Goal: Task Accomplishment & Management: Manage account settings

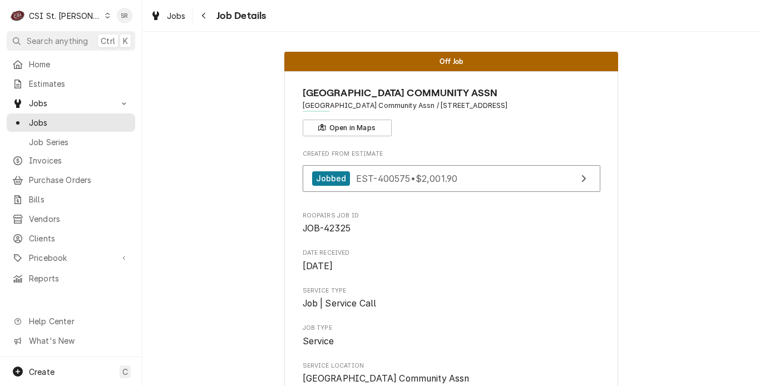
scroll to position [278, 0]
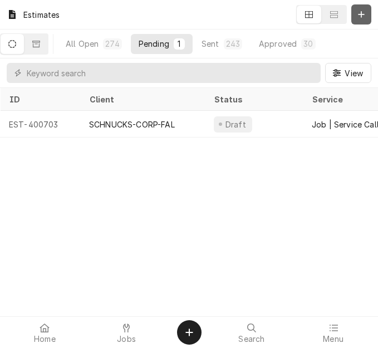
click at [367, 17] on button "Dynamic Content Wrapper" at bounding box center [361, 14] width 20 height 20
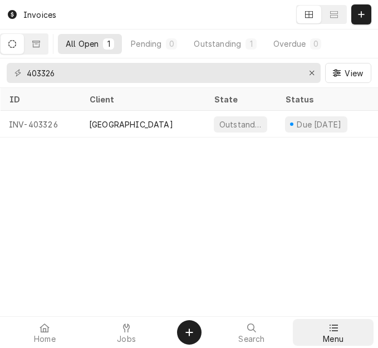
click at [330, 329] on icon at bounding box center [333, 327] width 9 height 9
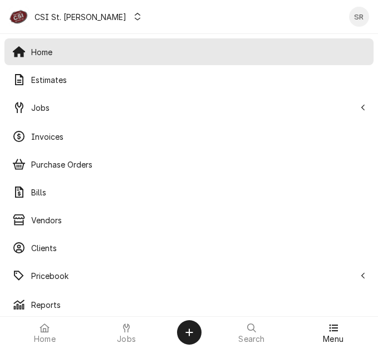
click at [77, 103] on span "Jobs" at bounding box center [193, 108] width 324 height 12
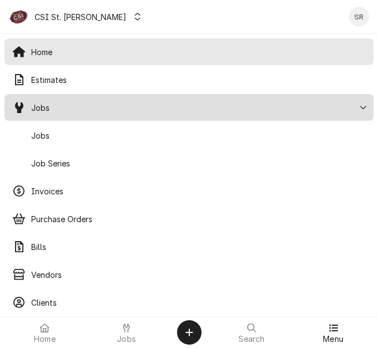
click at [66, 125] on div "Jobs" at bounding box center [189, 135] width 364 height 22
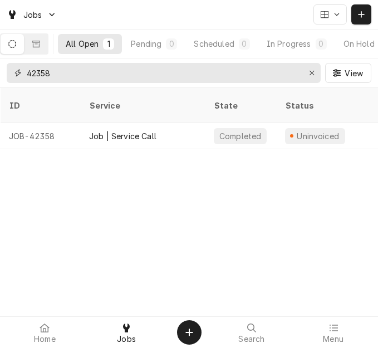
drag, startPoint x: 63, startPoint y: 77, endPoint x: 8, endPoint y: 69, distance: 55.6
click at [8, 69] on div "42358" at bounding box center [164, 73] width 314 height 20
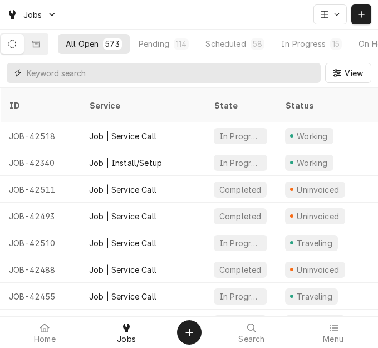
click at [73, 68] on input "Dynamic Content Wrapper" at bounding box center [171, 73] width 288 height 20
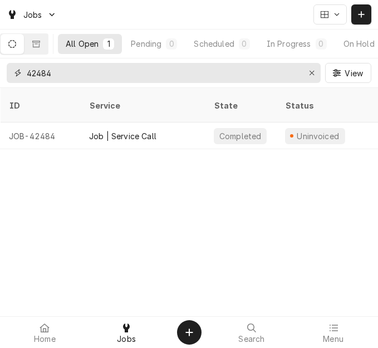
type input "42484"
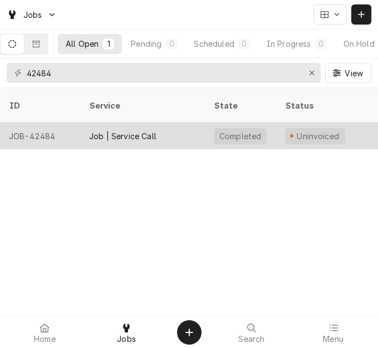
click at [252, 131] on div "Completed" at bounding box center [240, 135] width 71 height 27
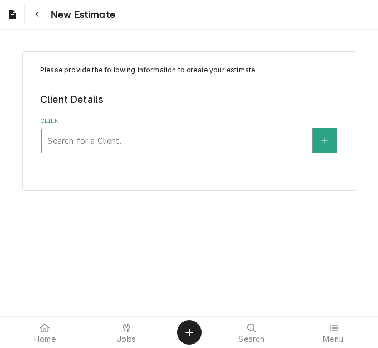
click at [99, 138] on div "Client" at bounding box center [176, 140] width 259 height 20
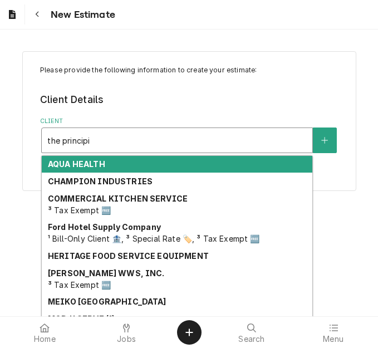
type input "the principia"
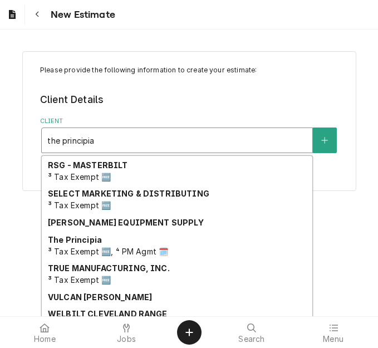
scroll to position [205, 0]
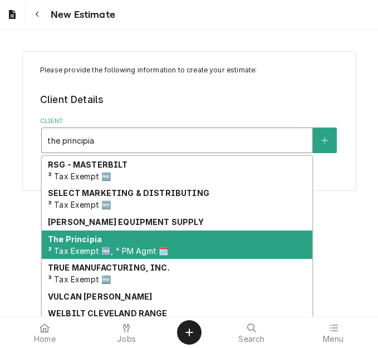
click at [114, 243] on div "The Principia ³ Tax Exempt 🆓, ⁴ PM Agmt 🗓️" at bounding box center [177, 244] width 270 height 29
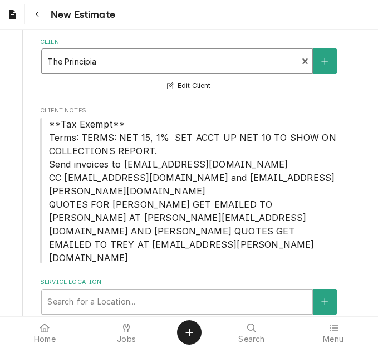
scroll to position [85, 0]
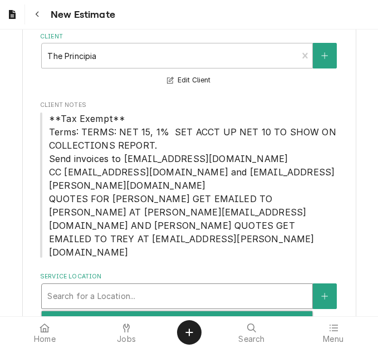
click at [102, 286] on div "Service Location" at bounding box center [176, 296] width 259 height 20
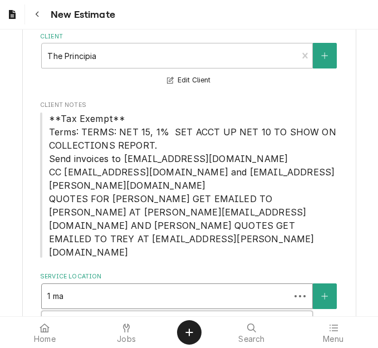
type input "1 may"
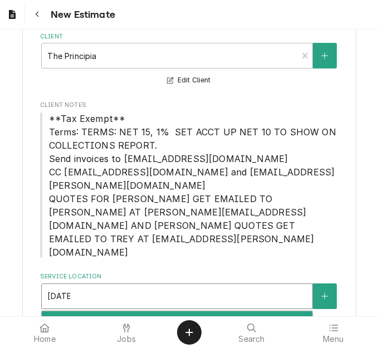
click at [112, 311] on div "The Principia College / 1 Maybeck Pl, Elsah, IL 62028" at bounding box center [177, 319] width 270 height 17
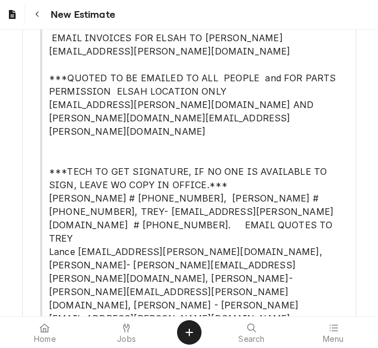
scroll to position [529, 0]
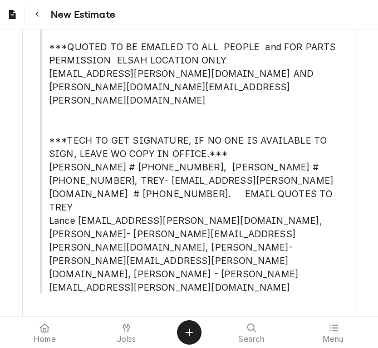
type textarea "x"
type input "s"
type textarea "x"
type input "se"
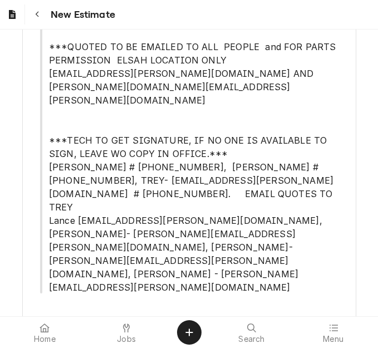
type textarea "x"
type input "ser"
type textarea "x"
type input "serv"
type textarea "x"
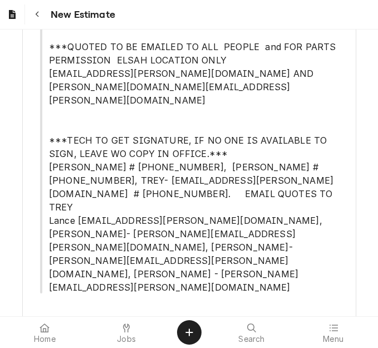
type input "servic"
type textarea "x"
type input "service"
type textarea "x"
type input "service"
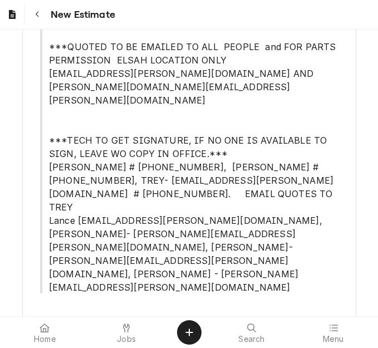
type textarea "x"
type input "service c"
type textarea "x"
type input "service cal"
type textarea "x"
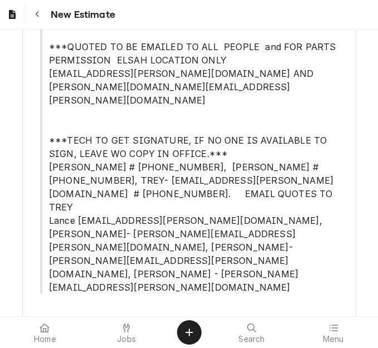
type input "service call"
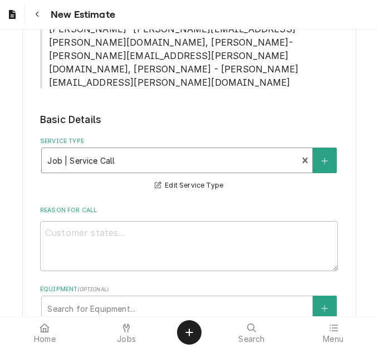
scroll to position [752, 0]
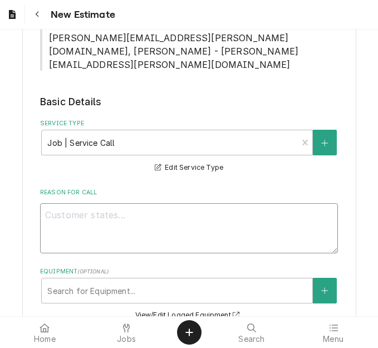
click at [80, 203] on textarea "Reason For Call" at bounding box center [188, 228] width 297 height 50
type textarea "x"
type textarea "Q"
type textarea "x"
type textarea "Qu"
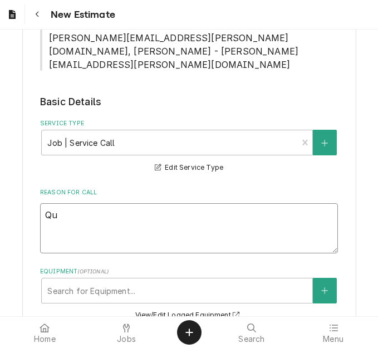
type textarea "x"
type textarea "Quo"
type textarea "x"
type textarea "Quot"
type textarea "x"
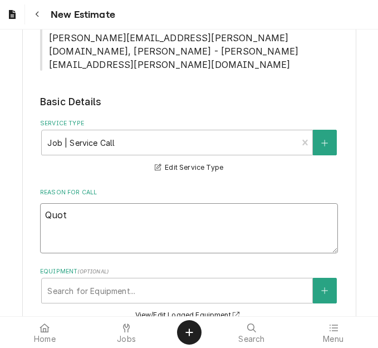
type textarea "Quote"
type textarea "x"
type textarea "Quote"
type textarea "x"
type textarea "Quote t"
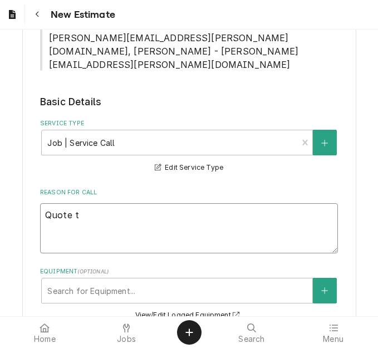
type textarea "x"
type textarea "Quote to"
type textarea "x"
type textarea "Quote to"
type textarea "x"
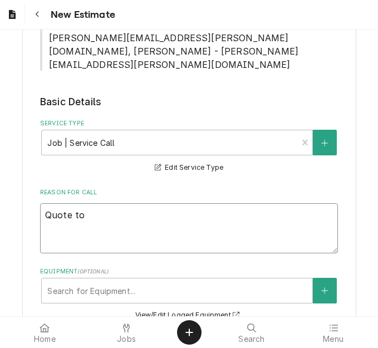
type textarea "Quote to r"
type textarea "x"
type textarea "Quote to re"
type textarea "x"
type textarea "Quote to rep"
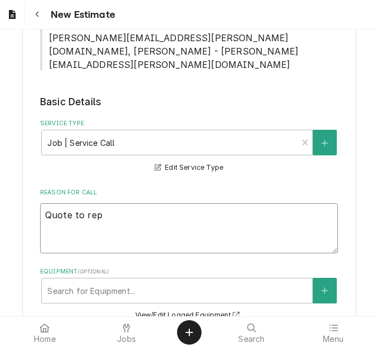
type textarea "x"
type textarea "Quote to repla"
type textarea "x"
type textarea "Quote to replac"
type textarea "x"
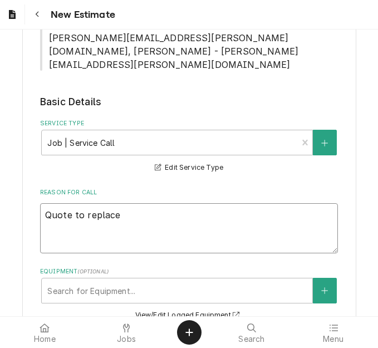
type textarea "Quote to replace"
type textarea "x"
type textarea "Quote to replace t"
type textarea "x"
type textarea "Quote to replace th"
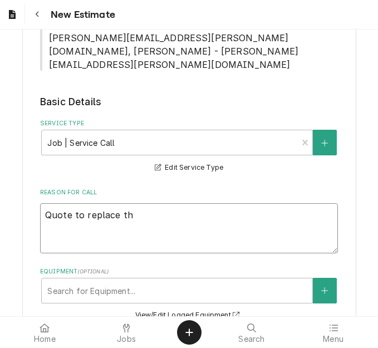
type textarea "x"
type textarea "Quote to replace the"
type textarea "x"
type textarea "Quote to replace the"
type textarea "x"
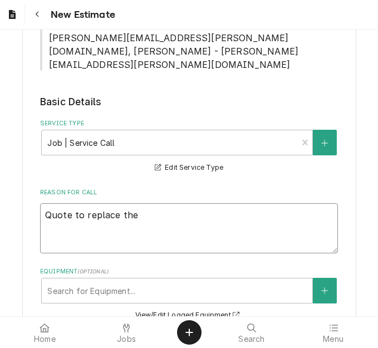
type textarea "Quote to replace the r"
type textarea "x"
type textarea "Quote to replace the ri"
type textarea "x"
type textarea "Quote to replace the rin"
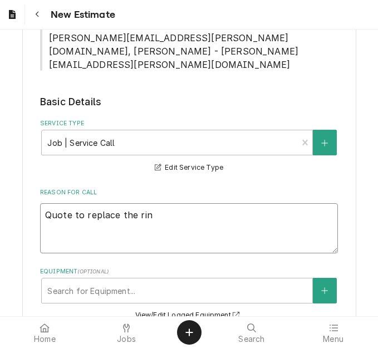
type textarea "x"
type textarea "Quote to replace the rins"
type textarea "x"
type textarea "Quote to replace the rinse"
type textarea "x"
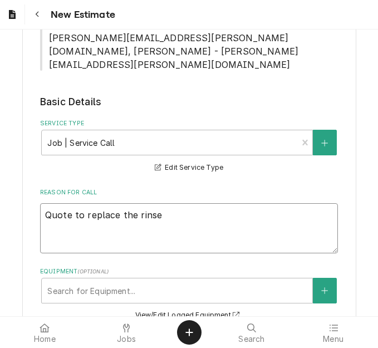
type textarea "Quote to replace the rinse a"
type textarea "x"
type textarea "Quote to replace the rinse ar"
type textarea "x"
type textarea "Quote to replace the rinse arm"
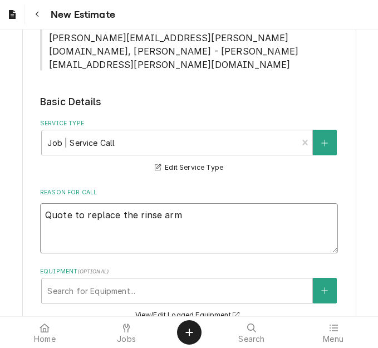
type textarea "x"
type textarea "Quote to replace the rinse arm"
type textarea "x"
type textarea "Quote to replace the rinse arm c"
type textarea "x"
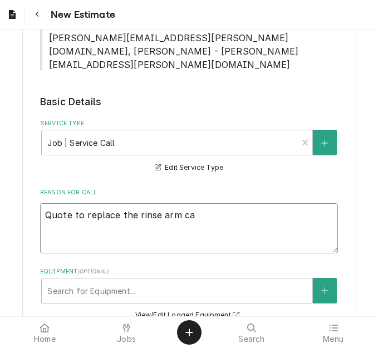
type textarea "Quote to replace the rinse arm cap"
type textarea "x"
type textarea "Quote to replace the rinse arm caps"
type textarea "x"
type textarea "Quote to replace the rinse arm caps a"
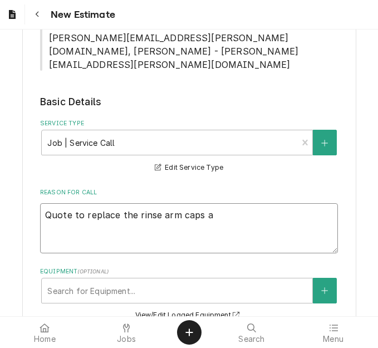
type textarea "x"
type textarea "Quote to replace the rinse arm caps and"
type textarea "x"
type textarea "Quote to replace the rinse arm caps and s"
type textarea "x"
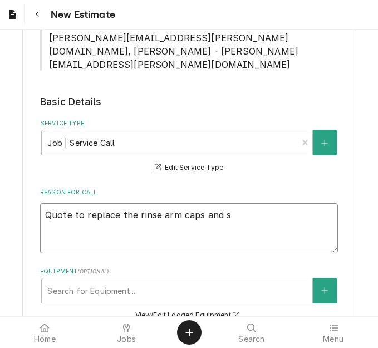
type textarea "Quote to replace the rinse arm caps and st"
type textarea "x"
type textarea "Quote to replace the rinse arm caps and str"
type textarea "x"
type textarea "Quote to replace the rinse arm caps and stra"
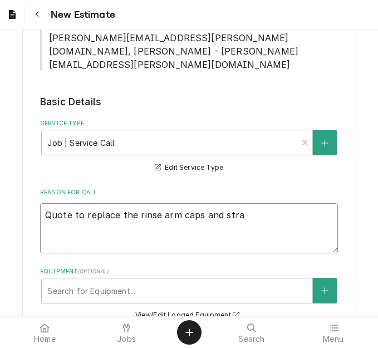
type textarea "x"
type textarea "Quote to replace the rinse arm caps and strai"
type textarea "x"
type textarea "Quote to replace the rinse arm caps and strain"
type textarea "x"
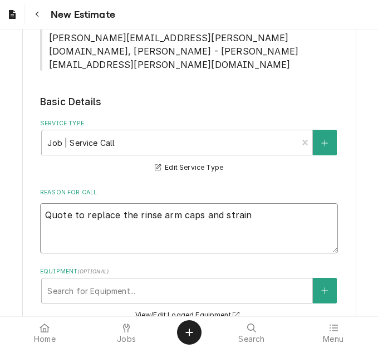
type textarea "Quote to replace the rinse arm caps and straine"
type textarea "x"
type textarea "Quote to replace the rinse arm caps and strainer"
type textarea "x"
type textarea "Quote to replace the rinse arm caps and strainer"
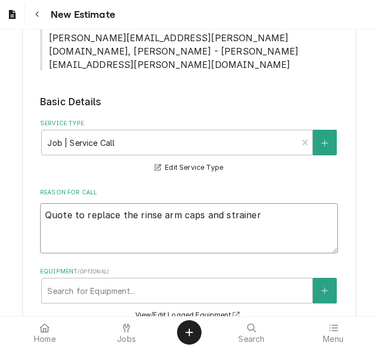
type textarea "x"
type textarea "Quote to replace the rinse arm caps and strainer p"
type textarea "x"
type textarea "Quote to replace the rinse arm caps and strainer pa"
type textarea "x"
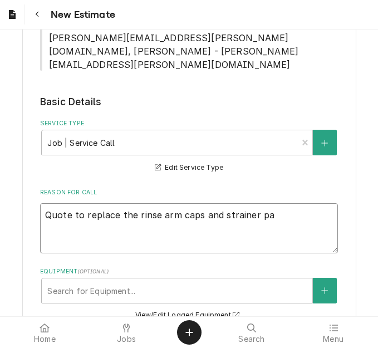
type textarea "Quote to replace the rinse arm caps and strainer pac"
type textarea "x"
type textarea "Quote to replace the rinse arm caps and strainer pack"
type textarea "x"
type textarea "Quote to replace the rinse arm caps and strainer packi"
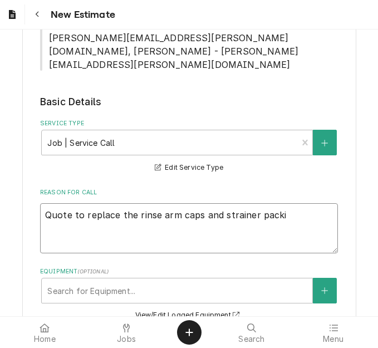
type textarea "x"
type textarea "Quote to replace the rinse arm caps and strainer packin"
type textarea "x"
type textarea "Quote to replace the rinse arm caps and strainer packing"
type textarea "x"
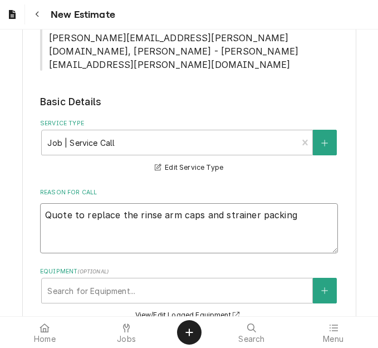
type textarea "Quote to replace the rinse arm caps and strainer packings"
type textarea "x"
type textarea "Quote to replace the rinse arm caps and strainer packings"
type textarea "x"
type textarea "Quote to replace the rinse arm caps and strainer packings o"
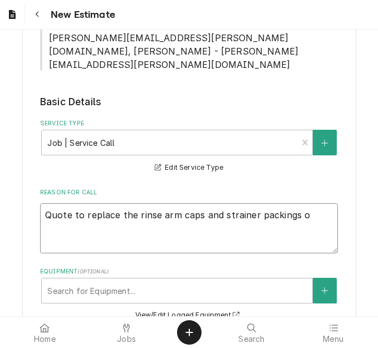
type textarea "x"
type textarea "Quote to replace the rinse arm caps and strainer packings on"
type textarea "x"
type textarea "Quote to replace the rinse arm caps and strainer packings on"
type textarea "x"
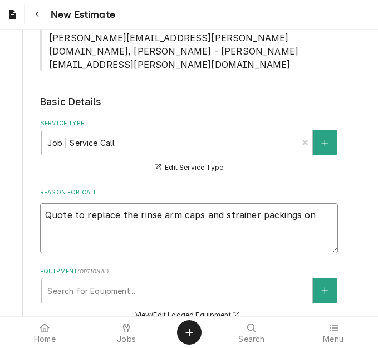
type textarea "Quote to replace the rinse arm caps and strainer packings on m"
type textarea "x"
type textarea "Quote to replace the rinse arm caps and strainer packings on"
type textarea "x"
type textarea "Quote to replace the rinse arm caps and strainer packings on M"
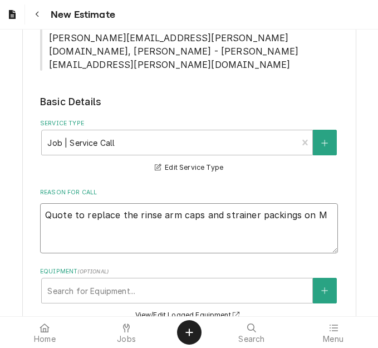
type textarea "x"
type textarea "Quote to replace the rinse arm caps and strainer packings on Me"
type textarea "x"
type textarea "Quote to replace the rinse arm caps and strainer packings on Mei"
type textarea "x"
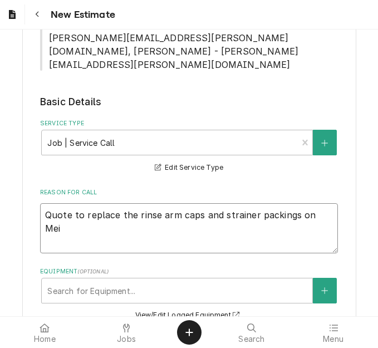
type textarea "Quote to replace the rinse arm caps and strainer packings on Meik"
type textarea "x"
type textarea "Quote to replace the rinse arm caps and strainer packings on Meiko"
type textarea "x"
type textarea "Quote to replace the rinse arm caps and strainer packings on Meiko"
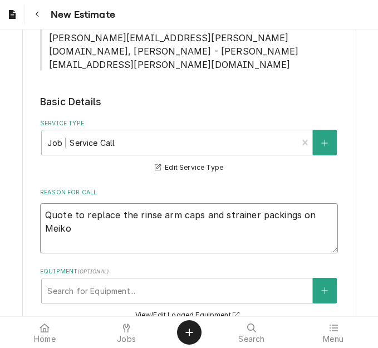
type textarea "x"
type textarea "Quote to replace the rinse arm caps and strainer packings on Meiko Di"
type textarea "x"
type textarea "Quote to replace the rinse arm caps and strainer packings on Meiko Dis"
type textarea "x"
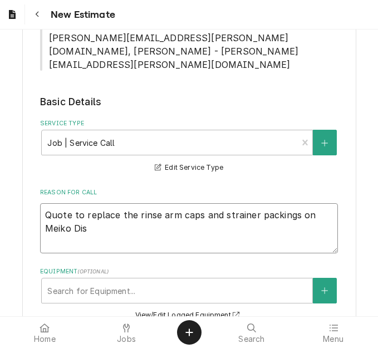
type textarea "Quote to replace the rinse arm caps and strainer packings on Meiko Dish"
type textarea "x"
type textarea "Quote to replace the rinse arm caps and strainer packings on Meiko Dishm"
type textarea "x"
type textarea "Quote to replace the rinse arm caps and strainer packings on Meiko Dishma"
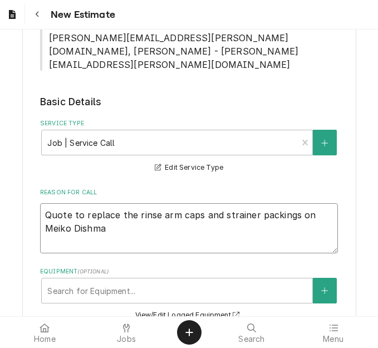
type textarea "x"
type textarea "Quote to replace the rinse arm caps and strainer packings on Meiko Dishmac"
type textarea "x"
type textarea "Quote to replace the rinse arm caps and strainer packings on Meiko Dishmach"
type textarea "x"
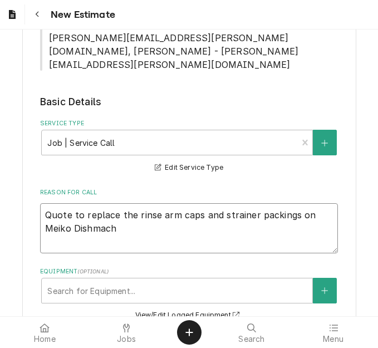
type textarea "Quote to replace the rinse arm caps and strainer packings on Meiko Dishmachi"
type textarea "x"
type textarea "Quote to replace the rinse arm caps and strainer packings on Meiko Dishmachine"
type textarea "x"
type textarea "Quote to replace the rinse arm caps and strainer packings on Meiko Dishmachine"
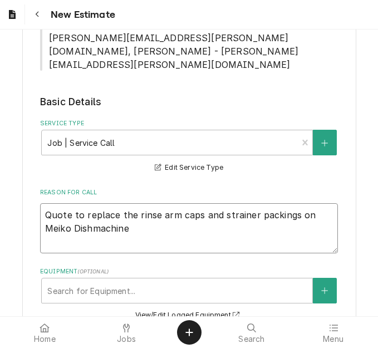
type textarea "x"
type textarea "Quote to replace the rinse arm caps and strainer packings on Meiko Dishmachine /"
type textarea "x"
type textarea "Quote to replace the rinse arm caps and strainer packings on Meiko Dishmachine /"
type textarea "x"
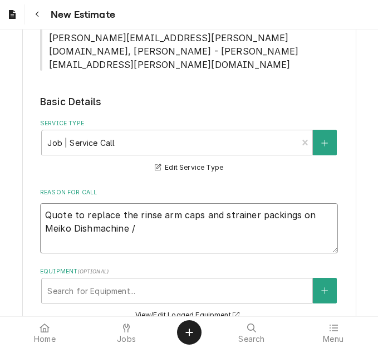
type textarea "Quote to replace the rinse arm caps and strainer packings on Meiko Dishmachine …"
type textarea "x"
type textarea "Quote to replace the rinse arm caps and strainer packings on Meiko Dishmachine …"
type textarea "x"
type textarea "Quote to replace the rinse arm caps and strainer packings on Meiko Dishmachine …"
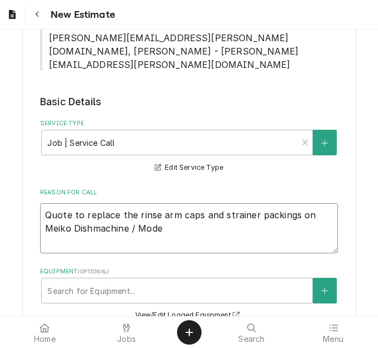
type textarea "x"
type textarea "Quote to replace the rinse arm caps and strainer packings on Meiko Dishmachine …"
type textarea "x"
type textarea "Quote to replace the rinse arm caps and strainer packings on Meiko Dishmachine …"
type textarea "x"
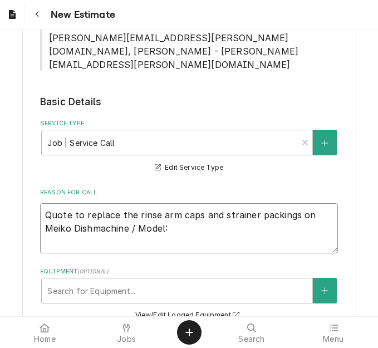
type textarea "Quote to replace the rinse arm caps and strainer packings on Meiko Dishmachine …"
type textarea "x"
type textarea "Quote to replace the rinse arm caps and strainer packings on Meiko Dishmachine …"
type textarea "x"
type textarea "Quote to replace the rinse arm caps and strainer packings on Meiko Dishmachine …"
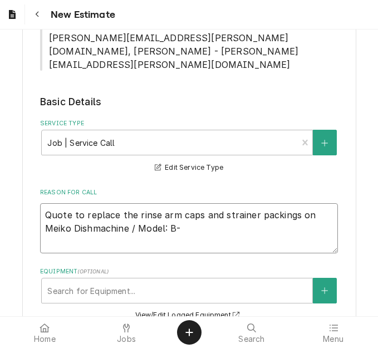
type textarea "x"
type textarea "Quote to replace the rinse arm caps and strainer packings on Meiko Dishmachine …"
type textarea "x"
type textarea "Quote to replace the rinse arm caps and strainer packings on Meiko Dishmachine …"
type textarea "x"
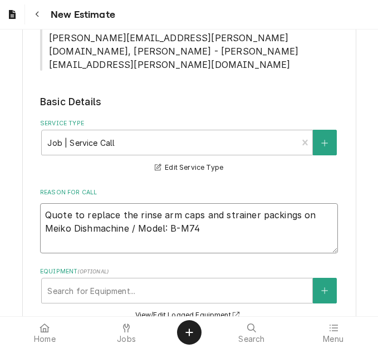
type textarea "Quote to replace the rinse arm caps and strainer packings on Meiko Dishmachine …"
type textarea "x"
type textarea "Quote to replace the rinse arm caps and strainer packings on Meiko Dishmachine …"
type textarea "x"
type textarea "Quote to replace the rinse arm caps and strainer packings on Meiko Dishmachine …"
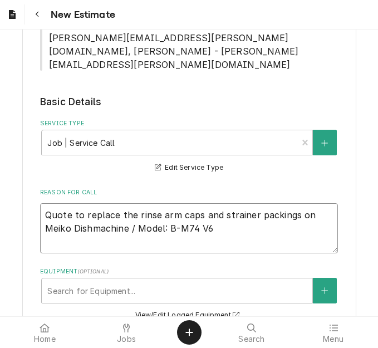
type textarea "x"
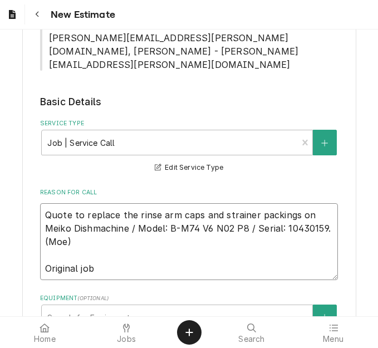
click at [98, 203] on textarea "Quote to replace the rinse arm caps and strainer packings on Meiko Dishmachine …" at bounding box center [188, 241] width 297 height 77
drag, startPoint x: 329, startPoint y: 134, endPoint x: 37, endPoint y: 113, distance: 292.1
click at [40, 203] on textarea "Quote to replace the rinse arm caps and strainer packings on Meiko Dishmachine …" at bounding box center [188, 241] width 297 height 77
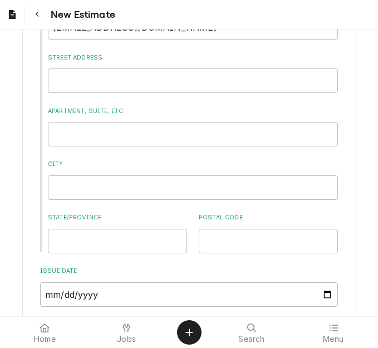
scroll to position [1246, 0]
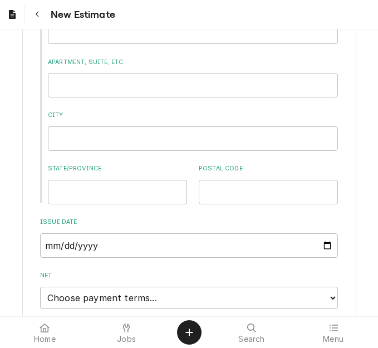
click at [319, 338] on input "Expiration Date" at bounding box center [188, 350] width 297 height 24
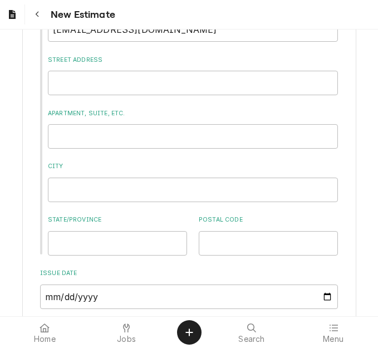
scroll to position [1417, 0]
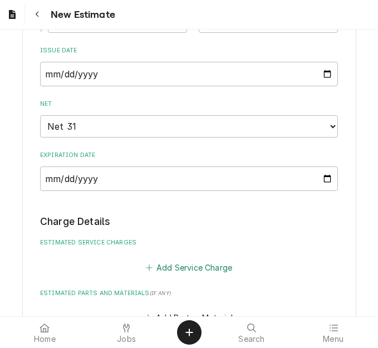
click at [173, 259] on button "Add Service Charge" at bounding box center [188, 267] width 90 height 16
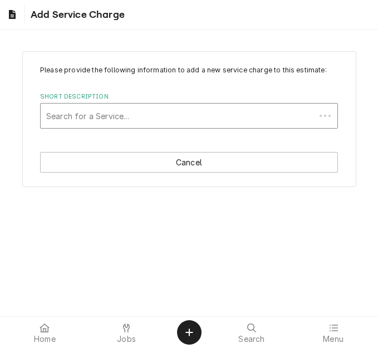
drag, startPoint x: 116, startPoint y: 131, endPoint x: 114, endPoint y: 121, distance: 10.1
click at [114, 121] on div "Short Description" at bounding box center [177, 116] width 263 height 20
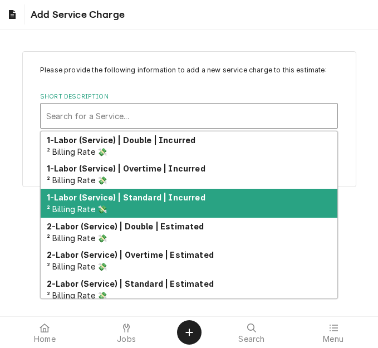
click at [127, 203] on div "1-Labor (Service) | Standard | Incurred ² Billing Rate 💸" at bounding box center [189, 202] width 296 height 29
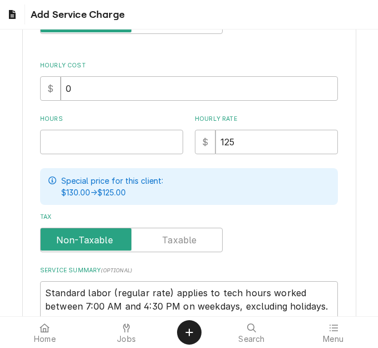
scroll to position [222, 0]
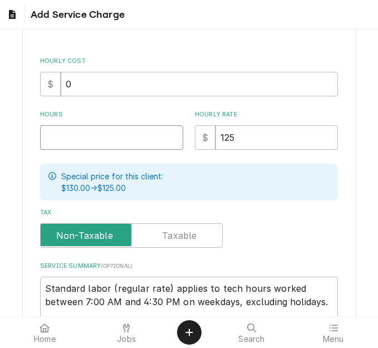
click at [77, 139] on input "Hours" at bounding box center [111, 137] width 143 height 24
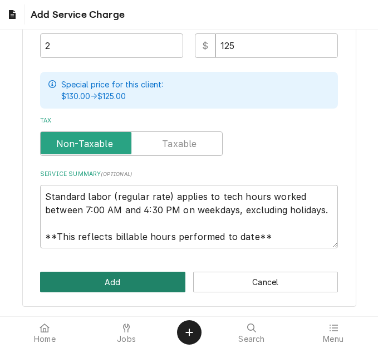
click at [110, 278] on button "Add" at bounding box center [112, 281] width 145 height 21
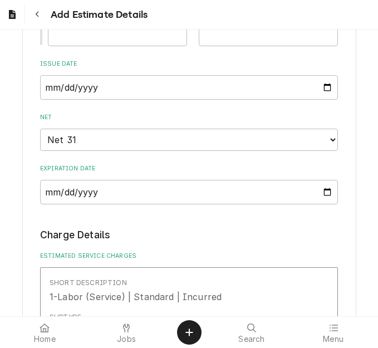
scroll to position [1681, 0]
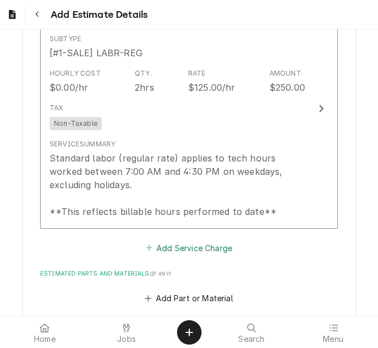
click at [175, 240] on button "Add Service Charge" at bounding box center [188, 248] width 90 height 16
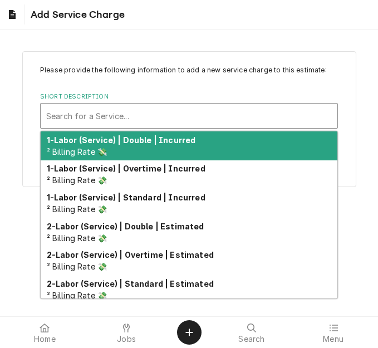
click at [131, 107] on div "Short Description" at bounding box center [188, 116] width 285 height 20
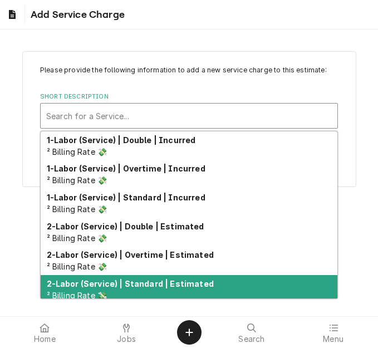
click at [137, 281] on strong "2-Labor (Service) | Standard | Estimated" at bounding box center [130, 283] width 167 height 9
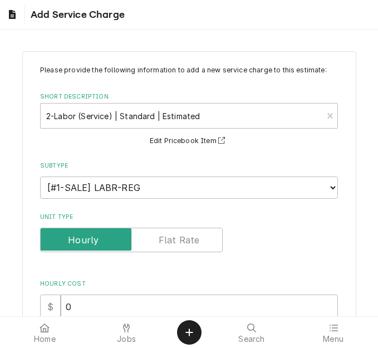
scroll to position [278, 0]
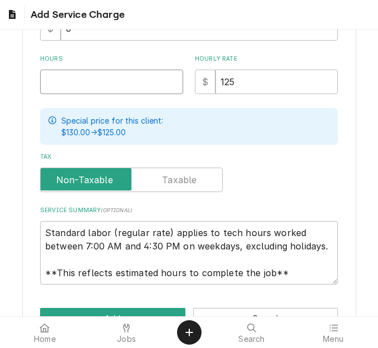
click at [70, 87] on input "Hours" at bounding box center [111, 82] width 143 height 24
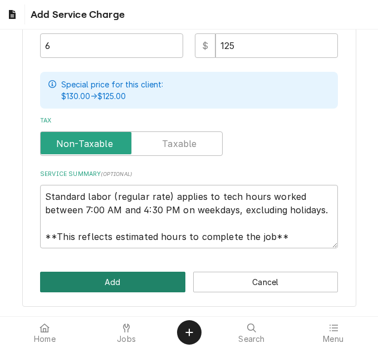
click at [93, 278] on button "Add" at bounding box center [112, 281] width 145 height 21
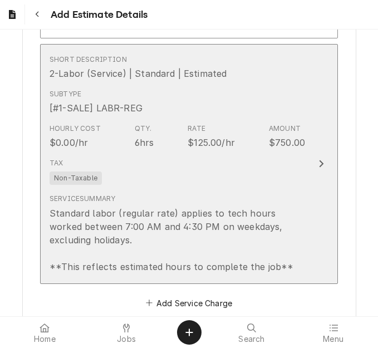
scroll to position [1926, 0]
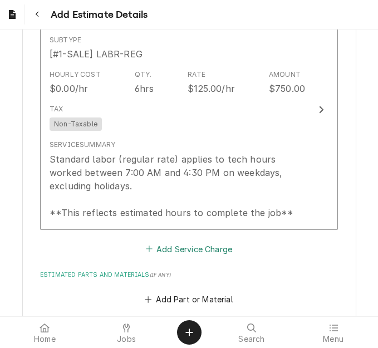
click at [166, 241] on button "Add Service Charge" at bounding box center [188, 249] width 90 height 16
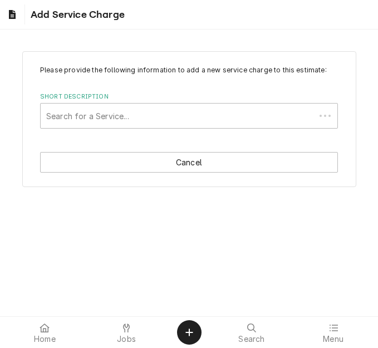
click at [114, 120] on div "Short Description" at bounding box center [177, 116] width 263 height 20
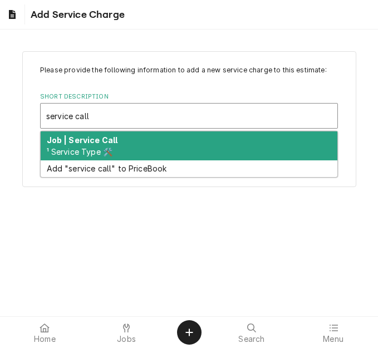
click at [113, 145] on div "Job | Service Call ¹ Service Type 🛠️" at bounding box center [189, 145] width 296 height 29
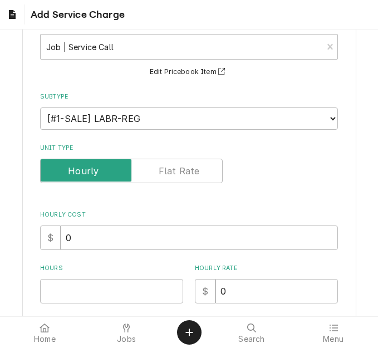
scroll to position [111, 0]
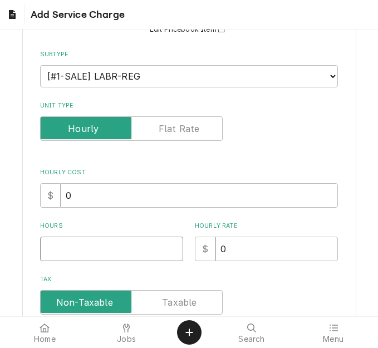
click at [68, 245] on input "Hours" at bounding box center [111, 248] width 143 height 24
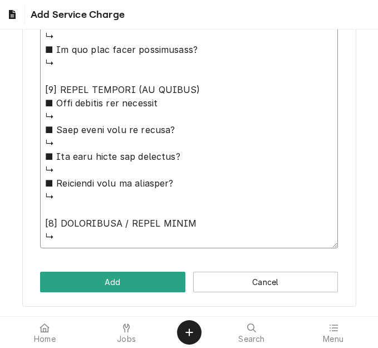
drag, startPoint x: 43, startPoint y: 135, endPoint x: 137, endPoint y: 350, distance: 234.1
click at [137, 347] on html "Add Service Charge Please provide the following information to add a new servic…" at bounding box center [189, 174] width 378 height 348
paste textarea "Quote to replace the rinse arm caps and strainer packings on Meiko Dishmachine …"
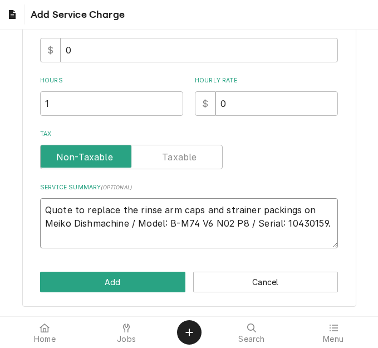
scroll to position [230, 0]
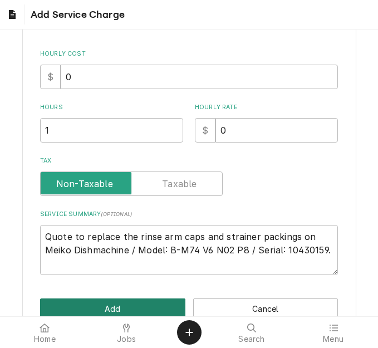
click at [95, 304] on button "Add" at bounding box center [112, 308] width 145 height 21
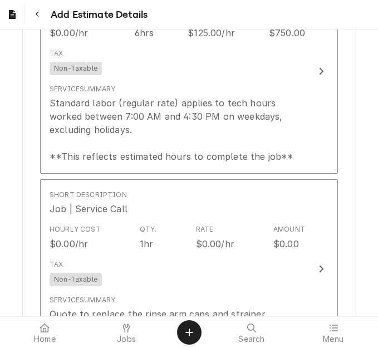
scroll to position [2204, 0]
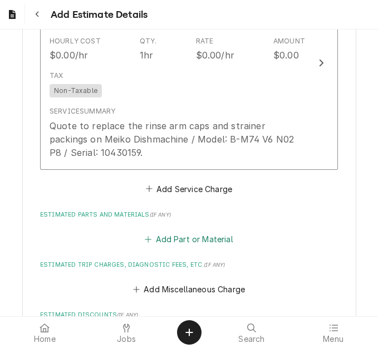
click at [162, 231] on button "Add Part or Material" at bounding box center [189, 239] width 92 height 16
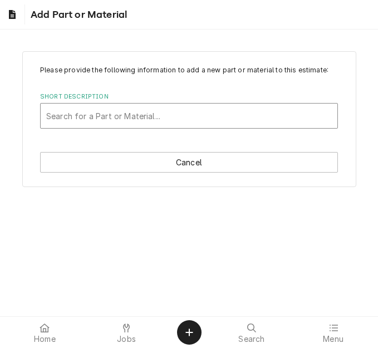
click at [135, 121] on div "Short Description" at bounding box center [188, 116] width 285 height 20
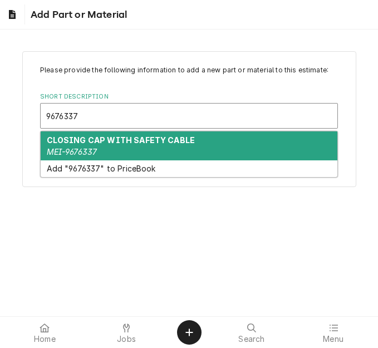
click at [118, 144] on strong "CLOSING CAP WITH SAFETY CABLE" at bounding box center [121, 139] width 148 height 9
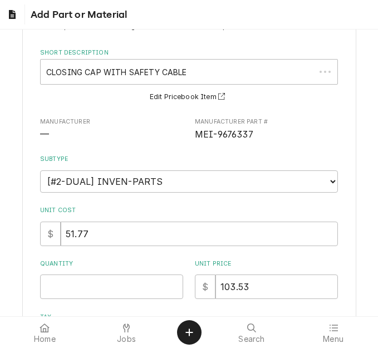
scroll to position [111, 0]
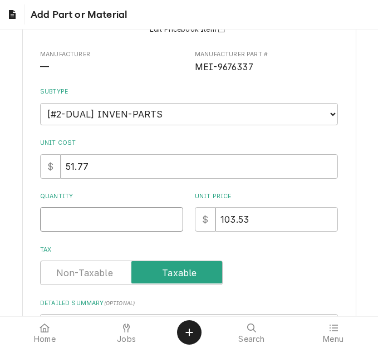
click at [67, 225] on input "Quantity" at bounding box center [111, 219] width 143 height 24
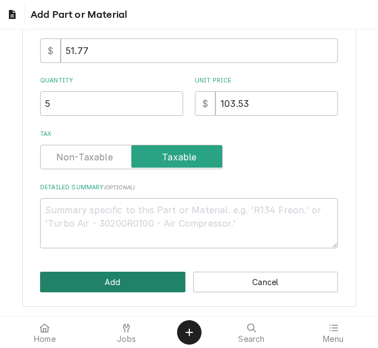
click at [99, 280] on button "Add" at bounding box center [112, 281] width 145 height 21
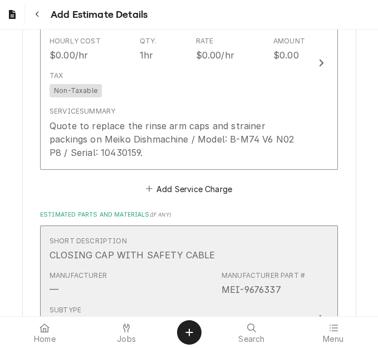
scroll to position [2295, 0]
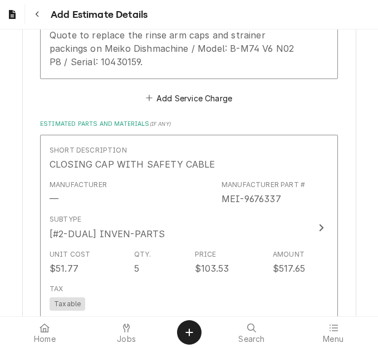
click at [160, 332] on button "Add Part or Material" at bounding box center [189, 340] width 92 height 16
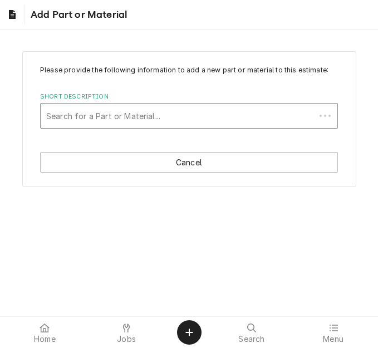
click at [103, 120] on div "Short Description" at bounding box center [177, 116] width 263 height 20
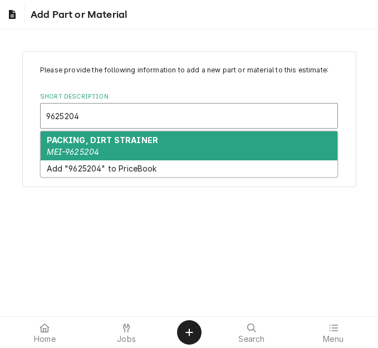
click at [96, 147] on em "MEI-9625204" at bounding box center [73, 151] width 53 height 9
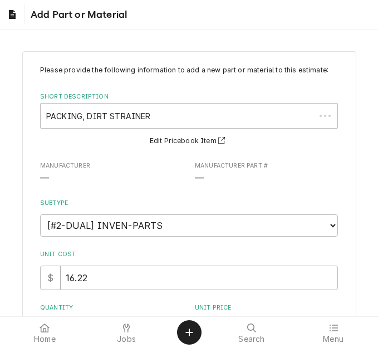
scroll to position [111, 0]
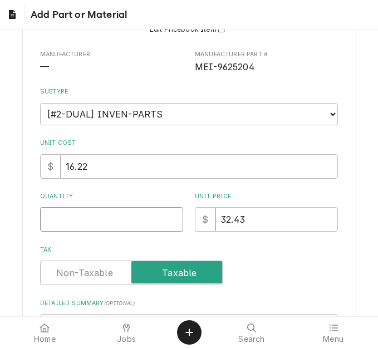
click at [76, 212] on input "Quantity" at bounding box center [111, 219] width 143 height 24
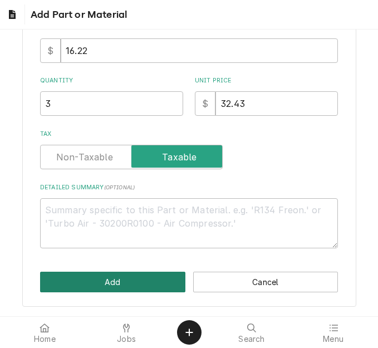
click at [97, 279] on button "Add" at bounding box center [112, 281] width 145 height 21
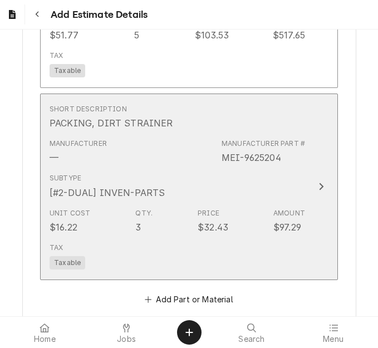
scroll to position [2642, 0]
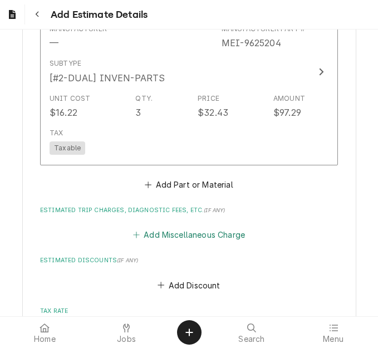
click at [152, 227] on button "Add Miscellaneous Charge" at bounding box center [189, 235] width 116 height 16
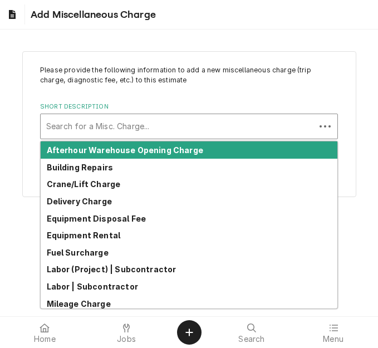
click at [93, 135] on div "Short Description" at bounding box center [177, 126] width 263 height 20
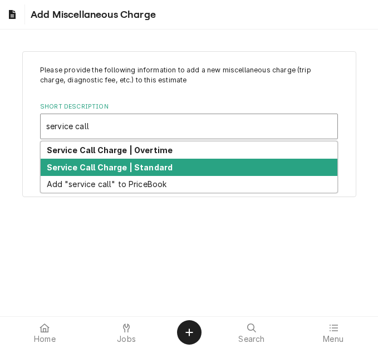
click at [113, 173] on div "Service Call Charge | Standard" at bounding box center [189, 166] width 296 height 17
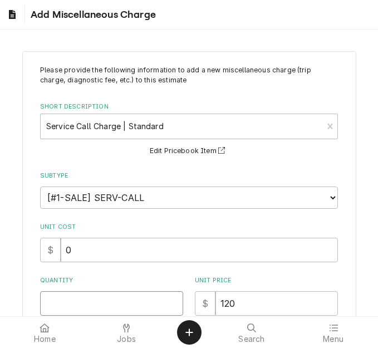
click at [60, 294] on input "Quantity" at bounding box center [111, 303] width 143 height 24
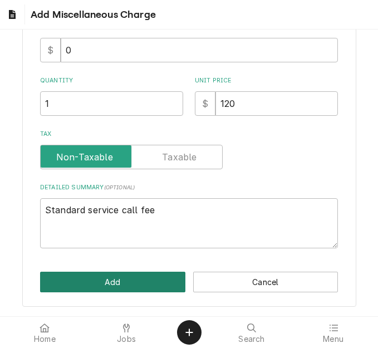
click at [115, 279] on button "Add" at bounding box center [112, 281] width 145 height 21
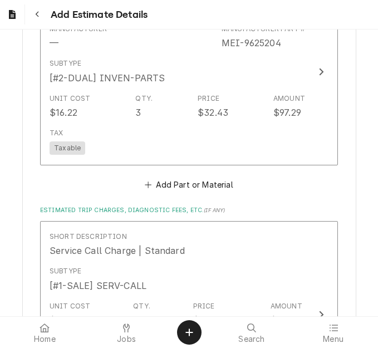
scroll to position [2836, 0]
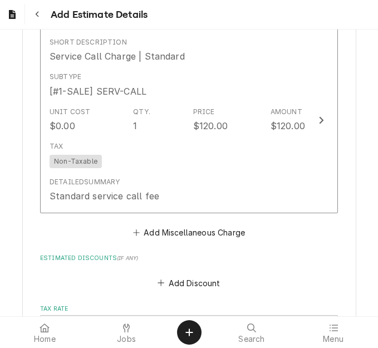
click at [158, 225] on button "Add Miscellaneous Charge" at bounding box center [189, 233] width 116 height 16
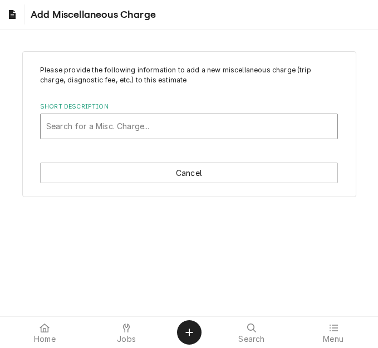
drag, startPoint x: 98, startPoint y: 137, endPoint x: 98, endPoint y: 131, distance: 6.1
click at [98, 131] on div "Please provide the following information to add a new miscellaneous charge (tri…" at bounding box center [189, 124] width 334 height 146
click at [98, 131] on div "Short Description" at bounding box center [188, 126] width 285 height 20
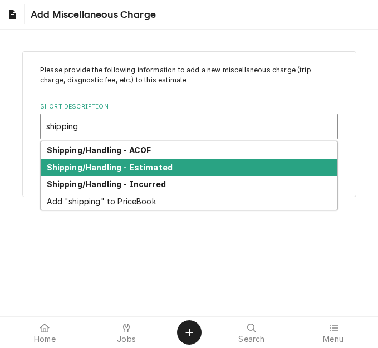
click at [98, 160] on div "Shipping/Handling - Estimated" at bounding box center [189, 166] width 296 height 17
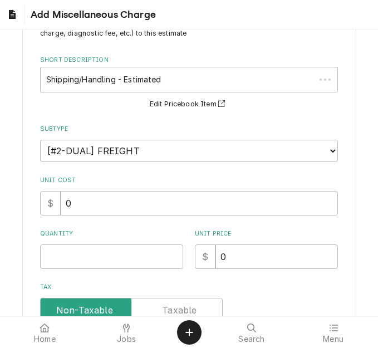
scroll to position [111, 0]
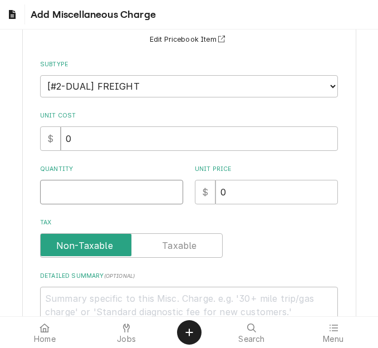
click at [80, 195] on input "Quantity" at bounding box center [111, 192] width 143 height 24
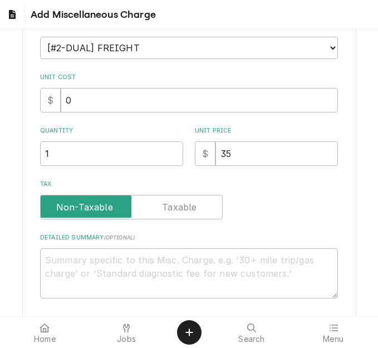
scroll to position [200, 0]
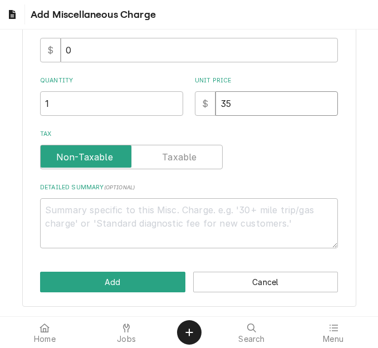
drag, startPoint x: 230, startPoint y: 104, endPoint x: 185, endPoint y: 96, distance: 45.3
click at [185, 96] on div "Quantity 1 Unit Price $ 35" at bounding box center [188, 95] width 297 height 39
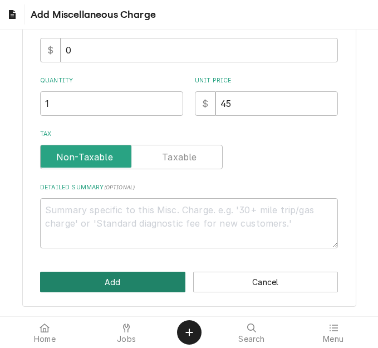
click at [111, 285] on button "Add" at bounding box center [112, 281] width 145 height 21
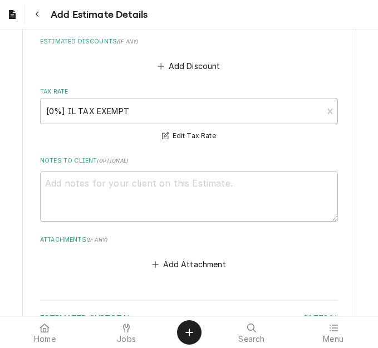
scroll to position [3343, 0]
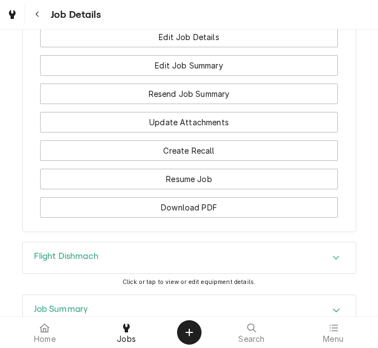
scroll to position [1747, 0]
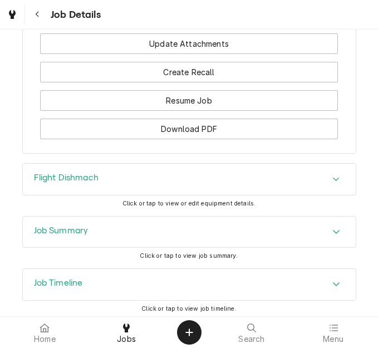
click at [118, 216] on div "Job Summary" at bounding box center [189, 231] width 333 height 31
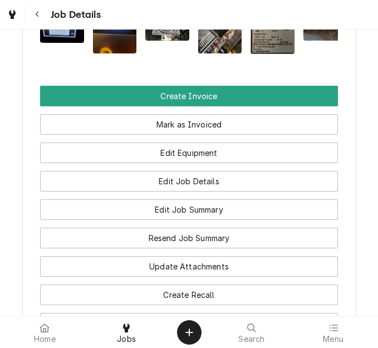
scroll to position [1469, 0]
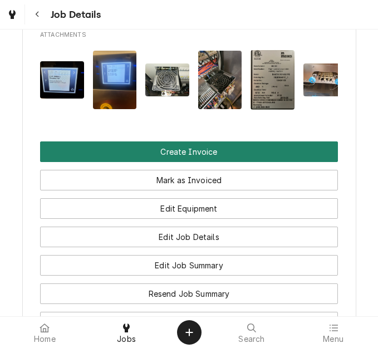
click at [187, 141] on button "Create Invoice" at bounding box center [188, 151] width 297 height 21
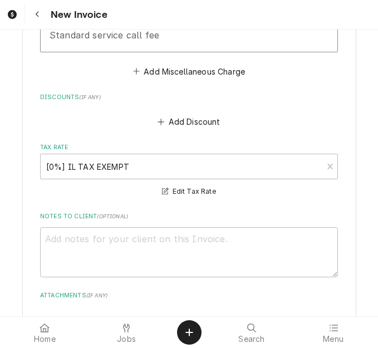
scroll to position [3147, 0]
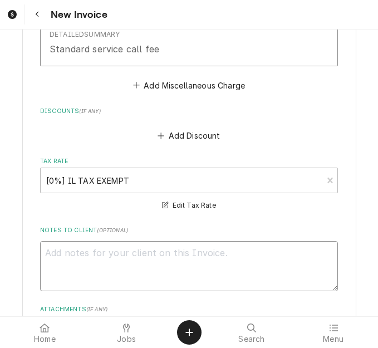
click at [143, 241] on textarea "Notes to Client ( optional )" at bounding box center [188, 266] width 297 height 50
type textarea "x"
type textarea "q"
type textarea "x"
type textarea "qu"
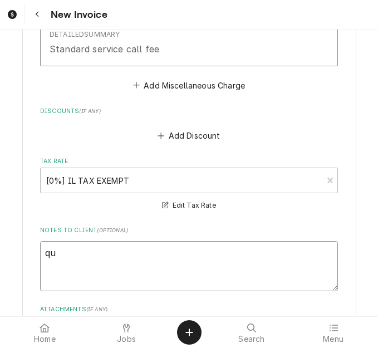
type textarea "x"
type textarea "quo"
type textarea "x"
type textarea "quot"
type textarea "x"
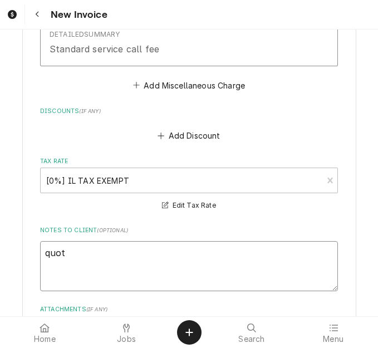
type textarea "quote"
type textarea "x"
type textarea "quoted"
type textarea "x"
type textarea "quoted"
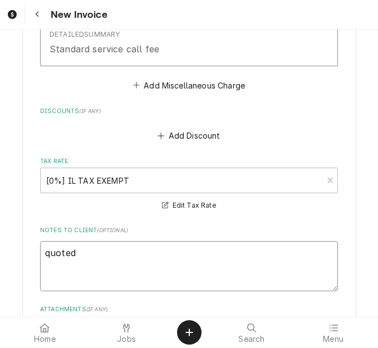
type textarea "x"
type textarea "quoted o"
type textarea "x"
type textarea "quoted on"
type textarea "x"
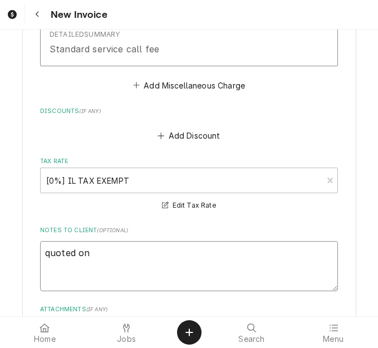
type textarea "quoted on"
click at [148, 241] on textarea "quoted on" at bounding box center [188, 266] width 297 height 50
type textarea "x"
type textarea "quoted on 4"
type textarea "x"
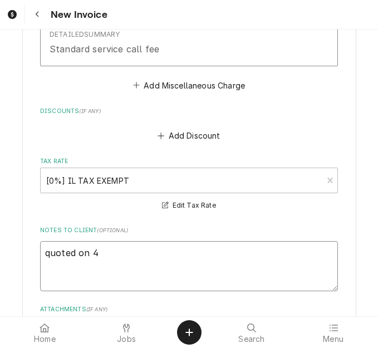
type textarea "quoted on 40"
type textarea "x"
type textarea "quoted on 400"
type textarea "x"
type textarea "quoted on 4007"
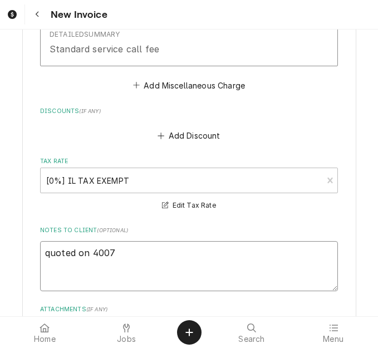
type textarea "x"
type textarea "quoted on 40070"
type textarea "x"
type textarea "quoted on 400704"
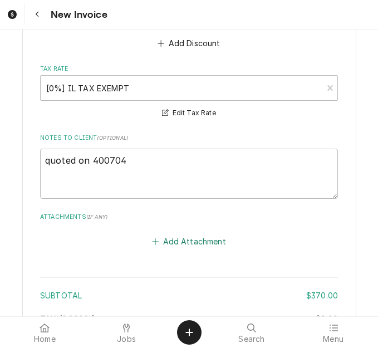
scroll to position [3313, 0]
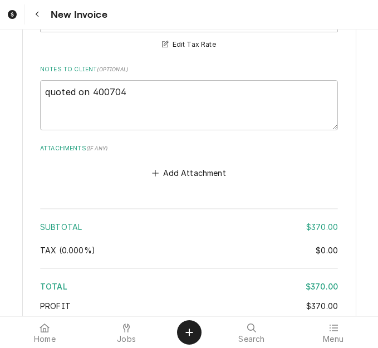
type textarea "x"
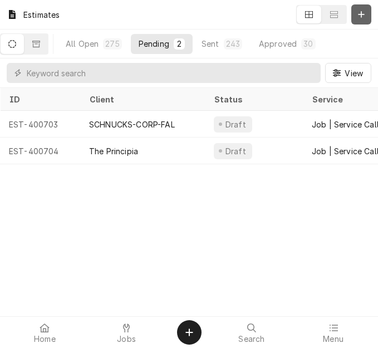
click at [361, 16] on icon "Dynamic Content Wrapper" at bounding box center [361, 14] width 6 height 6
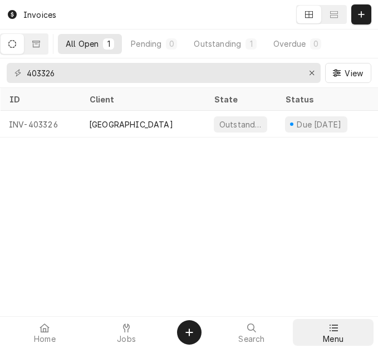
click at [331, 335] on span "Menu" at bounding box center [333, 338] width 21 height 9
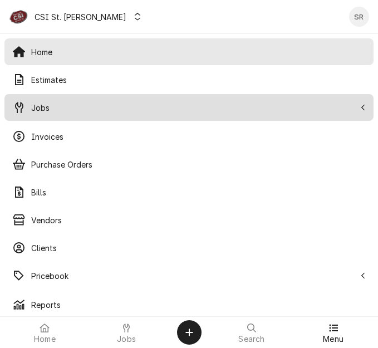
click at [56, 113] on span "Jobs" at bounding box center [193, 108] width 324 height 12
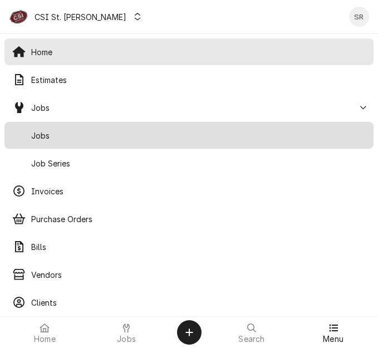
click at [54, 136] on span "Jobs" at bounding box center [198, 136] width 334 height 12
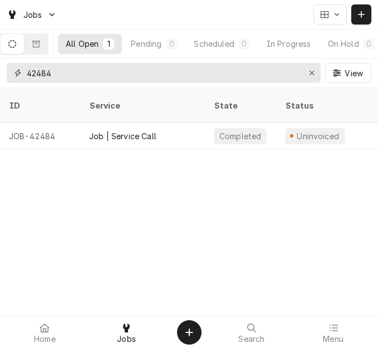
drag, startPoint x: 77, startPoint y: 72, endPoint x: 22, endPoint y: 71, distance: 55.1
click at [22, 71] on div "42484" at bounding box center [164, 73] width 314 height 20
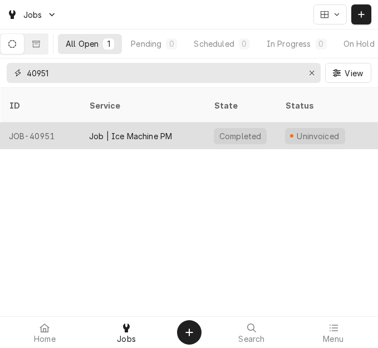
type input "40951"
click at [114, 130] on div "Job | Ice Machine PM" at bounding box center [130, 136] width 83 height 12
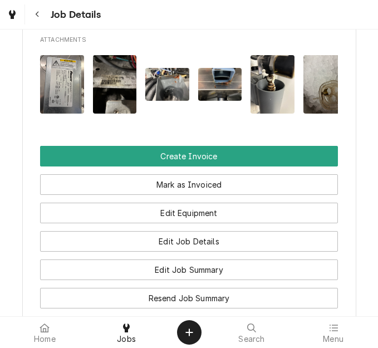
scroll to position [1335, 0]
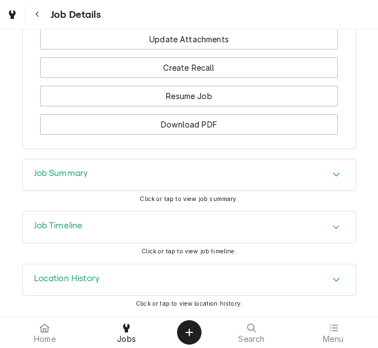
click at [71, 188] on div "Job Summary" at bounding box center [189, 174] width 333 height 31
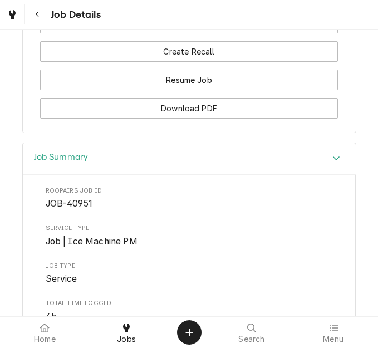
scroll to position [1112, 0]
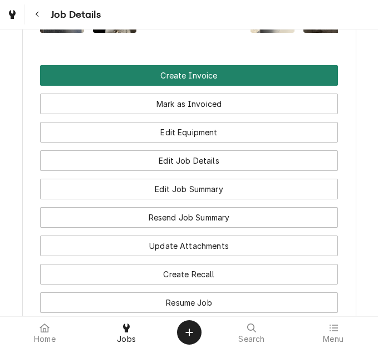
click at [194, 86] on button "Create Invoice" at bounding box center [188, 75] width 297 height 21
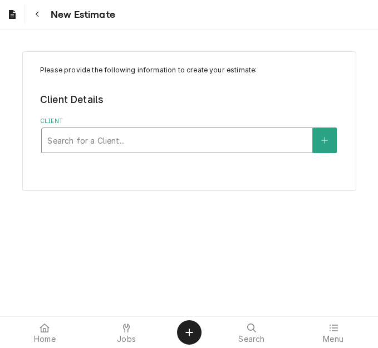
click at [87, 141] on div "Client" at bounding box center [176, 140] width 259 height 20
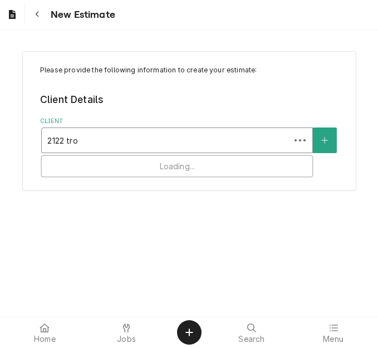
type input "2122 [PERSON_NAME]"
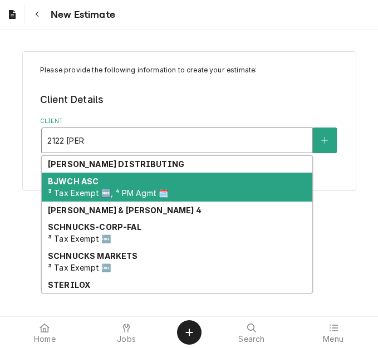
click at [95, 188] on span "³ Tax Exempt 🆓, ⁴ PM Agmt 🗓️" at bounding box center [108, 192] width 120 height 9
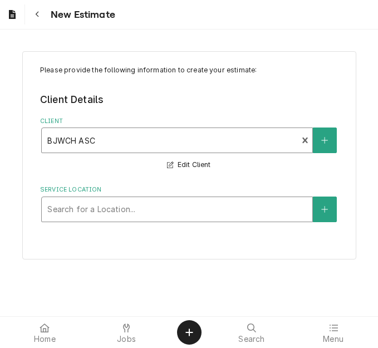
click at [90, 209] on div "Service Location" at bounding box center [176, 209] width 259 height 20
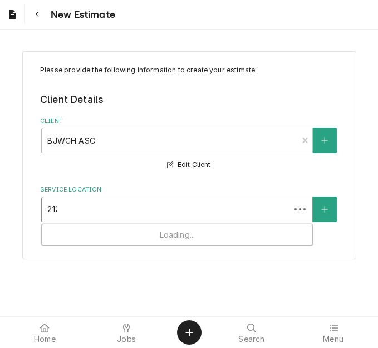
type input "2122"
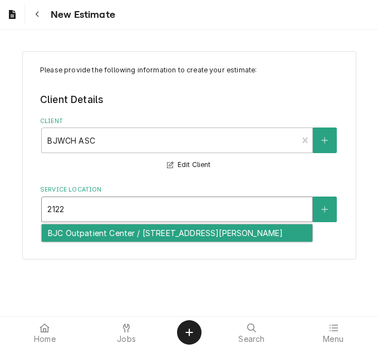
click at [95, 236] on div "BJC Outpatient Center / [STREET_ADDRESS][PERSON_NAME]" at bounding box center [177, 232] width 270 height 17
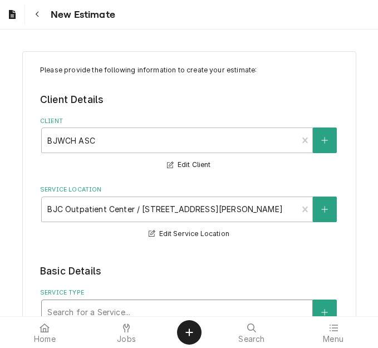
scroll to position [5, 0]
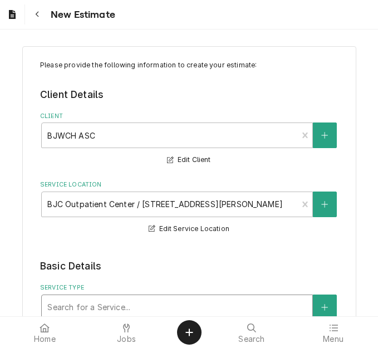
click at [87, 315] on div "Service Type" at bounding box center [176, 307] width 259 height 20
type textarea "x"
type input "s"
type textarea "x"
type input "se"
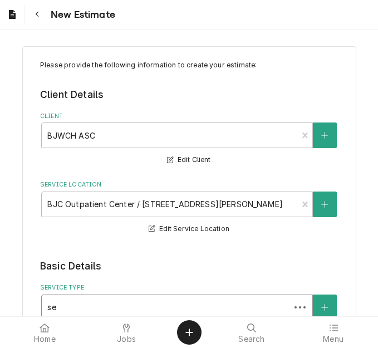
type textarea "x"
type input "ser"
type textarea "x"
type input "serv"
type textarea "x"
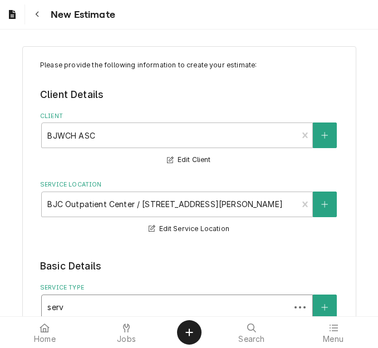
type input "servi"
type textarea "x"
type input "servic"
type textarea "x"
type input "service"
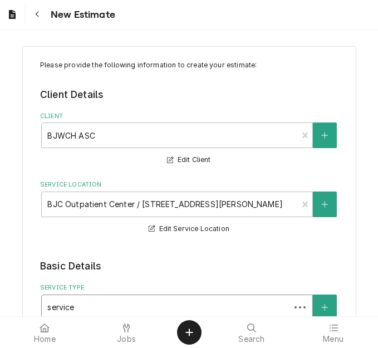
type textarea "x"
type input "service c"
type textarea "x"
type input "service ca"
type textarea "x"
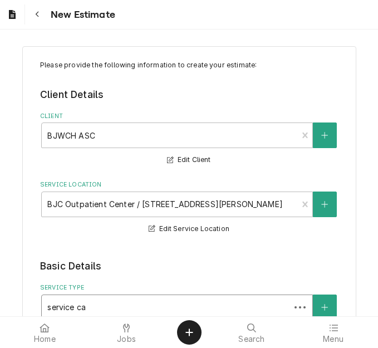
type input "service cal"
type textarea "x"
type input "service call"
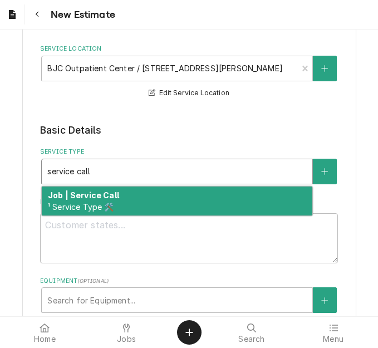
scroll to position [172, 0]
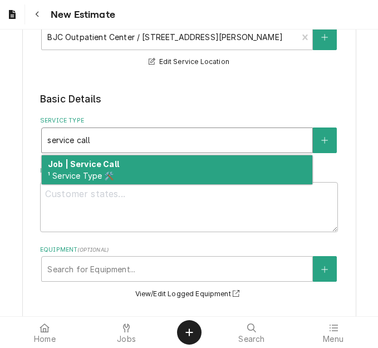
click at [103, 164] on strong "Job | Service Call" at bounding box center [83, 163] width 71 height 9
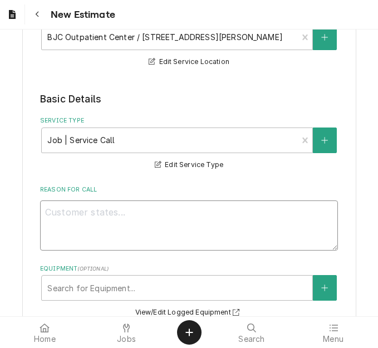
click at [86, 217] on textarea "Reason For Call" at bounding box center [188, 225] width 297 height 50
type textarea "x"
type textarea "Q"
type textarea "x"
type textarea "Qu"
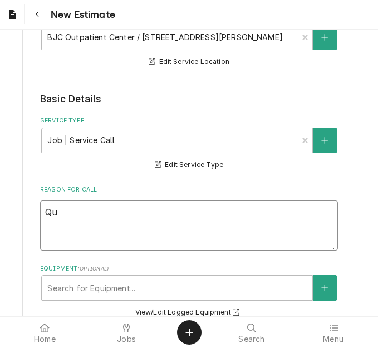
type textarea "x"
type textarea "Quo"
type textarea "x"
type textarea "Quot"
type textarea "x"
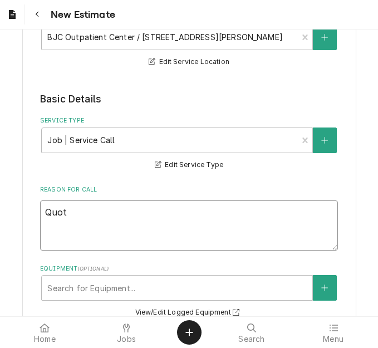
type textarea "Quote"
type textarea "x"
type textarea "Quote"
type textarea "x"
type textarea "Quote o"
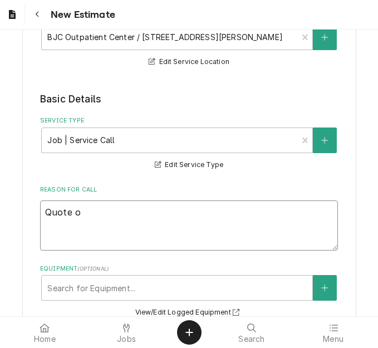
type textarea "x"
type textarea "Quote on"
type textarea "x"
type textarea "Quote on"
type textarea "x"
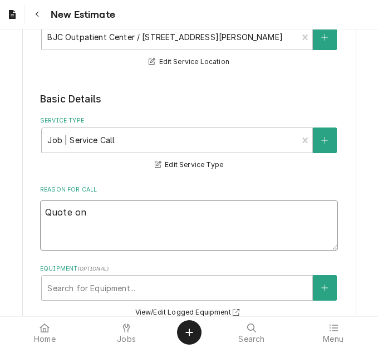
type textarea "Quote on r"
type textarea "x"
type textarea "Quote on re"
type textarea "x"
type textarea "Quote on rec"
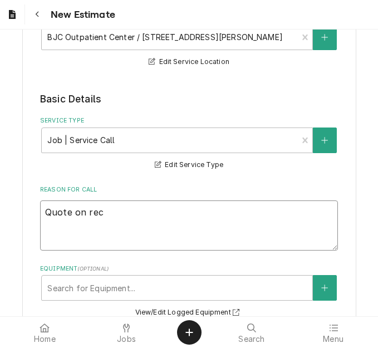
type textarea "x"
type textarea "Quote on reco"
type textarea "x"
type textarea "Quote on recom"
type textarea "x"
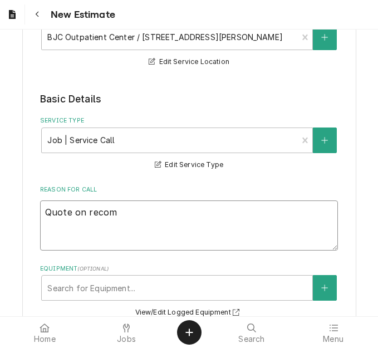
type textarea "Quote on recomm"
type textarea "x"
type textarea "Quote on recomme"
type textarea "x"
type textarea "Quote on recommen"
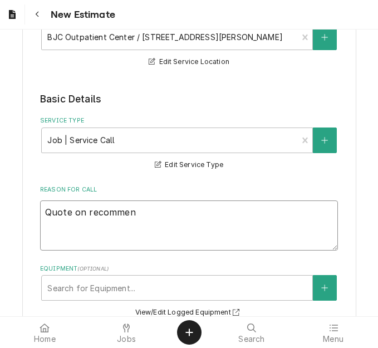
type textarea "x"
type textarea "Quote on recommend"
type textarea "x"
type textarea "Quote on recommende"
type textarea "x"
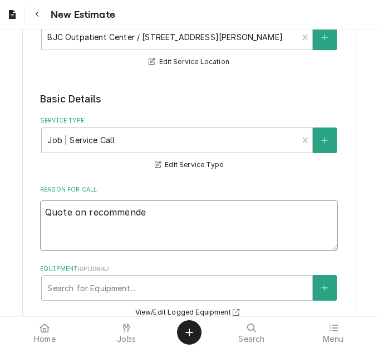
type textarea "Quote on recommended"
type textarea "x"
type textarea "Quote on recommended"
type textarea "x"
type textarea "Quote on recommended r"
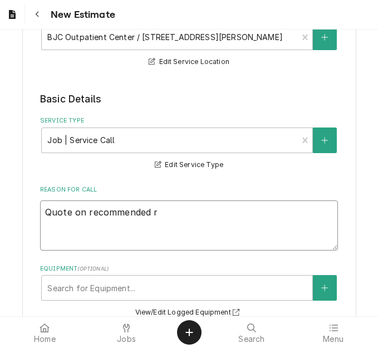
type textarea "x"
type textarea "Quote on recommended re"
type textarea "x"
type textarea "Quote on recommended rep"
type textarea "x"
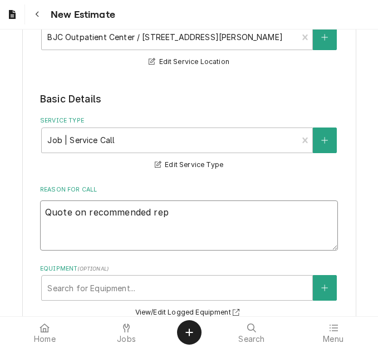
type textarea "Quote on recommended repa"
type textarea "x"
type textarea "Quote on recommended repai"
type textarea "x"
type textarea "Quote on recommended repair"
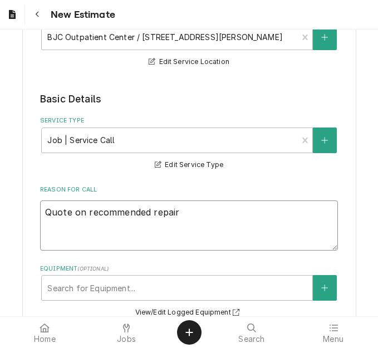
type textarea "x"
type textarea "Quote on recommended repairs"
type textarea "x"
type textarea "Quote on recommended repairs"
type textarea "x"
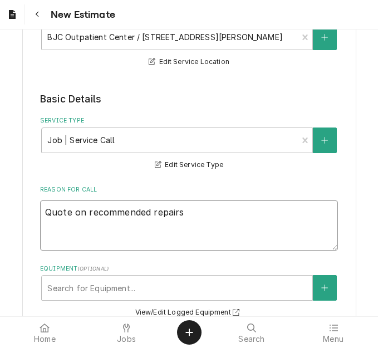
type textarea "Quote on recommended repairs f"
type textarea "x"
type textarea "Quote on recommended repairs fo"
type textarea "x"
type textarea "Quote on recommended repairs fou"
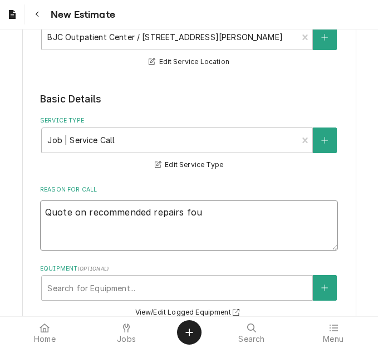
type textarea "x"
type textarea "Quote on recommended repairs four"
type textarea "x"
type textarea "Quote on recommended repairs fou"
type textarea "x"
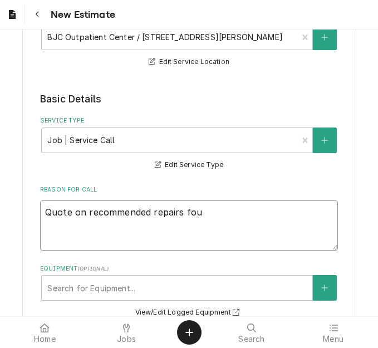
type textarea "Quote on recommended repairs foun"
type textarea "x"
type textarea "Quote on recommended repairs found"
type textarea "x"
type textarea "Quote on recommended repairs found"
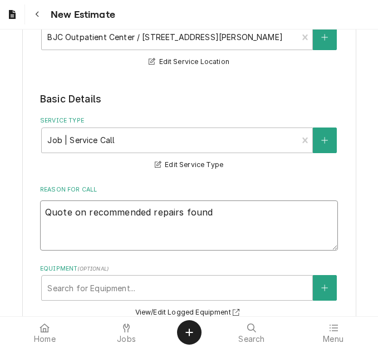
type textarea "x"
type textarea "Quote on recommended repairs found d"
type textarea "x"
type textarea "Quote on recommended repairs found dur"
type textarea "x"
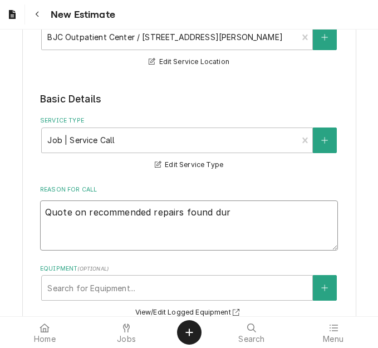
type textarea "Quote on recommended repairs found duri"
type textarea "x"
type textarea "Quote on recommended repairs found during"
type textarea "x"
type textarea "Quote on recommended repairs found during"
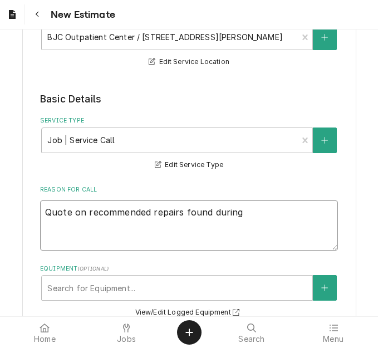
type textarea "x"
type textarea "Quote on recommended repairs found during m"
type textarea "x"
type textarea "Quote on recommended repairs found during ma"
type textarea "x"
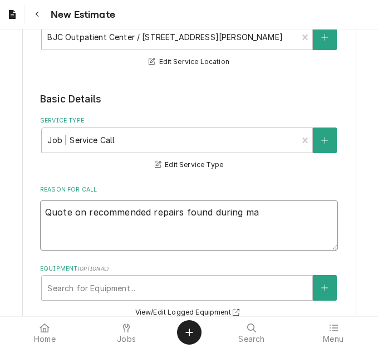
type textarea "Quote on recommended repairs found during mai"
type textarea "x"
type textarea "Quote on recommended repairs found during maint"
type textarea "x"
type textarea "Quote on recommended repairs found during mainte"
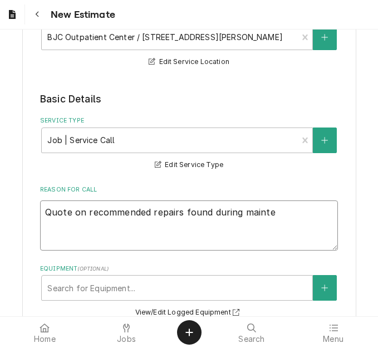
type textarea "x"
type textarea "Quote on recommended repairs found during mainten"
type textarea "x"
type textarea "Quote on recommended repairs found during maintena"
type textarea "x"
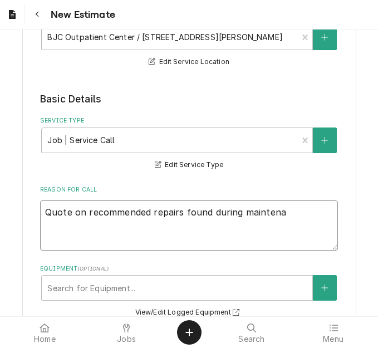
type textarea "Quote on recommended repairs found during maintenan"
type textarea "x"
type textarea "Quote on recommended repairs found during maintenanc"
type textarea "x"
type textarea "Quote on recommended repairs found during maintenance"
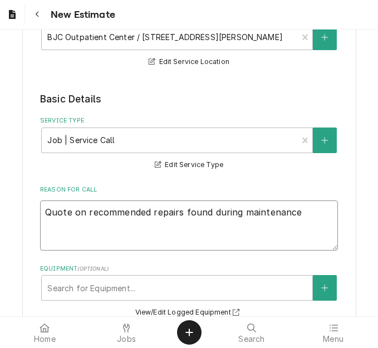
type textarea "x"
type textarea "Quote on recommended repairs found during maintenance."
type textarea "x"
type textarea "Quote on recommended repairs found during maintenance."
type textarea "x"
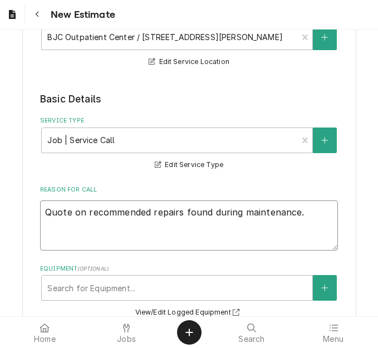
type textarea "Quote on recommended repairs found during maintenance. T"
type textarea "x"
type textarea "Quote on recommended repairs found during maintenance. To"
type textarea "x"
type textarea "Quote on recommended repairs found during maintenance. To"
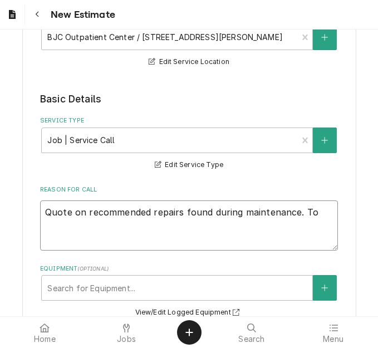
type textarea "x"
type textarea "Quote on recommended repairs found during maintenance. To r"
type textarea "x"
type textarea "Quote on recommended repairs found during maintenance. To re"
type textarea "x"
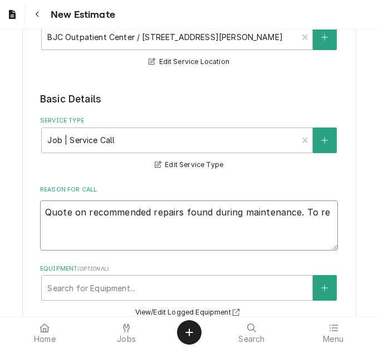
type textarea "Quote on recommended repairs found during maintenance. To rep"
type textarea "x"
type textarea "Quote on recommended repairs found during maintenance. To repla"
type textarea "x"
type textarea "Quote on recommended repairs found during maintenance. To replac"
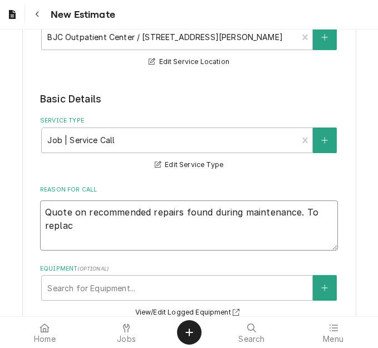
type textarea "x"
type textarea "Quote on recommended repairs found during maintenance. To replace"
type textarea "x"
type textarea "Quote on recommended repairs found during maintenance. To replace"
type textarea "x"
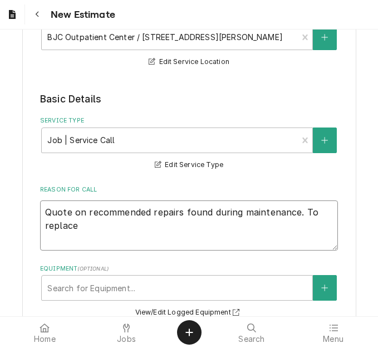
type textarea "Quote on recommended repairs found during maintenance. To replace d"
type textarea "x"
type textarea "Quote on recommended repairs found during maintenance. To replace dr"
type textarea "x"
type textarea "Quote on recommended repairs found during maintenance. To replace dra"
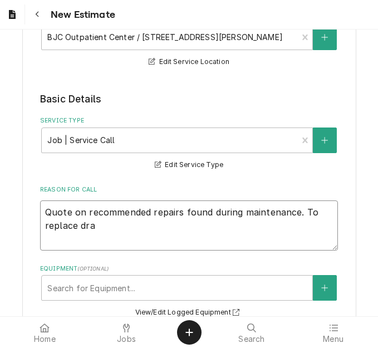
type textarea "x"
type textarea "Quote on recommended repairs found during maintenance. To replace drai"
type textarea "x"
type textarea "Quote on recommended repairs found during maintenance. To replace drain"
type textarea "x"
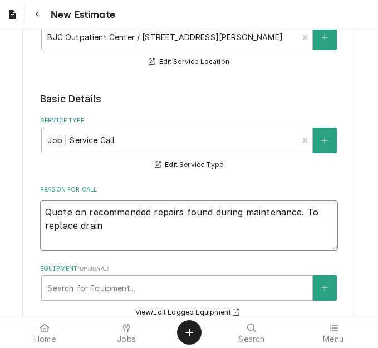
type textarea "Quote on recommended repairs found during maintenance. To replace drain"
type textarea "x"
type textarea "Quote on recommended repairs found during maintenance. To replace drain t"
type textarea "x"
type textarea "Quote on recommended repairs found during maintenance. To replace drain tu"
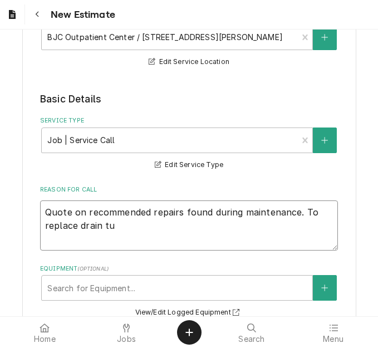
type textarea "x"
type textarea "Quote on recommended repairs found during maintenance. To replace drain tub"
type textarea "x"
type textarea "Quote on recommended repairs found during maintenance. To replace drain tube"
type textarea "x"
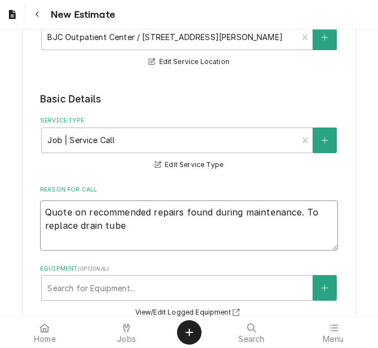
type textarea "Quote on recommended repairs found during maintenance. To replace drain tube o"
type textarea "x"
type textarea "Quote on recommended repairs found during maintenance. To replace drain tube on"
type textarea "x"
type textarea "Quote on recommended repairs found during maintenance. To replace drain tube on"
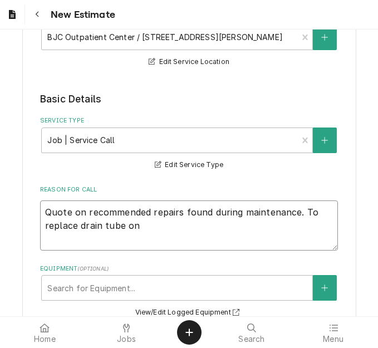
type textarea "x"
type textarea "Quote on recommended repairs found during maintenance. To replace drain tube on…"
type textarea "x"
type textarea "Quote on recommended repairs found during maintenance. To replace drain tube on…"
type textarea "x"
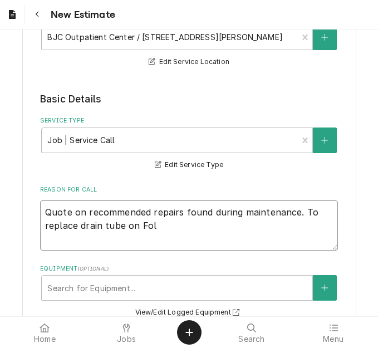
type textarea "Quote on recommended repairs found during maintenance. To replace drain tube on…"
type textarea "x"
type textarea "Quote on recommended repairs found during maintenance. To replace drain tube on…"
type textarea "x"
type textarea "Quote on recommended repairs found during maintenance. To replace drain tube on…"
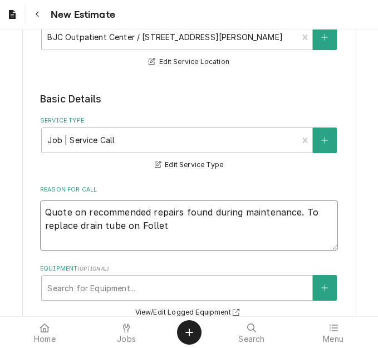
type textarea "x"
type textarea "Quote on recommended repairs found during maintenance. To replace drain tube on…"
type textarea "x"
type textarea "Quote on recommended repairs found during maintenance. To replace drain tube on…"
type textarea "x"
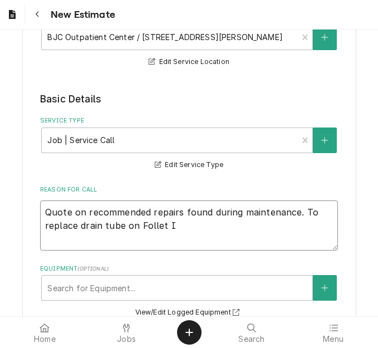
type textarea "Quote on recommended repairs found during maintenance. To replace drain tube on…"
type textarea "x"
type textarea "Quote on recommended repairs found during maintenance. To replace drain tube on…"
type textarea "x"
drag, startPoint x: 216, startPoint y: 228, endPoint x: 39, endPoint y: 209, distance: 177.8
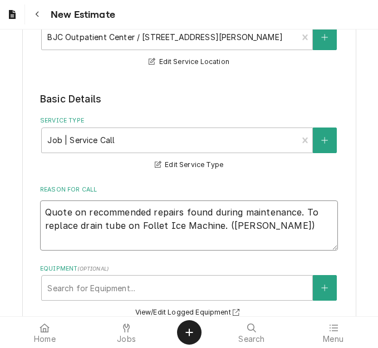
click at [40, 209] on textarea "Quote on recommended repairs found during maintenance. To replace drain tube on…" at bounding box center [188, 225] width 297 height 50
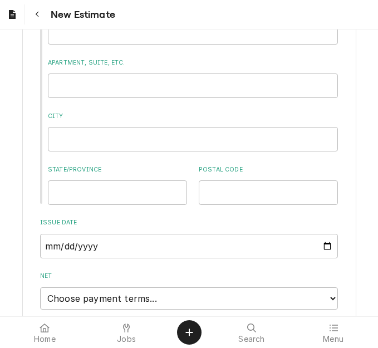
scroll to position [730, 0]
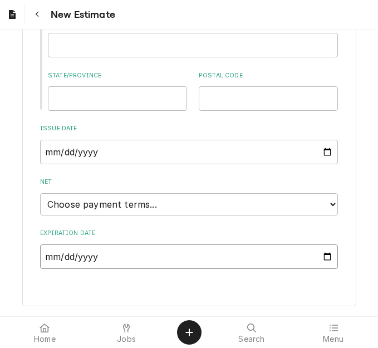
click at [326, 255] on input "Expiration Date" at bounding box center [188, 256] width 297 height 24
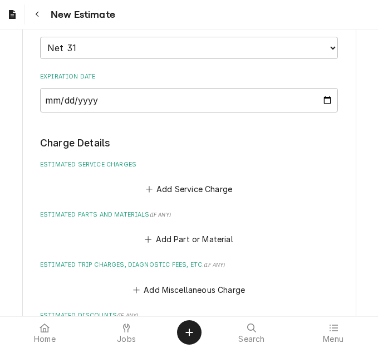
scroll to position [956, 0]
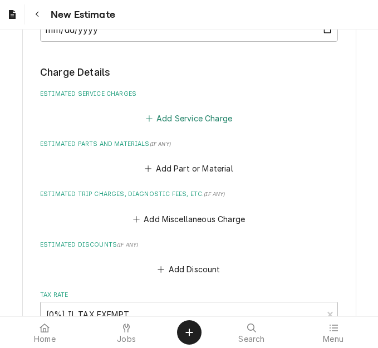
click at [167, 122] on button "Add Service Charge" at bounding box center [188, 118] width 90 height 16
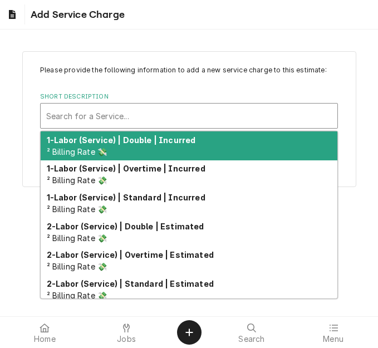
click at [104, 116] on div "Short Description" at bounding box center [188, 116] width 285 height 20
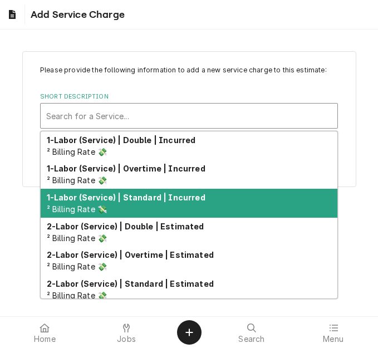
click at [127, 204] on div "1-Labor (Service) | Standard | Incurred ² Billing Rate 💸" at bounding box center [189, 202] width 296 height 29
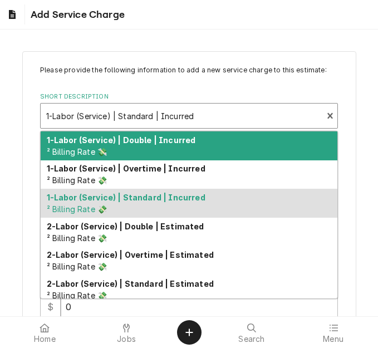
click at [147, 116] on div "Short Description" at bounding box center [181, 116] width 270 height 20
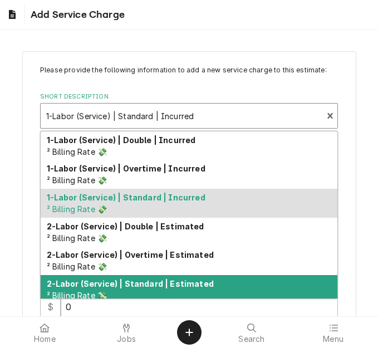
click at [153, 282] on strong "2-Labor (Service) | Standard | Estimated" at bounding box center [130, 283] width 167 height 9
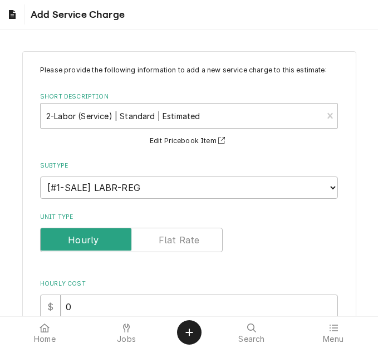
scroll to position [167, 0]
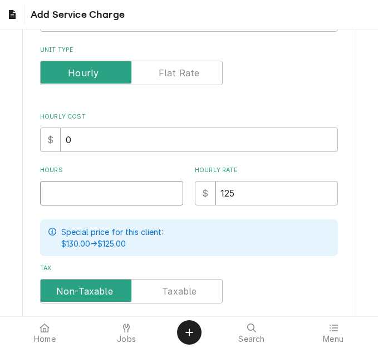
click at [77, 191] on input "Hours" at bounding box center [111, 193] width 143 height 24
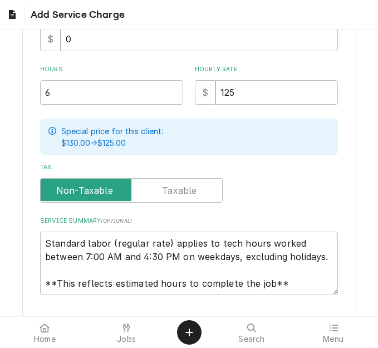
scroll to position [318, 0]
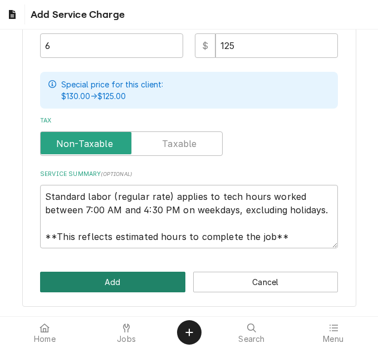
click at [120, 286] on button "Add" at bounding box center [112, 281] width 145 height 21
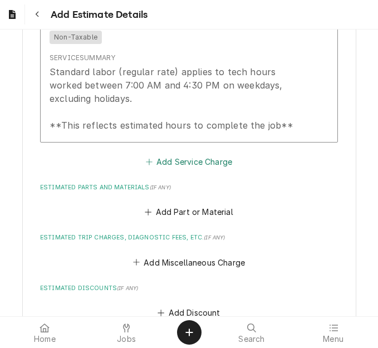
scroll to position [1165, 0]
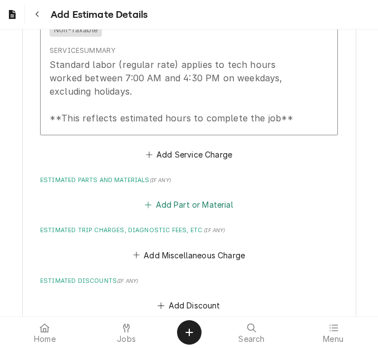
click at [167, 201] on button "Add Part or Material" at bounding box center [189, 205] width 92 height 16
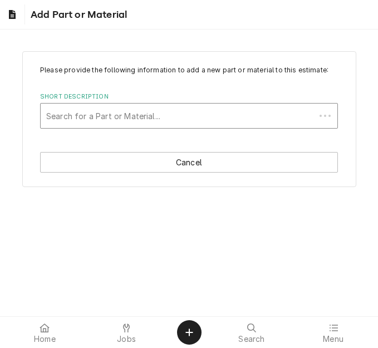
click at [112, 120] on div "Short Description" at bounding box center [177, 116] width 263 height 20
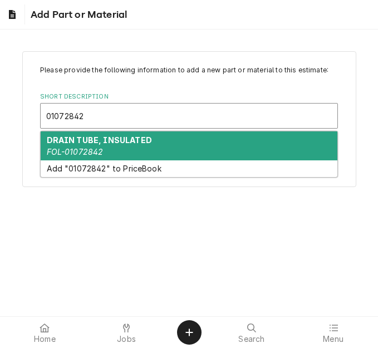
click at [94, 139] on strong "DRAIN TUBE, INSULATED" at bounding box center [99, 139] width 105 height 9
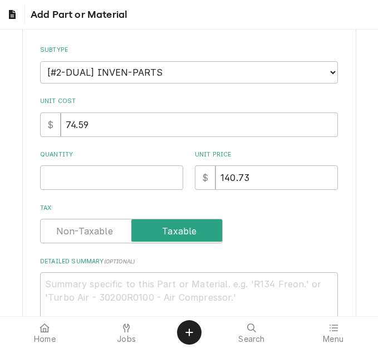
scroll to position [167, 0]
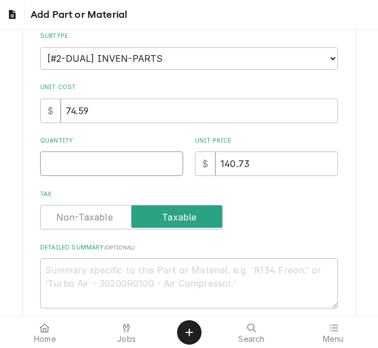
click at [106, 168] on input "Quantity" at bounding box center [111, 163] width 143 height 24
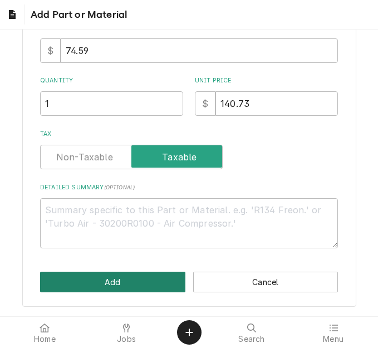
click at [120, 277] on button "Add" at bounding box center [112, 281] width 145 height 21
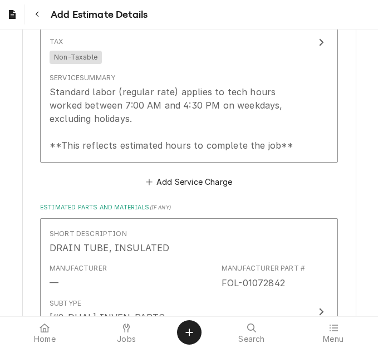
scroll to position [1020, 0]
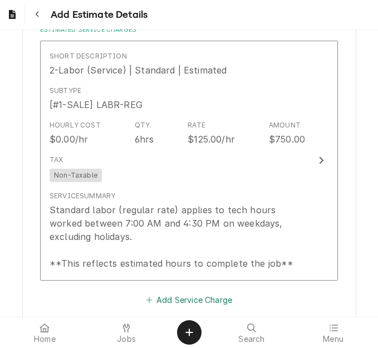
click at [156, 292] on button "Add Service Charge" at bounding box center [188, 299] width 90 height 16
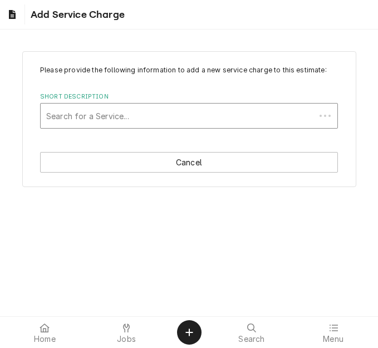
click at [101, 113] on div "Short Description" at bounding box center [177, 116] width 263 height 20
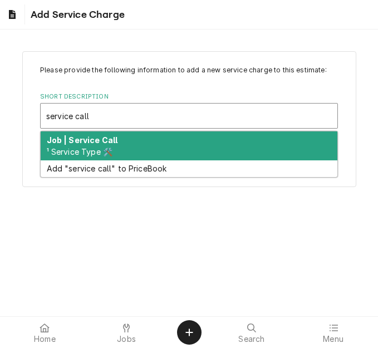
click at [104, 145] on div "Job | Service Call ¹ Service Type 🛠️" at bounding box center [189, 145] width 296 height 29
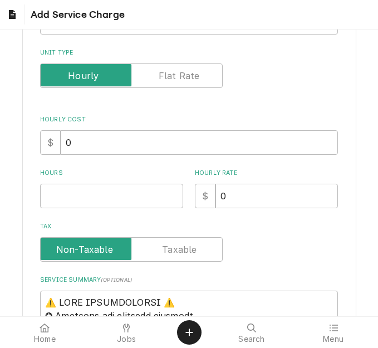
scroll to position [167, 0]
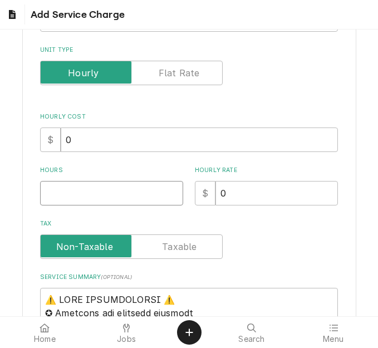
click at [77, 200] on input "Hours" at bounding box center [111, 193] width 143 height 24
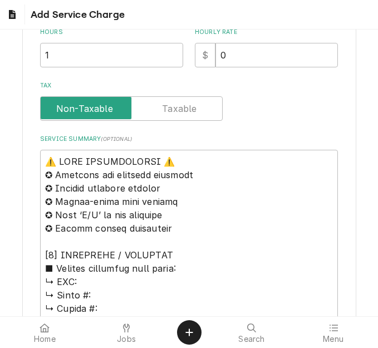
scroll to position [389, 0]
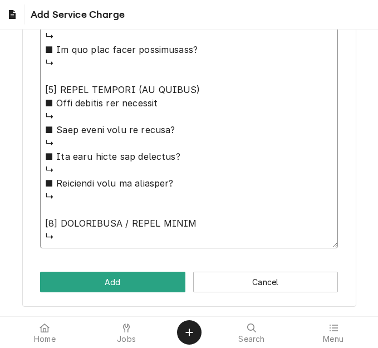
drag, startPoint x: 43, startPoint y: 80, endPoint x: 145, endPoint y: 368, distance: 305.0
click at [145, 347] on html "Add Service Charge Please provide the following information to add a new servic…" at bounding box center [189, 174] width 378 height 348
paste textarea "Quote on recommended repairs found during maintenance. To replace drain tube on…"
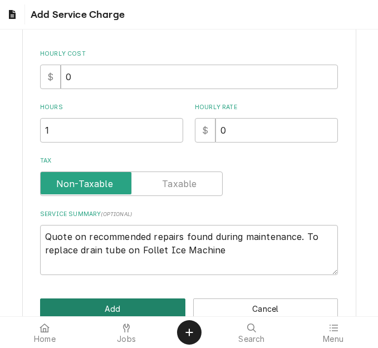
click at [113, 307] on button "Add" at bounding box center [112, 308] width 145 height 21
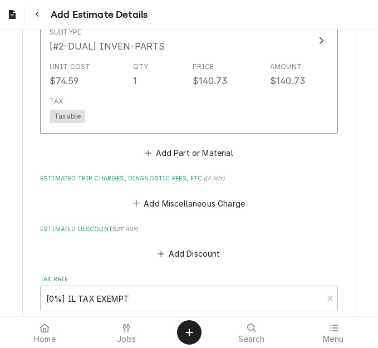
scroll to position [1633, 0]
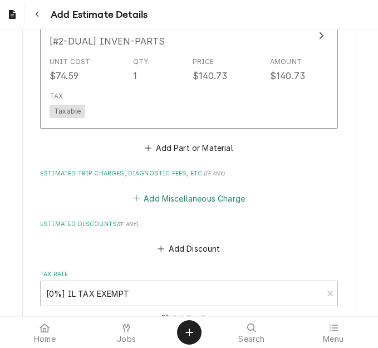
click at [164, 190] on button "Add Miscellaneous Charge" at bounding box center [189, 198] width 116 height 16
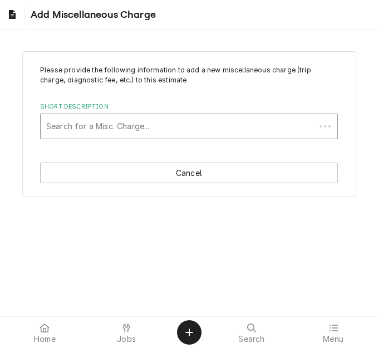
click at [102, 122] on div "Short Description" at bounding box center [177, 126] width 263 height 20
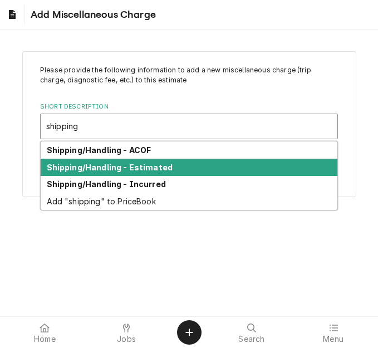
click at [119, 167] on strong "Shipping/Handling - Estimated" at bounding box center [110, 166] width 126 height 9
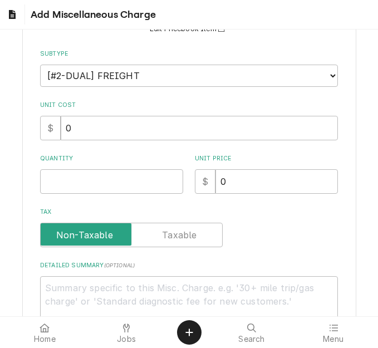
scroll to position [167, 0]
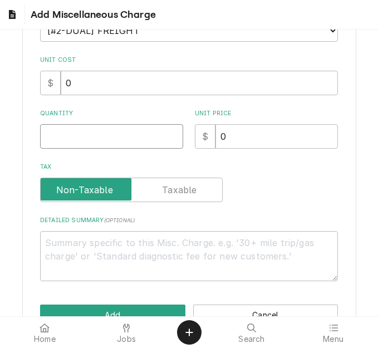
click at [72, 147] on input "Quantity" at bounding box center [111, 136] width 143 height 24
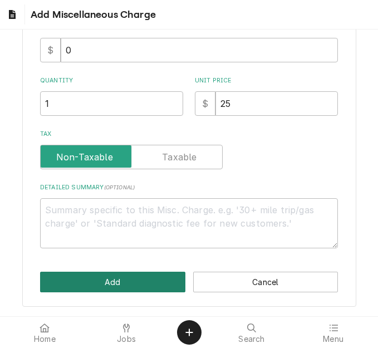
click at [105, 282] on button "Add" at bounding box center [112, 281] width 145 height 21
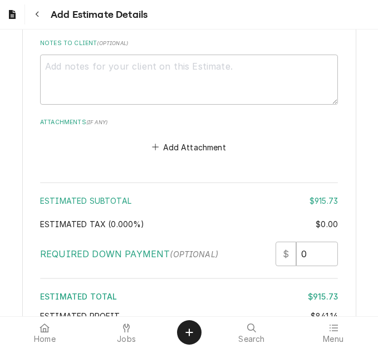
scroll to position [2091, 0]
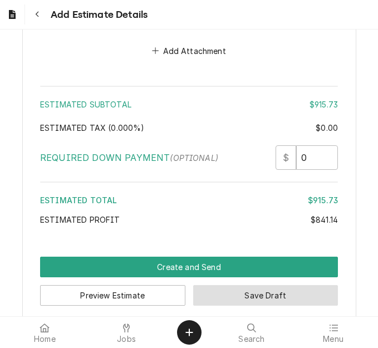
click at [246, 287] on button "Save Draft" at bounding box center [265, 295] width 145 height 21
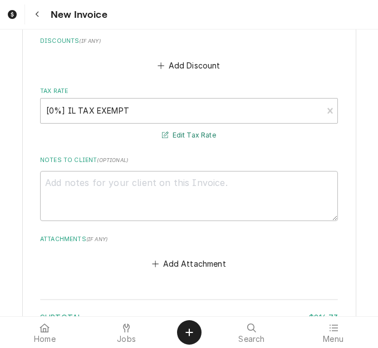
scroll to position [2846, 0]
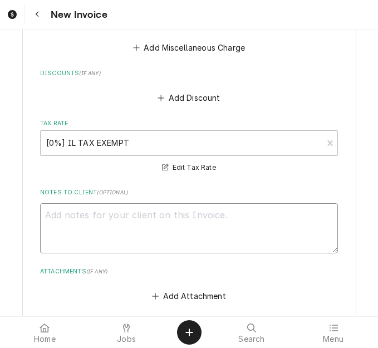
click at [178, 214] on textarea "Notes to Client ( optional )" at bounding box center [188, 228] width 297 height 50
type textarea "x"
type textarea "q"
type textarea "x"
type textarea "qu"
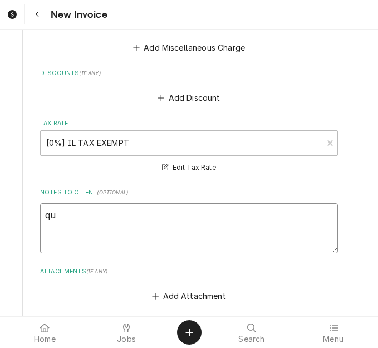
type textarea "x"
type textarea "quo"
type textarea "x"
type textarea "quot"
type textarea "x"
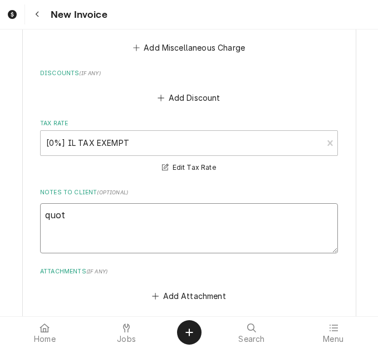
type textarea "quote"
type textarea "x"
type textarea "quoted"
type textarea "x"
type textarea "quoted o"
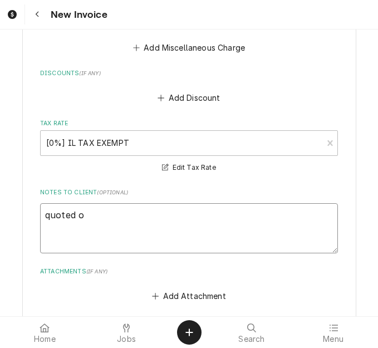
type textarea "x"
type textarea "quoted on"
type textarea "x"
type textarea "quoted on"
click at [161, 215] on textarea "quoted on" at bounding box center [188, 228] width 297 height 50
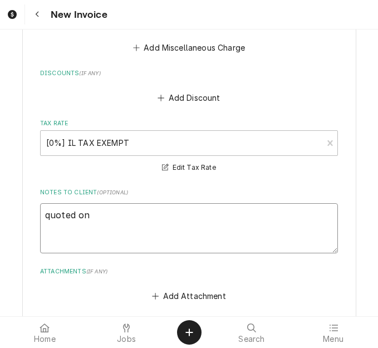
type textarea "x"
type textarea "quoted on 4"
type textarea "x"
type textarea "quoted on 40"
type textarea "x"
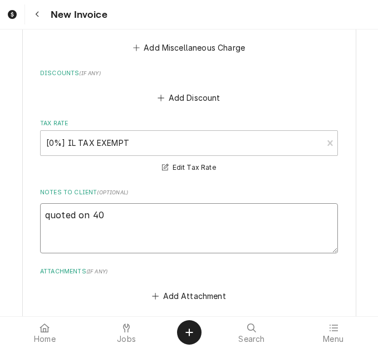
type textarea "quoted on 400"
type textarea "x"
type textarea "quoted on 4007"
type textarea "x"
type textarea "quoted on 40070"
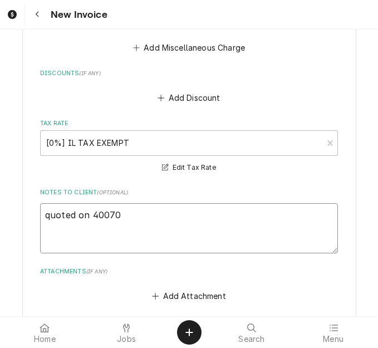
type textarea "x"
type textarea "quoted on 400704"
type textarea "x"
type textarea "quoted on 40070"
type textarea "x"
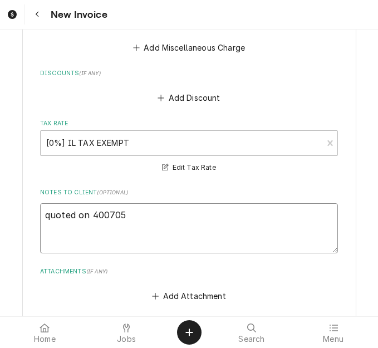
type textarea "quoted on 400705"
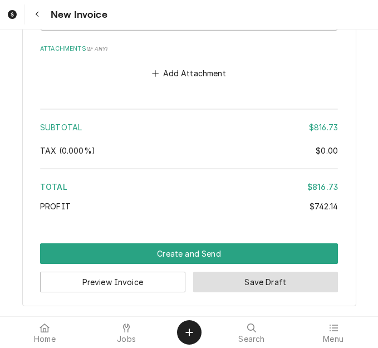
click at [269, 282] on button "Save Draft" at bounding box center [265, 281] width 145 height 21
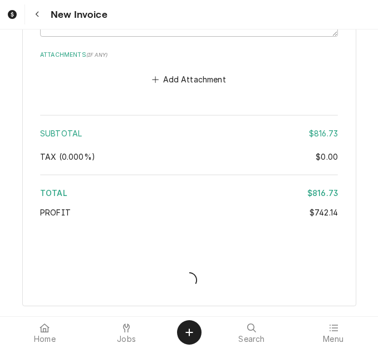
scroll to position [3063, 0]
type textarea "x"
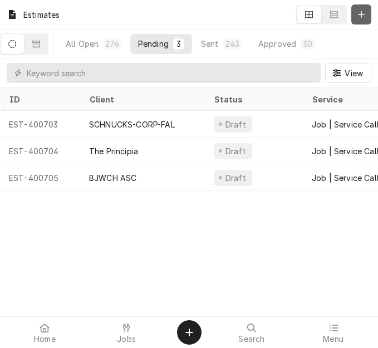
click at [360, 12] on icon "Dynamic Content Wrapper" at bounding box center [361, 15] width 7 height 8
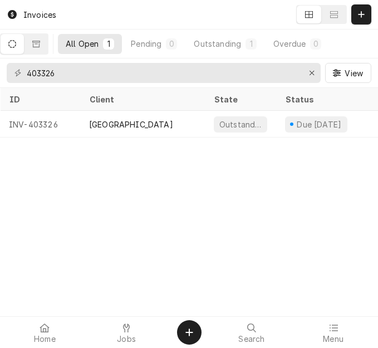
drag, startPoint x: 337, startPoint y: 327, endPoint x: 329, endPoint y: 312, distance: 16.4
click at [337, 327] on icon at bounding box center [333, 327] width 9 height 9
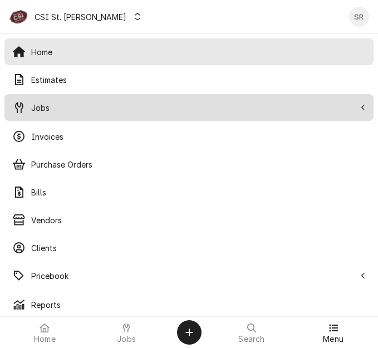
click at [54, 107] on span "Jobs" at bounding box center [193, 108] width 324 height 12
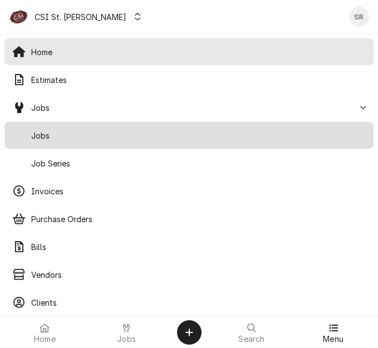
click at [53, 131] on span "Jobs" at bounding box center [198, 136] width 334 height 12
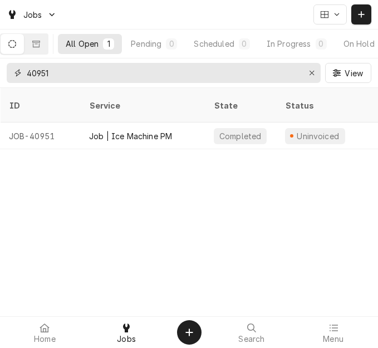
drag, startPoint x: 98, startPoint y: 76, endPoint x: 9, endPoint y: 70, distance: 89.2
click at [9, 70] on div "40951" at bounding box center [164, 73] width 314 height 20
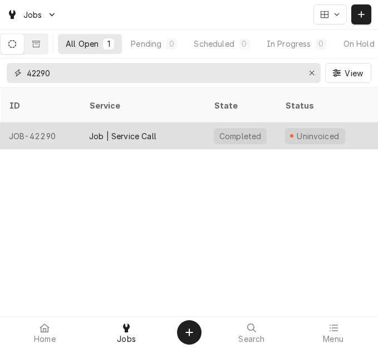
type input "42290"
click at [131, 130] on div "Job | Service Call" at bounding box center [122, 136] width 67 height 12
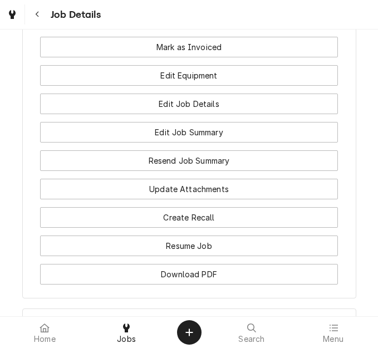
scroll to position [1626, 0]
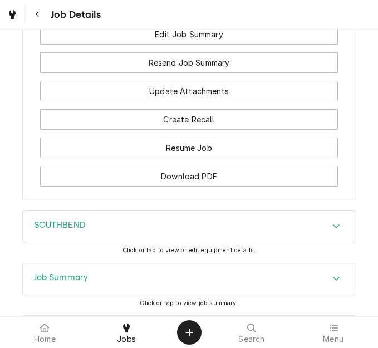
click at [108, 263] on div "Job Summary" at bounding box center [189, 278] width 333 height 31
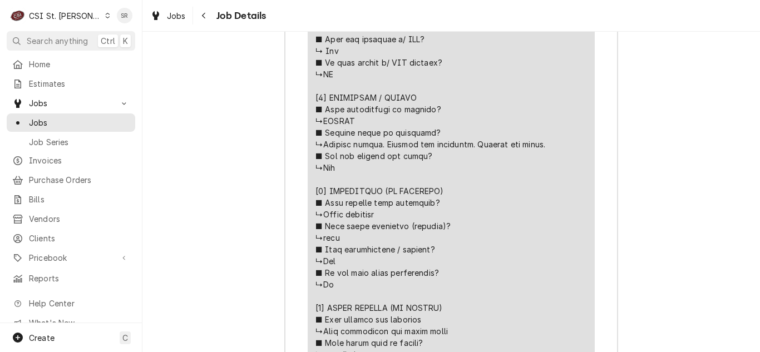
scroll to position [2836, 0]
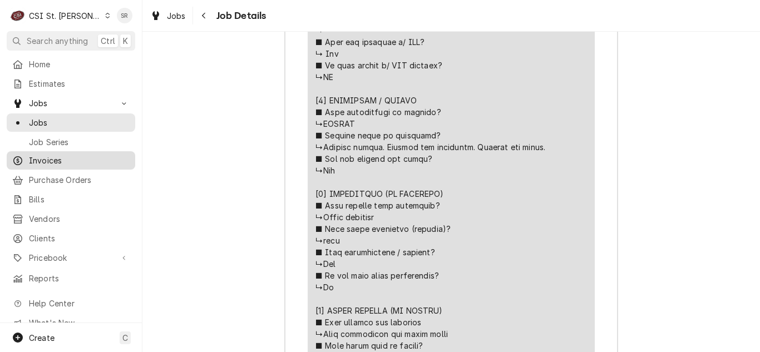
click at [54, 160] on span "Invoices" at bounding box center [79, 161] width 101 height 12
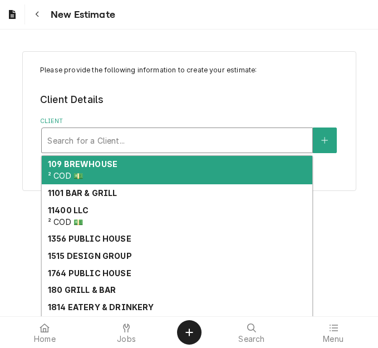
click at [158, 145] on div "Client" at bounding box center [176, 140] width 259 height 20
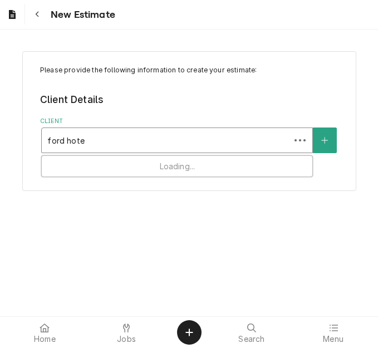
type input "ford hotel"
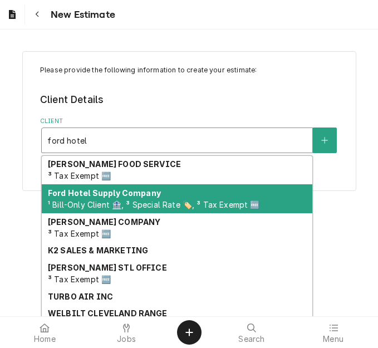
click at [107, 188] on strong "Ford Hotel Supply Company" at bounding box center [104, 192] width 113 height 9
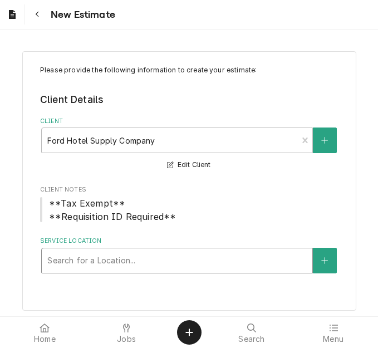
drag, startPoint x: 107, startPoint y: 188, endPoint x: 68, endPoint y: 256, distance: 78.2
click at [68, 256] on div "Service Location" at bounding box center [176, 260] width 259 height 20
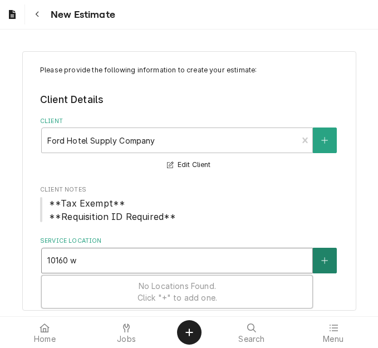
type input "10160 w"
click at [315, 257] on button "Service Location" at bounding box center [323, 260] width 23 height 26
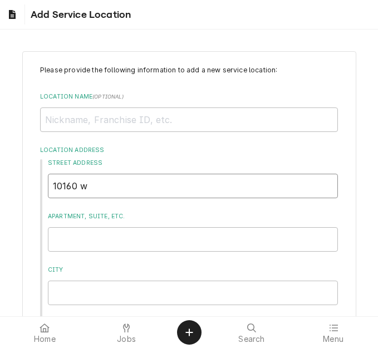
drag, startPoint x: 92, startPoint y: 183, endPoint x: 28, endPoint y: 172, distance: 64.9
type textarea "x"
click at [82, 130] on input "Location Name ( optional )" at bounding box center [188, 119] width 297 height 24
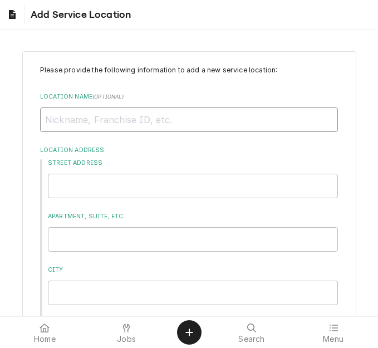
type textarea "x"
type input "B"
type textarea "x"
type input "BR"
type textarea "x"
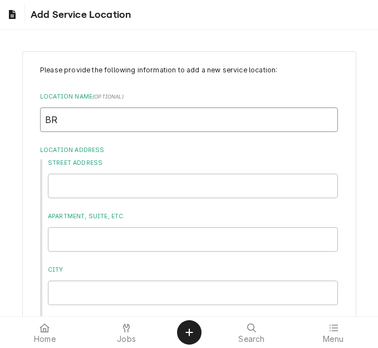
type input "BRI"
type textarea "x"
type input "BRIL"
type textarea "x"
type input "[PERSON_NAME]"
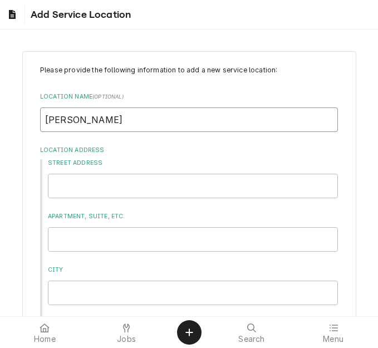
type textarea "x"
type input "BRILLI"
type textarea "x"
type input "BRILLIA"
type textarea "x"
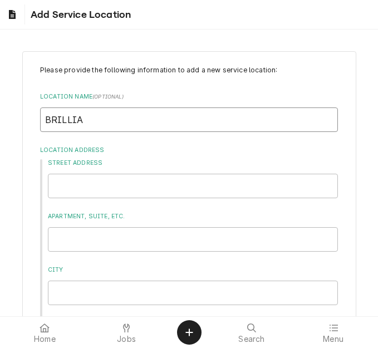
type input "BRILLIAN"
type textarea "x"
type input "BRILLIAN"
type textarea "x"
type input "BRILLIAN A"
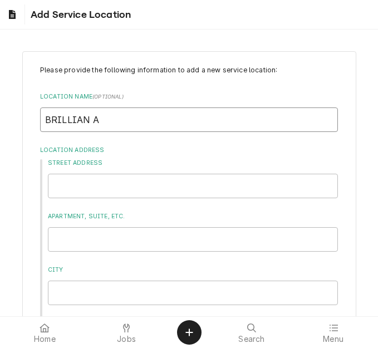
type textarea "x"
type input "BRILLIAN AN"
type textarea "x"
type input "BRILLIAN ANG"
type textarea "x"
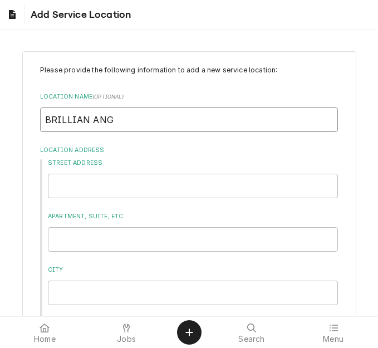
type input "BRILLIAN ANGE"
type textarea "x"
type input "BRILLIAN ANGEL"
type textarea "x"
type input "BRILLIAN ANGEL"
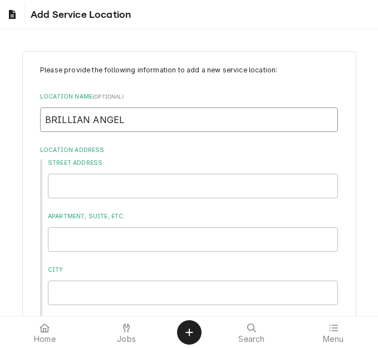
type textarea "x"
type input "BRILLIAN ANGEL A"
type textarea "x"
type input "BRILLIAN ANGEL AC"
type textarea "x"
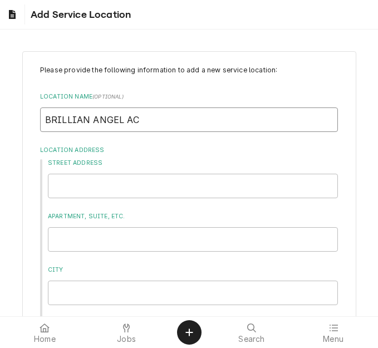
type input "BRILLIAN ANGEL ACA"
type textarea "x"
type input "BRILLIAN ANGEL ACAD"
type textarea "x"
type input "BRILLIAN ANGEL ACADE"
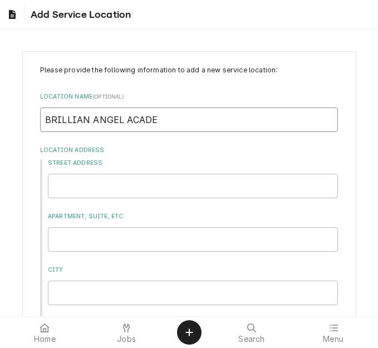
type textarea "x"
type input "BRILLIAN ANGEL ACADEM"
type textarea "x"
type input "BRILLIAN ANGEL ACADEMY"
type textarea "x"
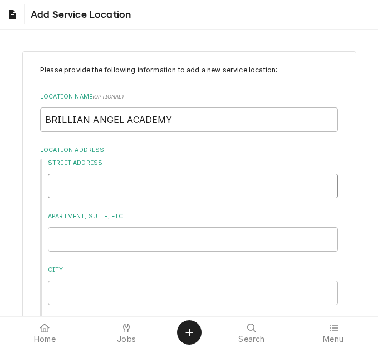
type input "1"
type textarea "x"
type input "10"
type textarea "x"
type input "101"
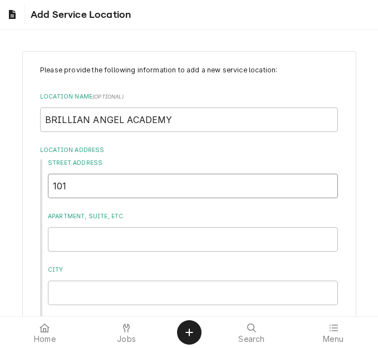
type textarea "x"
type input "1016"
type textarea "x"
type input "10160"
type textarea "x"
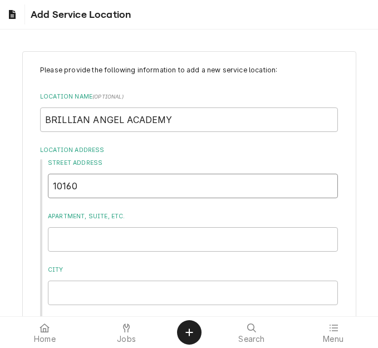
type input "10160"
type textarea "x"
type input "10160 w"
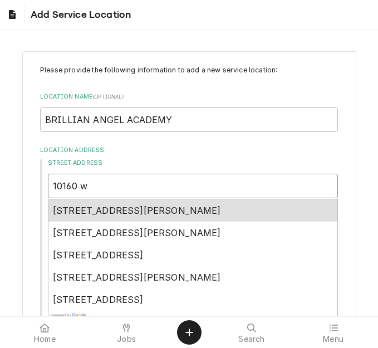
type textarea "x"
type input "10160 w"
type textarea "x"
type input "10160 w f"
type textarea "x"
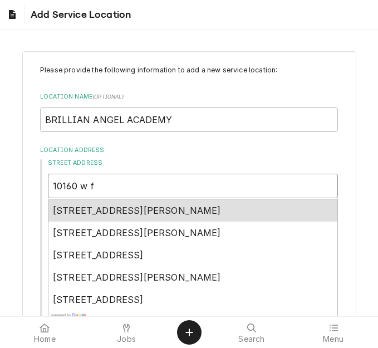
type input "10160 w fl"
type textarea "x"
type input "10160 w flor"
type textarea "x"
type input "10160 w flori"
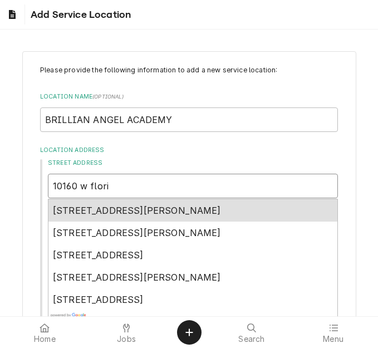
type textarea "x"
type input "10160 w floris"
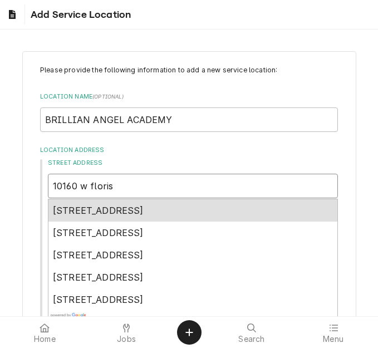
click at [113, 209] on span "10160 West Florissant Avenue, St. Louis, MO, USA" at bounding box center [98, 210] width 91 height 11
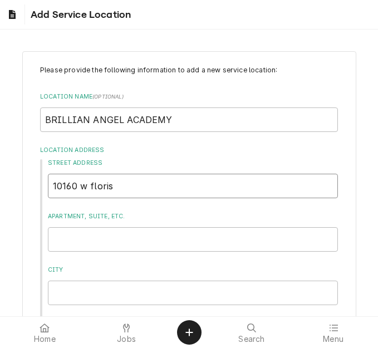
type textarea "x"
type input "10160 W Florissant Ave"
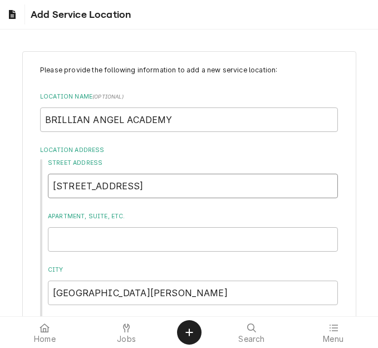
type textarea "x"
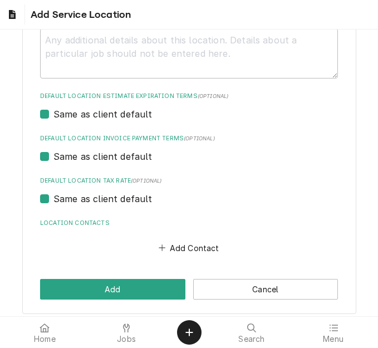
scroll to position [408, 0]
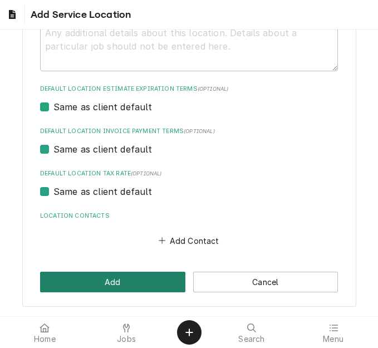
type input "10160 W Florissant Ave"
click at [116, 286] on button "Add" at bounding box center [112, 281] width 145 height 21
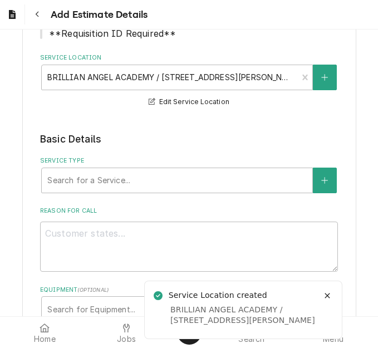
scroll to position [252, 0]
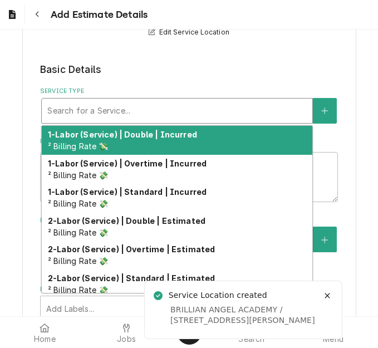
type textarea "x"
type input "s"
click at [100, 120] on div "s" at bounding box center [176, 111] width 259 height 20
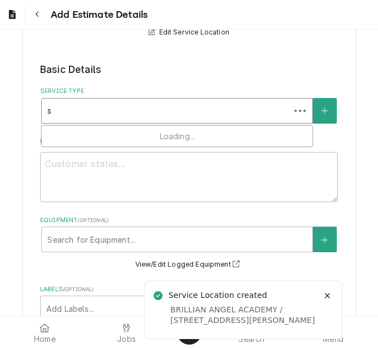
type textarea "x"
type input "se"
type textarea "x"
type input "ser"
type textarea "x"
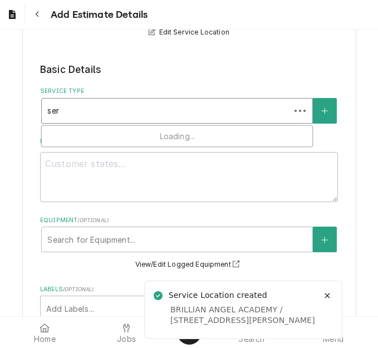
type input "serv"
type textarea "x"
type input "servi"
type textarea "x"
type input "servic"
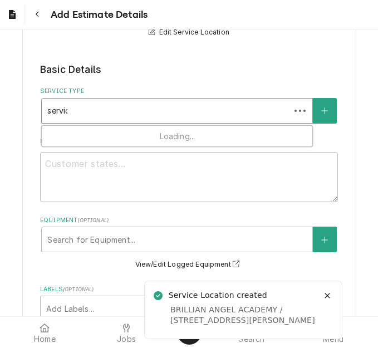
type textarea "x"
type input "servic c"
type textarea "x"
type input "servic ce"
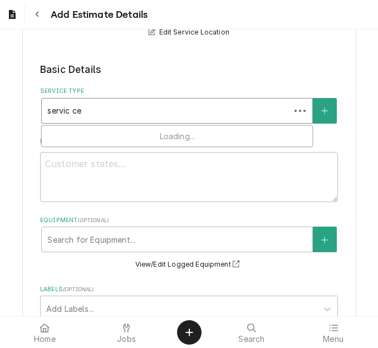
type textarea "x"
type input "servic c"
type textarea "x"
type input "servic"
type textarea "x"
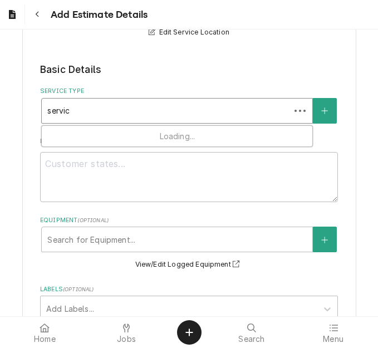
type input "servic"
type textarea "x"
type input "service"
type textarea "x"
type input "service"
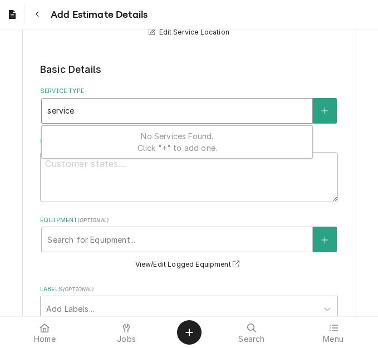
type textarea "x"
type input "service c"
type textarea "x"
type input "service ca"
type textarea "x"
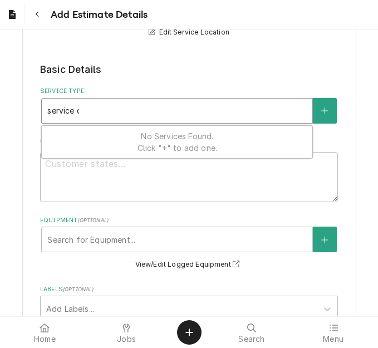
type input "service cal"
type textarea "x"
type input "service call"
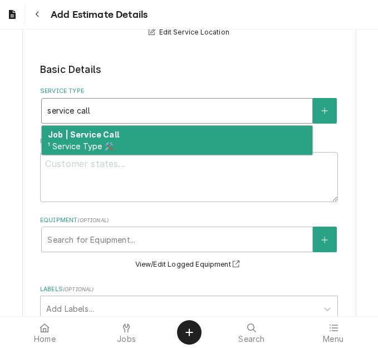
click at [95, 137] on strong "Job | Service Call" at bounding box center [83, 134] width 71 height 9
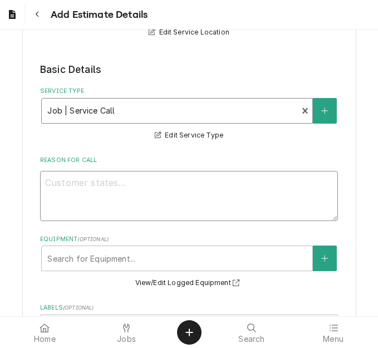
click at [92, 190] on textarea "Reason For Call" at bounding box center [188, 196] width 297 height 50
type textarea "x"
type textarea "u"
type textarea "x"
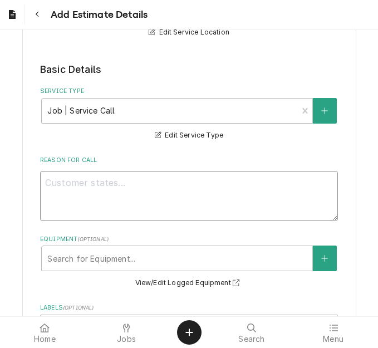
type textarea "Q"
type textarea "x"
type textarea "Qo"
type textarea "x"
type textarea "Qot"
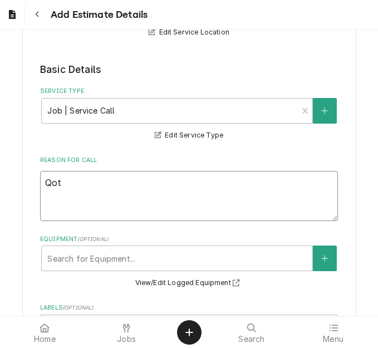
type textarea "x"
type textarea "Qote"
type textarea "x"
type textarea "Qote"
type textarea "x"
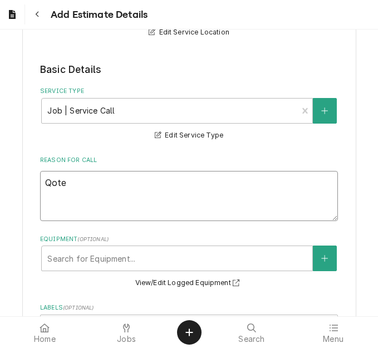
type textarea "Qote t"
type textarea "x"
type textarea "Qote to"
type textarea "x"
type textarea "Qote to"
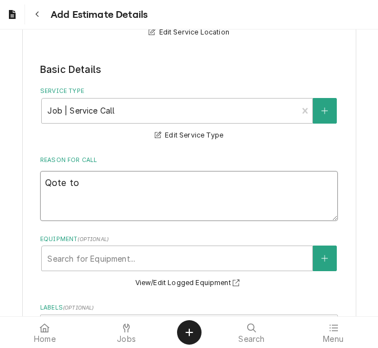
type textarea "x"
type textarea "Qote to"
type textarea "x"
type textarea "Qote t"
type textarea "x"
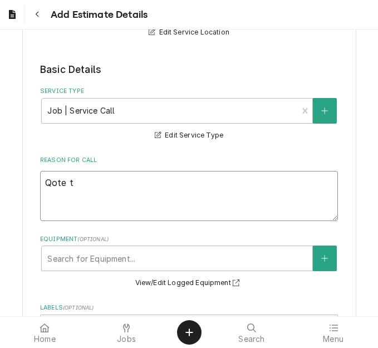
type textarea "Qote"
type textarea "x"
type textarea "Qote"
type textarea "x"
type textarea "Qot"
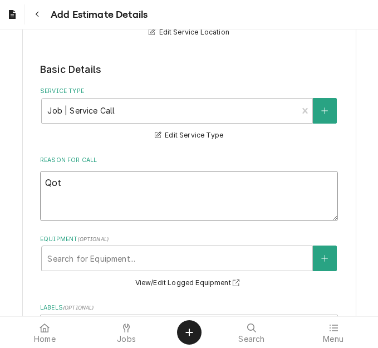
type textarea "x"
type textarea "Qo"
type textarea "x"
type textarea "Qou"
type textarea "x"
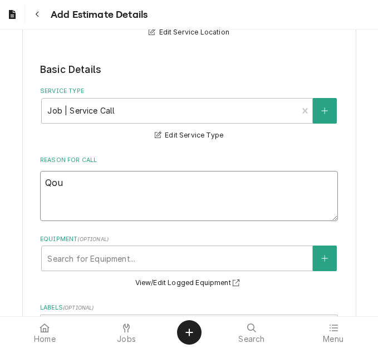
type textarea "Qout"
type textarea "x"
type textarea "Qoute"
type textarea "x"
type textarea "Qoute"
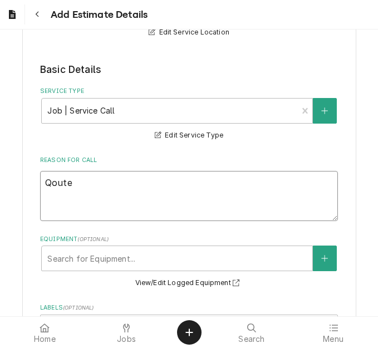
type textarea "x"
type textarea "Qoute t"
type textarea "x"
type textarea "Qoute to"
type textarea "x"
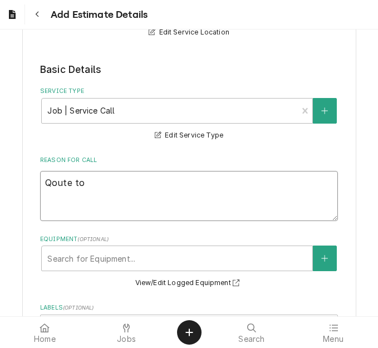
type textarea "Qoute to r"
type textarea "x"
type textarea "Qoute to re"
type textarea "x"
type textarea "Qoute to rep"
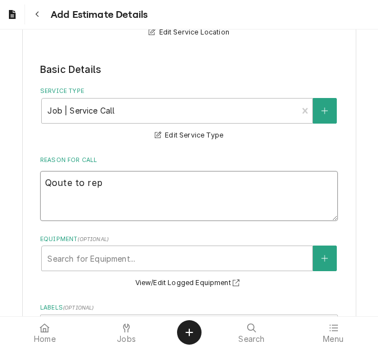
type textarea "x"
type textarea "Qoute to repl"
type textarea "x"
type textarea "Qoute to repla"
type textarea "x"
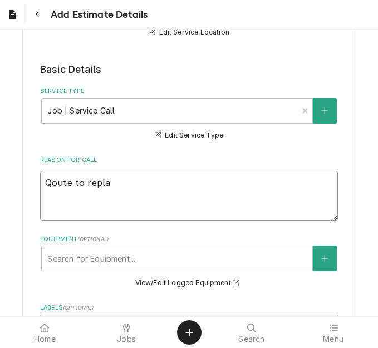
type textarea "Qoute to replac"
type textarea "x"
type textarea "Qoute to replace"
type textarea "x"
type textarea "Qoute to replac"
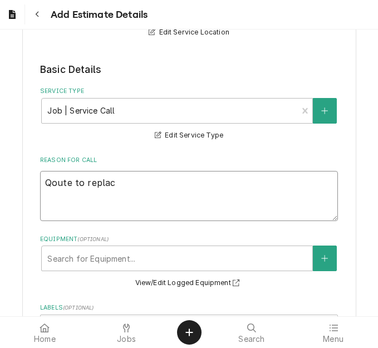
type textarea "x"
type textarea "Qoute to repla"
type textarea "x"
type textarea "Qoute to repl"
type textarea "x"
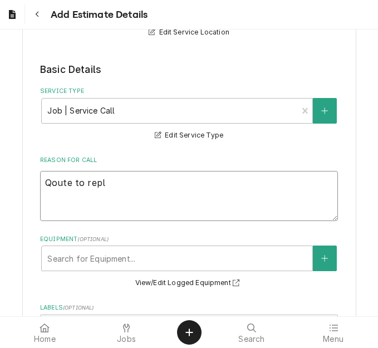
type textarea "Qoute to rep"
type textarea "x"
type textarea "Qoute to re"
type textarea "x"
type textarea "Qoute to r"
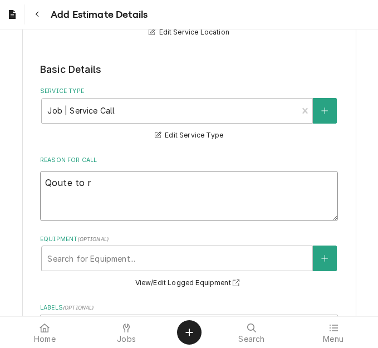
type textarea "x"
type textarea "Qoute to"
type textarea "x"
type textarea "Qoute to"
type textarea "x"
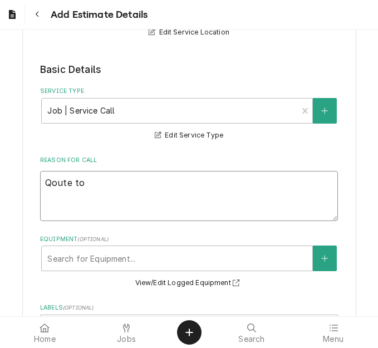
type textarea "Qoute t"
type textarea "x"
type textarea "Qoute"
type textarea "x"
type textarea "Qoute"
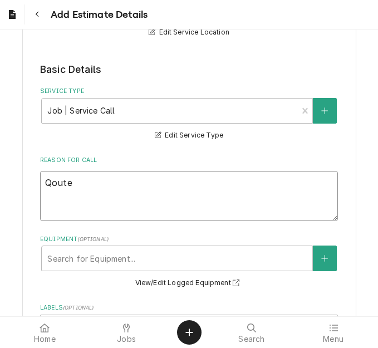
type textarea "x"
type textarea "Qout"
type textarea "x"
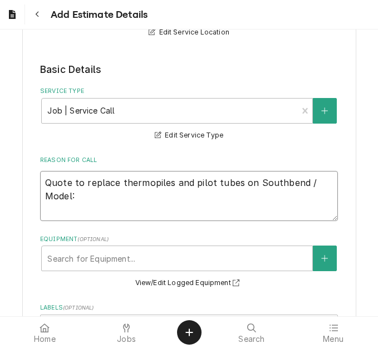
click at [126, 205] on textarea "Quote to replace thermopiles and pilot tubes on Southbend / Model:" at bounding box center [188, 196] width 297 height 50
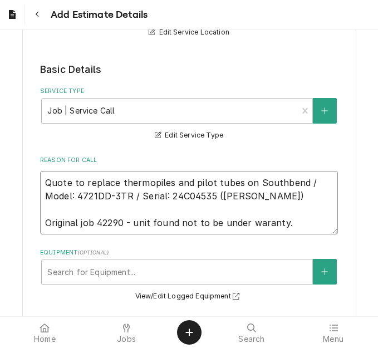
click at [259, 225] on textarea "Quote to replace thermopiles and pilot tubes on Southbend / Model: 4721DD-3TR /…" at bounding box center [188, 202] width 297 height 63
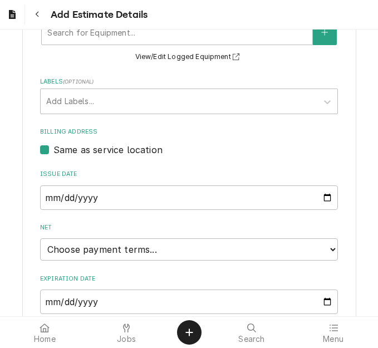
scroll to position [537, 0]
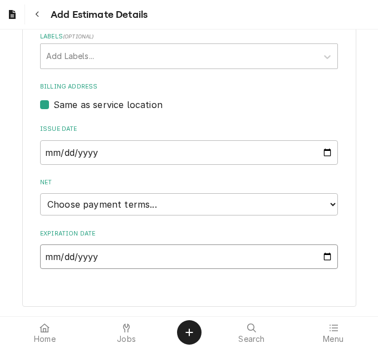
click at [322, 257] on input "Expiration Date" at bounding box center [188, 256] width 297 height 24
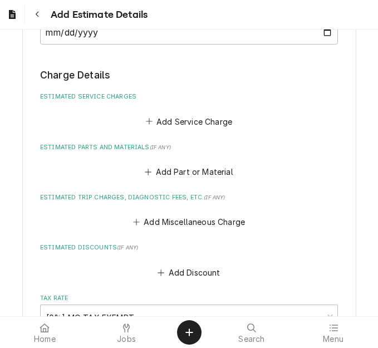
scroll to position [770, 0]
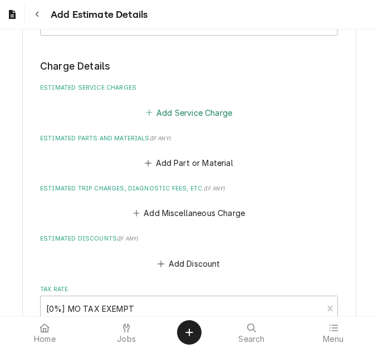
click at [175, 111] on button "Add Service Charge" at bounding box center [188, 113] width 90 height 16
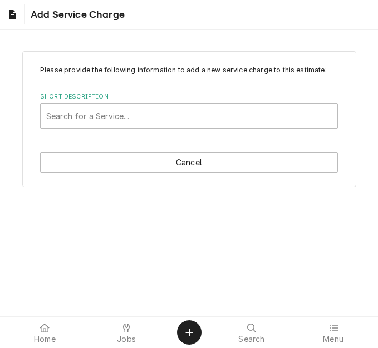
click at [102, 96] on label "Short Description" at bounding box center [188, 96] width 297 height 9
click at [102, 115] on div "Short Description" at bounding box center [188, 116] width 285 height 20
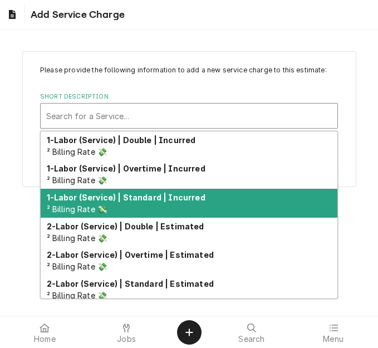
click at [121, 201] on strong "1-Labor (Service) | Standard | Incurred" at bounding box center [126, 196] width 158 height 9
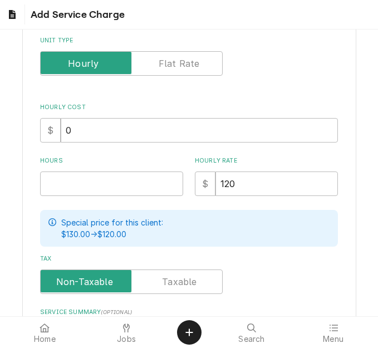
scroll to position [177, 0]
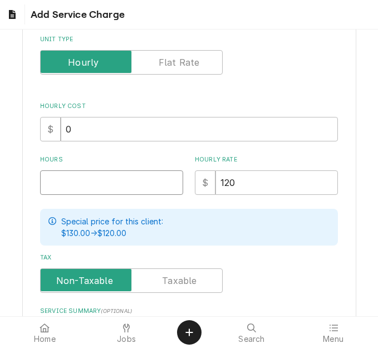
click at [47, 173] on input "Hours" at bounding box center [111, 182] width 143 height 24
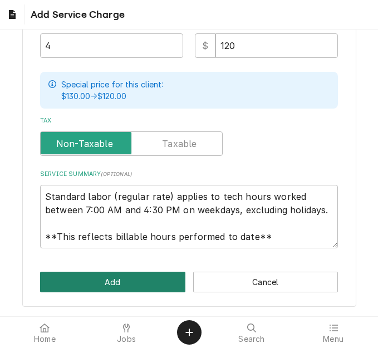
click at [120, 287] on button "Add" at bounding box center [112, 281] width 145 height 21
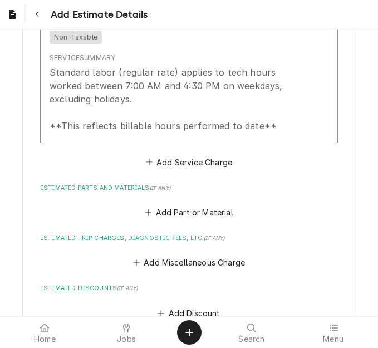
scroll to position [990, 0]
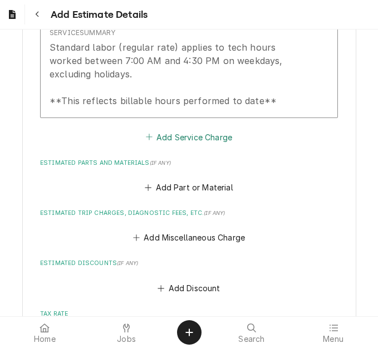
click at [192, 140] on button "Add Service Charge" at bounding box center [188, 137] width 90 height 16
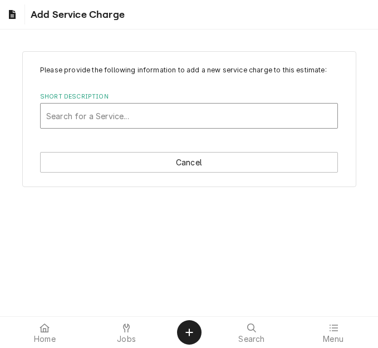
click at [105, 112] on div "Short Description" at bounding box center [188, 116] width 285 height 20
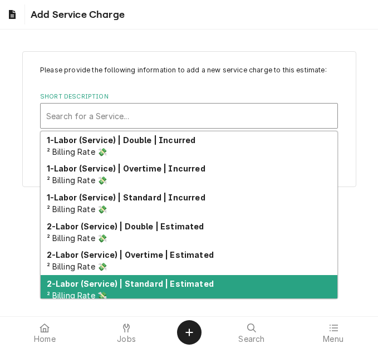
click at [122, 283] on strong "2-Labor (Service) | Standard | Estimated" at bounding box center [130, 283] width 167 height 9
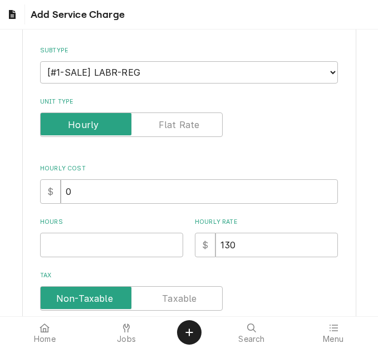
scroll to position [116, 0]
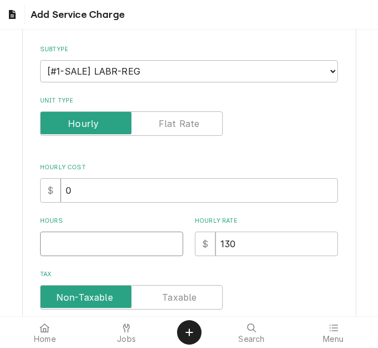
click at [109, 239] on input "Hours" at bounding box center [111, 243] width 143 height 24
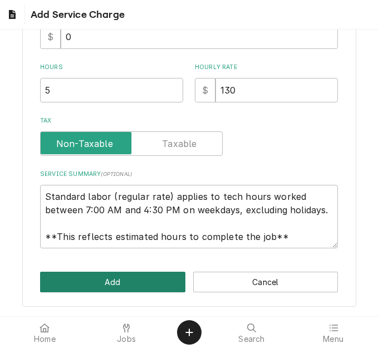
click at [155, 274] on button "Add" at bounding box center [112, 281] width 145 height 21
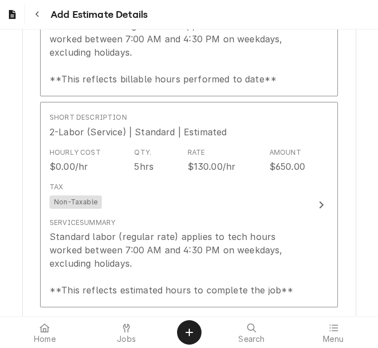
scroll to position [1012, 0]
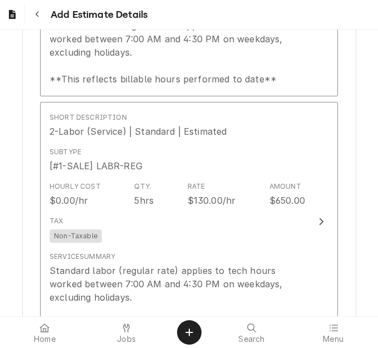
click at [368, 188] on div "Please provide the following information to create your estimate: Client Detail…" at bounding box center [189, 8] width 378 height 1958
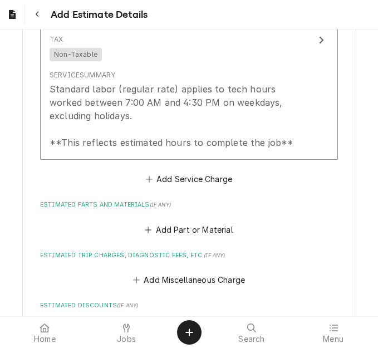
scroll to position [1238, 0]
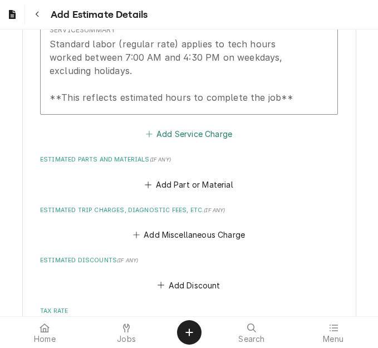
click at [203, 132] on button "Add Service Charge" at bounding box center [188, 134] width 90 height 16
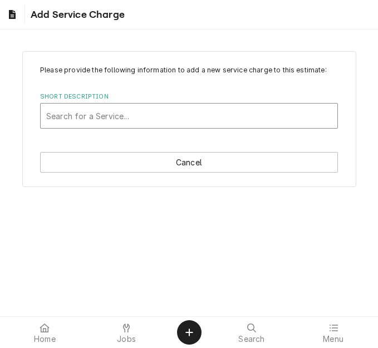
click at [121, 113] on div "Short Description" at bounding box center [188, 116] width 285 height 20
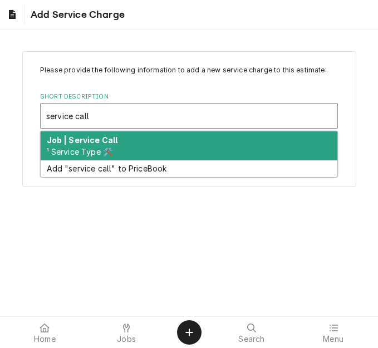
click at [98, 142] on strong "Job | Service Call" at bounding box center [82, 139] width 71 height 9
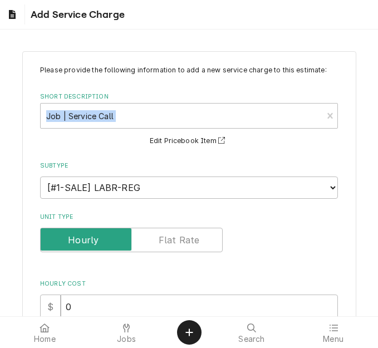
drag, startPoint x: 369, startPoint y: 89, endPoint x: 371, endPoint y: 106, distance: 16.9
click at [371, 106] on div "Please provide the following information to add a new service charge to this es…" at bounding box center [189, 172] width 378 height 286
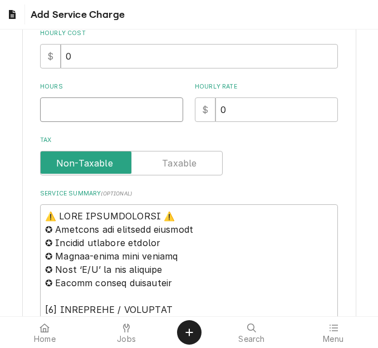
click at [125, 115] on input "Hours" at bounding box center [111, 109] width 143 height 24
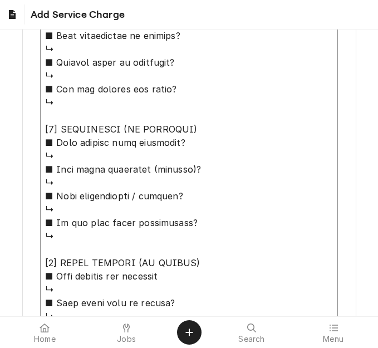
drag, startPoint x: 43, startPoint y: 209, endPoint x: 232, endPoint y: 316, distance: 217.9
click at [232, 316] on body "Add Service Charge Please provide the following information to add a new servic…" at bounding box center [189, 174] width 378 height 348
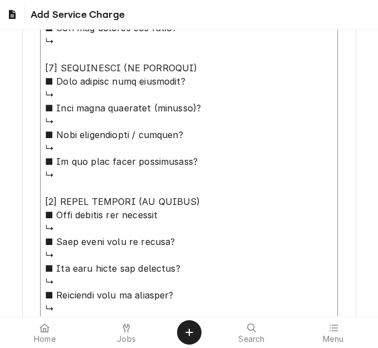
paste textarea "Quote on recommended repairs found during maintenance. To replace drain tube on…"
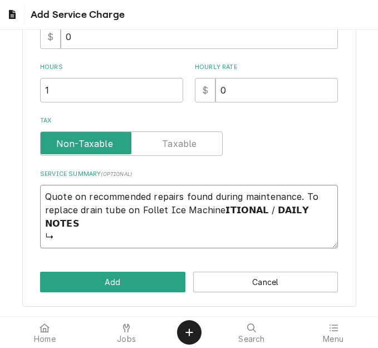
scroll to position [256, 0]
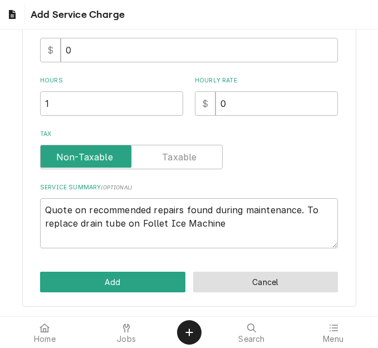
click at [259, 281] on button "Cancel" at bounding box center [265, 281] width 145 height 21
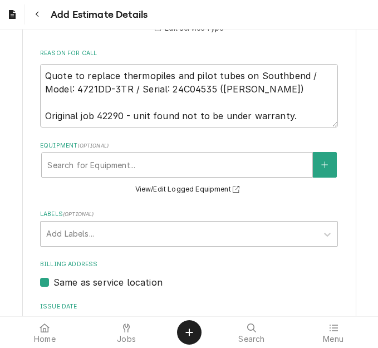
scroll to position [323, 0]
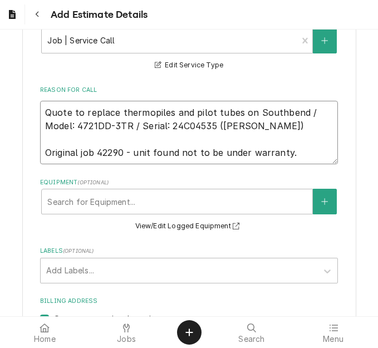
drag, startPoint x: 211, startPoint y: 126, endPoint x: 28, endPoint y: 107, distance: 183.4
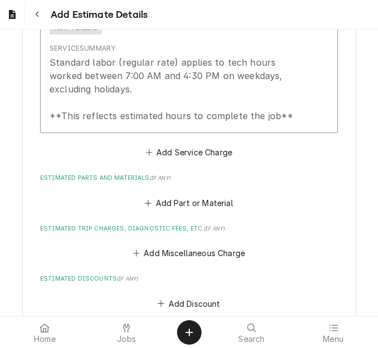
scroll to position [1249, 0]
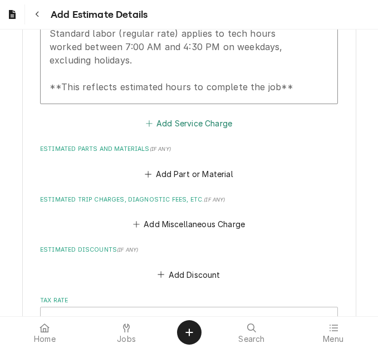
click at [186, 123] on button "Add Service Charge" at bounding box center [188, 124] width 90 height 16
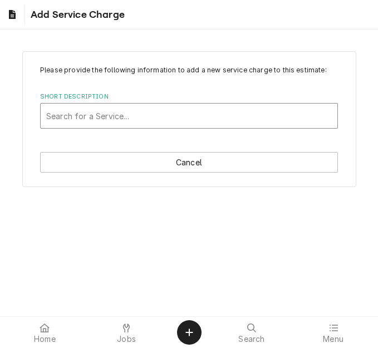
click at [108, 118] on div "Short Description" at bounding box center [188, 116] width 285 height 20
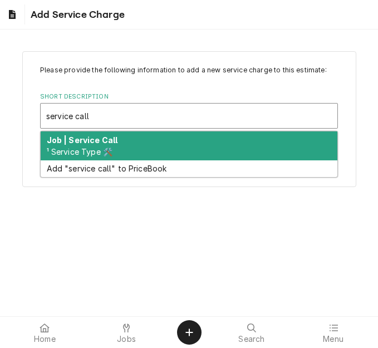
click at [101, 140] on strong "Job | Service Call" at bounding box center [82, 139] width 71 height 9
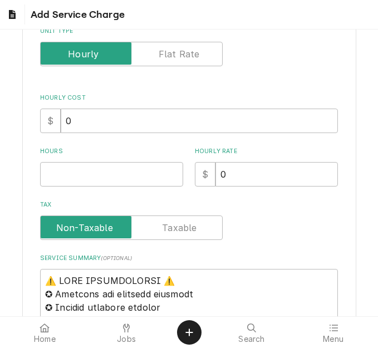
scroll to position [250, 0]
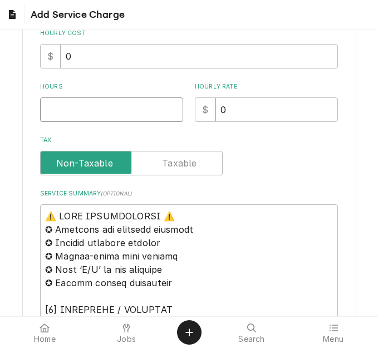
click at [126, 105] on input "Hours" at bounding box center [111, 109] width 143 height 24
drag, startPoint x: 126, startPoint y: 105, endPoint x: 43, endPoint y: 222, distance: 142.9
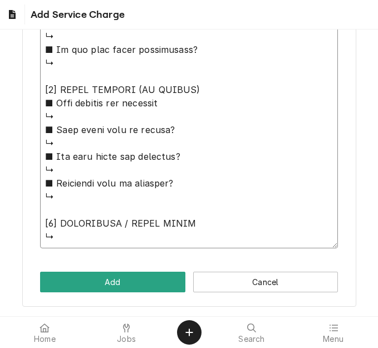
drag, startPoint x: 46, startPoint y: 211, endPoint x: 210, endPoint y: 315, distance: 193.4
paste textarea "Quote to replace thermopiles and pilot tubes on Southbend / Model: 4721DD-3TR /…"
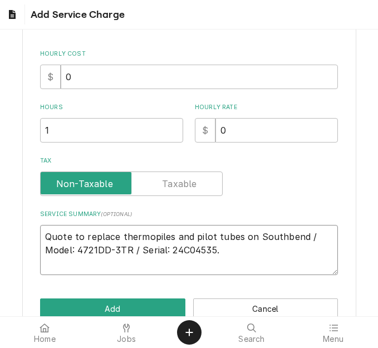
scroll to position [256, 0]
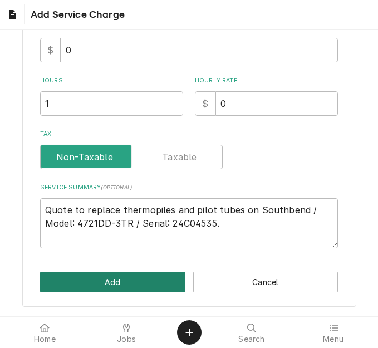
click at [126, 279] on button "Add" at bounding box center [112, 281] width 145 height 21
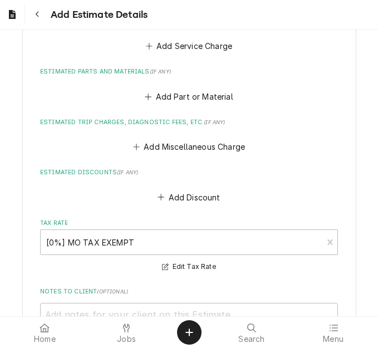
scroll to position [1541, 0]
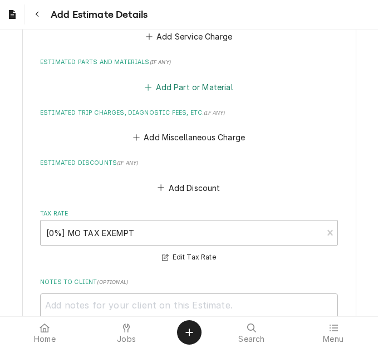
click at [219, 86] on button "Add Part or Material" at bounding box center [189, 87] width 92 height 16
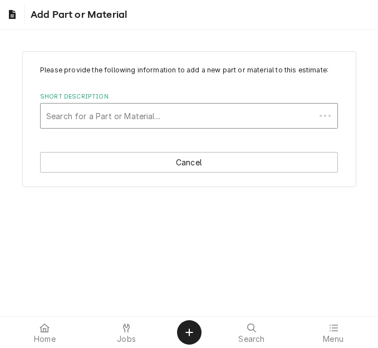
click at [113, 113] on div "Short Description" at bounding box center [177, 116] width 263 height 20
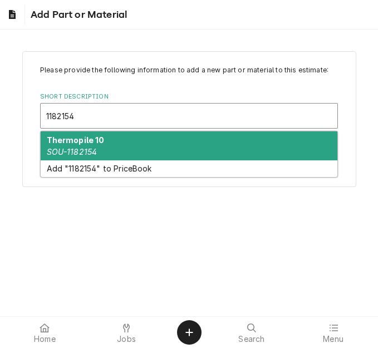
click at [98, 140] on strong "Thermopile 10" at bounding box center [76, 139] width 58 height 9
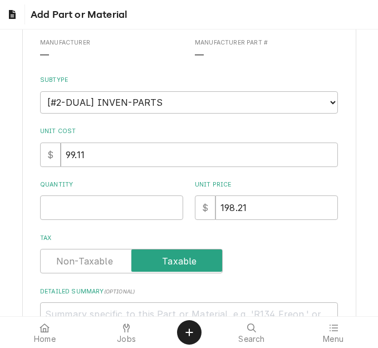
scroll to position [167, 0]
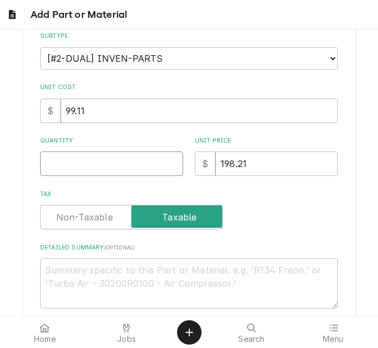
click at [74, 168] on input "Quantity" at bounding box center [111, 163] width 143 height 24
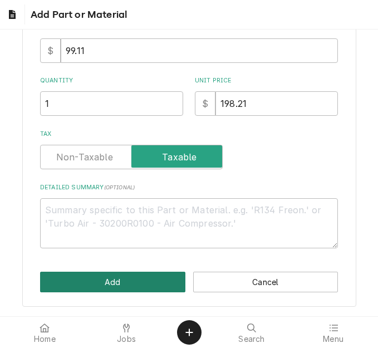
click at [117, 279] on button "Add" at bounding box center [112, 281] width 145 height 21
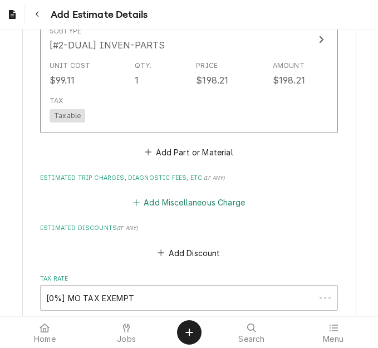
scroll to position [1687, 0]
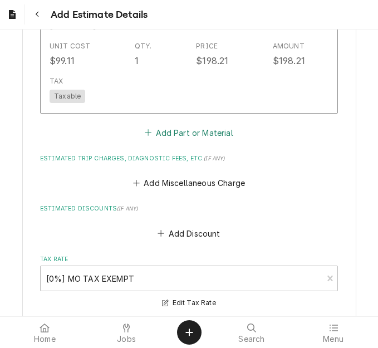
click at [172, 127] on button "Add Part or Material" at bounding box center [189, 133] width 92 height 16
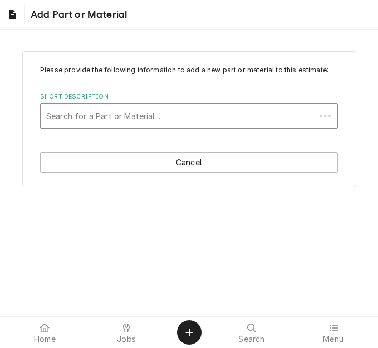
click at [113, 114] on div "Short Description" at bounding box center [177, 116] width 263 height 20
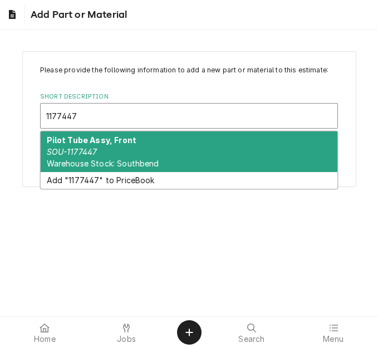
click at [96, 144] on strong "Pilot Tube Assy, Front" at bounding box center [92, 139] width 90 height 9
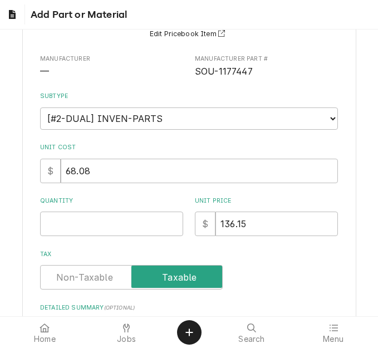
scroll to position [111, 0]
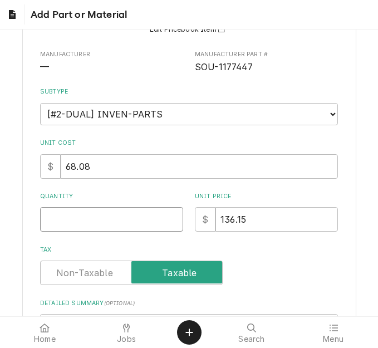
click at [65, 212] on input "Quantity" at bounding box center [111, 219] width 143 height 24
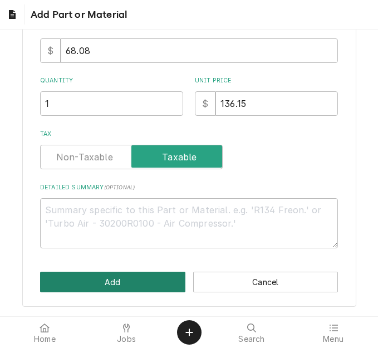
click at [113, 272] on button "Add" at bounding box center [112, 281] width 145 height 21
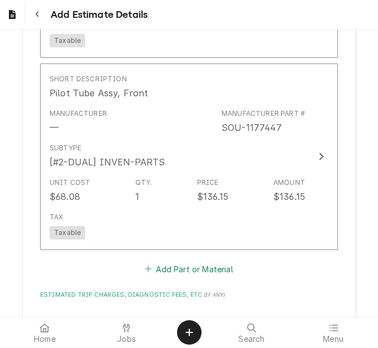
scroll to position [1812, 0]
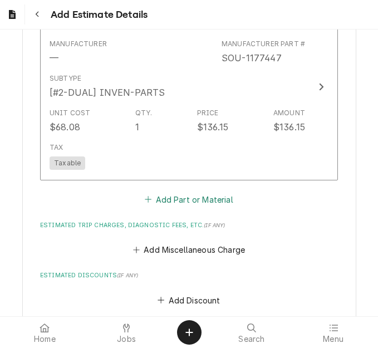
click at [170, 200] on button "Add Part or Material" at bounding box center [189, 199] width 92 height 16
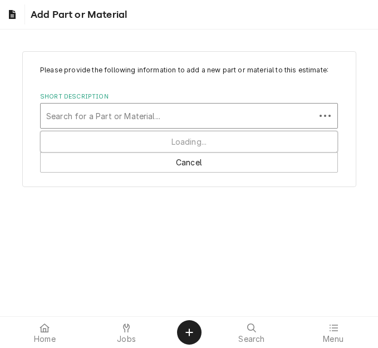
click at [101, 110] on div "Short Description" at bounding box center [177, 116] width 263 height 20
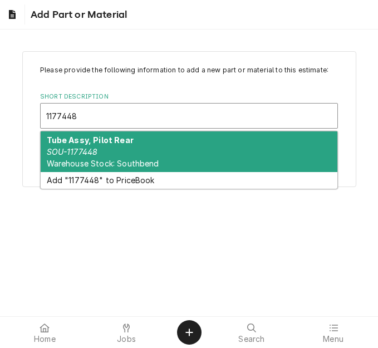
click at [102, 136] on strong "Tube Assy, Pilot Rear" at bounding box center [90, 139] width 87 height 9
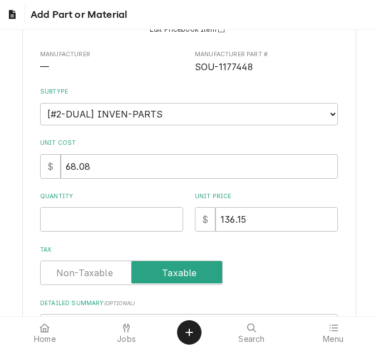
scroll to position [167, 0]
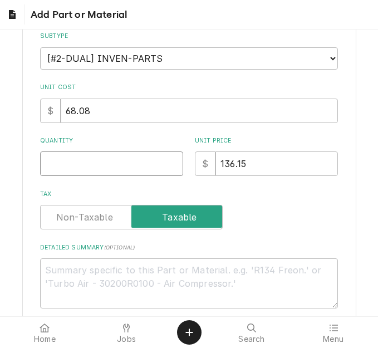
click at [96, 165] on input "Quantity" at bounding box center [111, 163] width 143 height 24
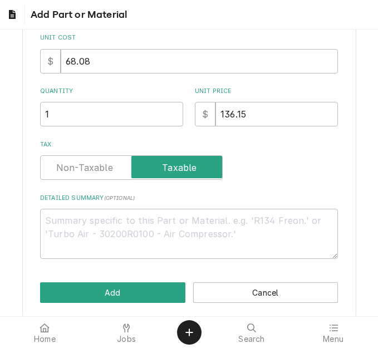
scroll to position [227, 0]
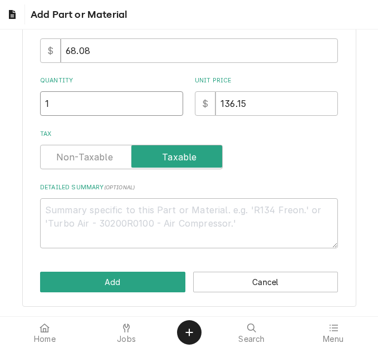
drag, startPoint x: 72, startPoint y: 93, endPoint x: 3, endPoint y: 84, distance: 69.5
click at [3, 84] on div "Please provide the following information to add a new part or material to this …" at bounding box center [189, 65] width 378 height 502
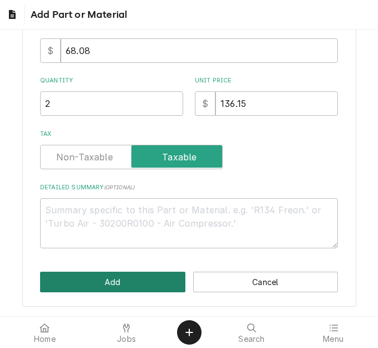
click at [75, 274] on button "Add" at bounding box center [112, 281] width 145 height 21
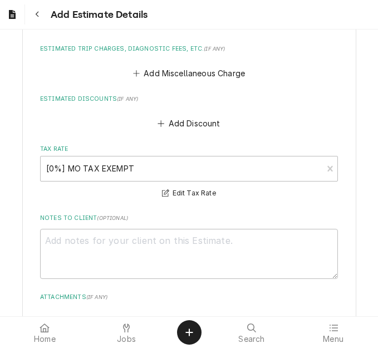
scroll to position [2194, 0]
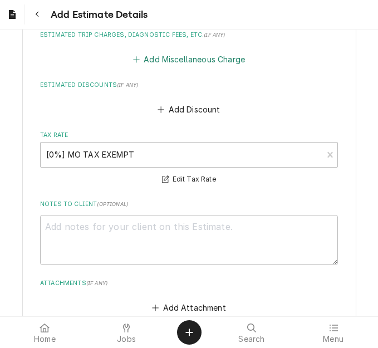
click at [157, 59] on button "Add Miscellaneous Charge" at bounding box center [189, 60] width 116 height 16
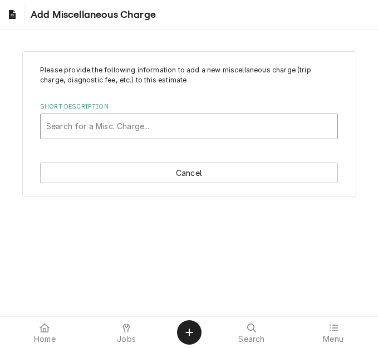
click at [77, 138] on div "Search for a Misc. Charge..." at bounding box center [188, 126] width 297 height 26
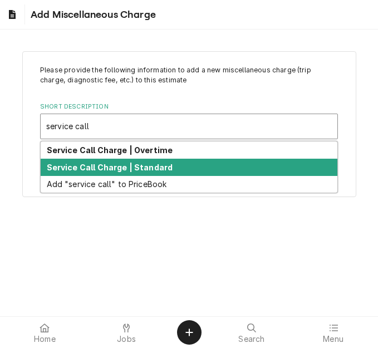
click at [82, 165] on strong "Service Call Charge | Standard" at bounding box center [110, 166] width 126 height 9
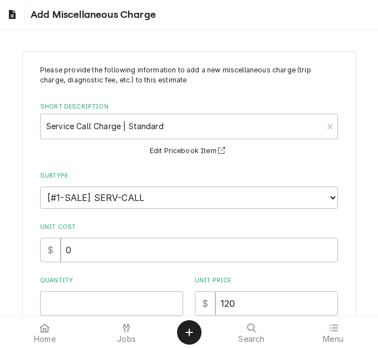
scroll to position [167, 0]
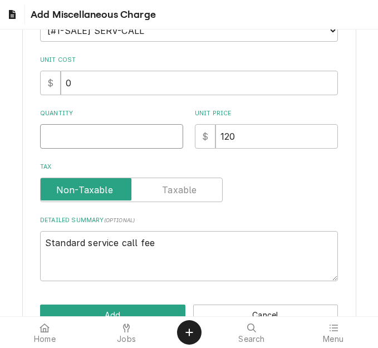
click at [72, 137] on input "Quantity" at bounding box center [111, 136] width 143 height 24
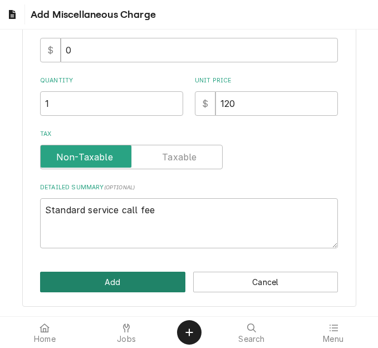
click at [117, 280] on button "Add" at bounding box center [112, 281] width 145 height 21
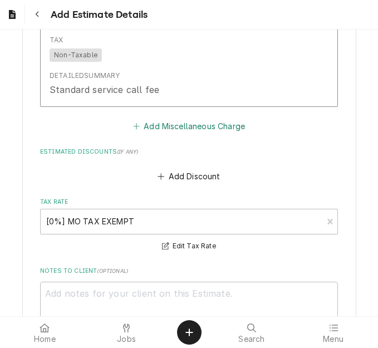
scroll to position [2311, 0]
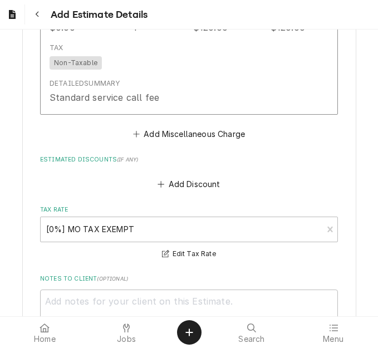
click at [167, 134] on button "Add Miscellaneous Charge" at bounding box center [189, 134] width 116 height 16
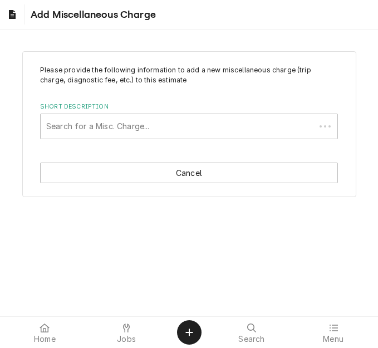
click at [113, 128] on div "Short Description" at bounding box center [177, 126] width 263 height 20
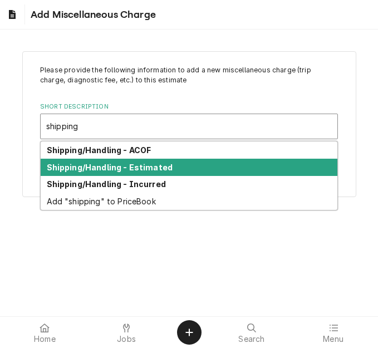
click at [135, 171] on strong "Shipping/Handling - Estimated" at bounding box center [110, 166] width 126 height 9
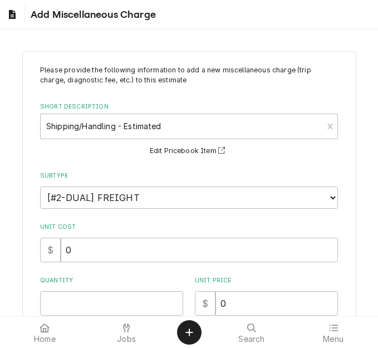
scroll to position [111, 0]
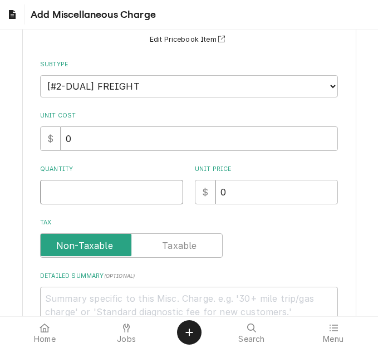
click at [68, 196] on input "Quantity" at bounding box center [111, 192] width 143 height 24
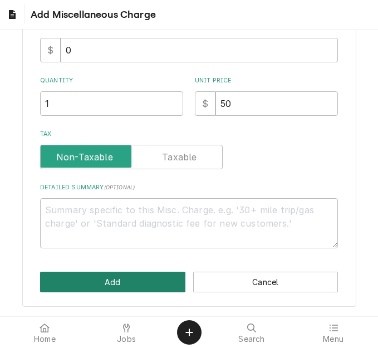
click at [86, 277] on button "Add" at bounding box center [112, 281] width 145 height 21
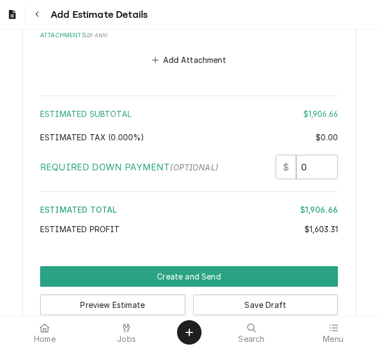
scroll to position [2814, 0]
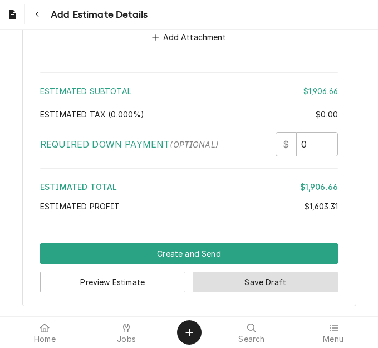
click at [217, 285] on button "Save Draft" at bounding box center [265, 281] width 145 height 21
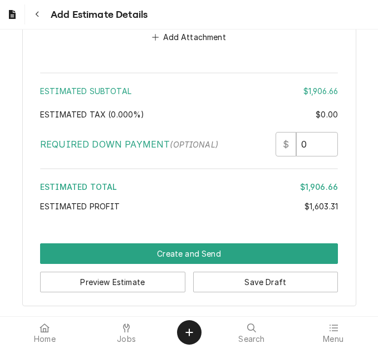
scroll to position [2807, 0]
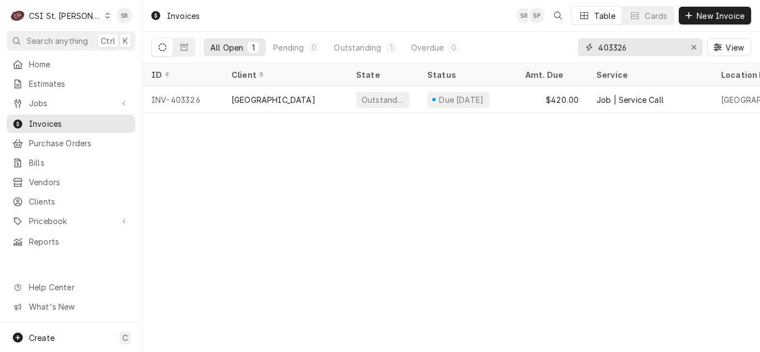
drag, startPoint x: 634, startPoint y: 47, endPoint x: 594, endPoint y: 42, distance: 40.3
click at [594, 43] on div "403326" at bounding box center [640, 47] width 125 height 18
drag, startPoint x: 602, startPoint y: 45, endPoint x: 579, endPoint y: 46, distance: 22.3
click at [579, 46] on div "402573" at bounding box center [640, 47] width 125 height 18
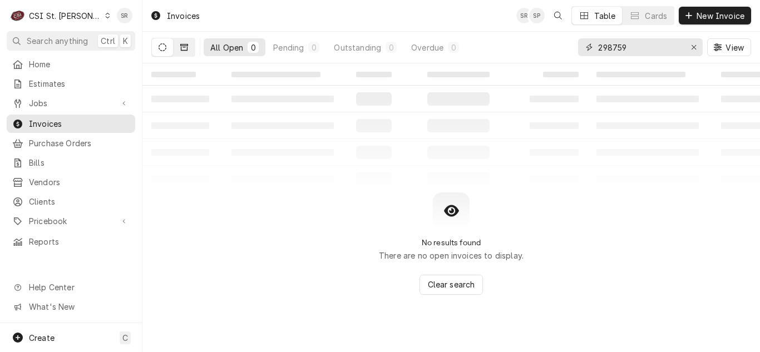
type input "298759"
click at [186, 48] on icon "Dynamic Content Wrapper" at bounding box center [184, 47] width 8 height 8
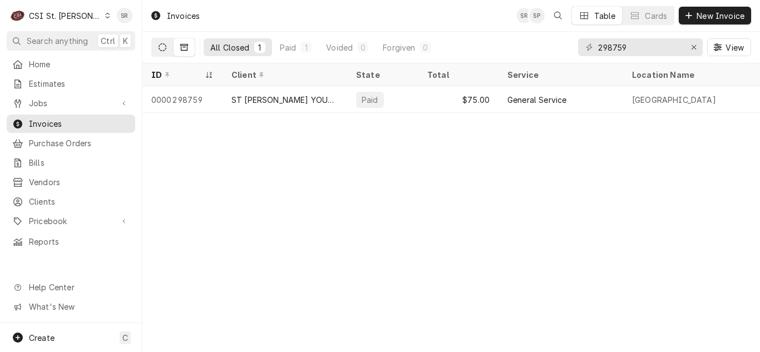
click at [162, 46] on icon "Dynamic Content Wrapper" at bounding box center [162, 47] width 8 height 8
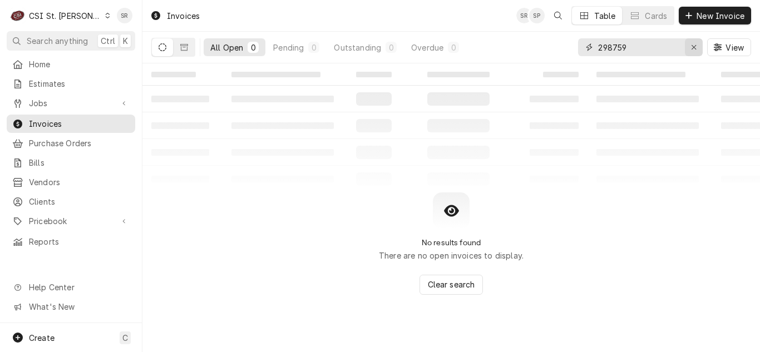
click at [689, 43] on div "Erase input" at bounding box center [693, 47] width 11 height 11
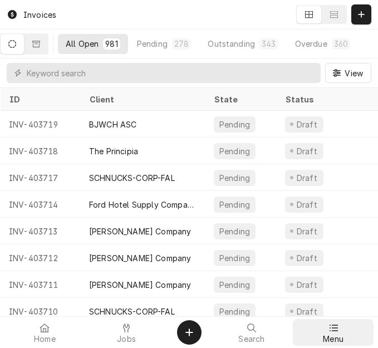
click at [332, 338] on span "Menu" at bounding box center [333, 338] width 21 height 9
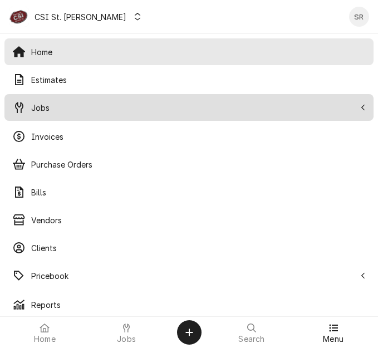
click at [43, 97] on div "Jobs" at bounding box center [189, 107] width 364 height 22
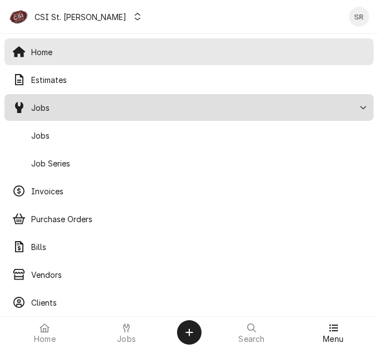
click at [51, 135] on span "Jobs" at bounding box center [198, 136] width 334 height 12
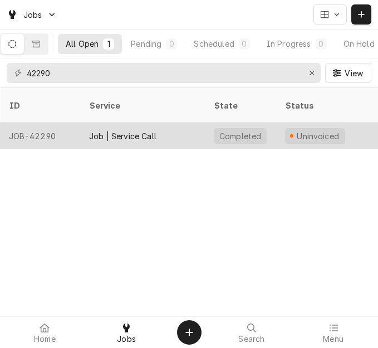
click at [115, 130] on div "Job | Service Call" at bounding box center [122, 136] width 67 height 12
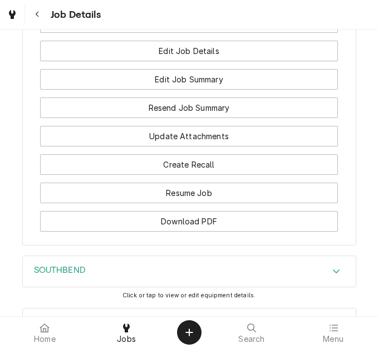
scroll to position [1626, 0]
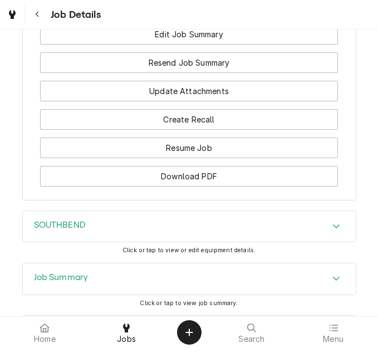
click at [229, 263] on div "Job Summary" at bounding box center [189, 278] width 333 height 31
click at [287, 317] on span "JOB-42290" at bounding box center [189, 323] width 287 height 13
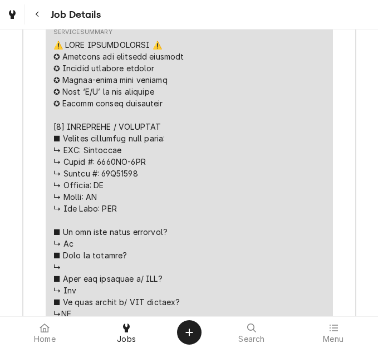
scroll to position [2569, 0]
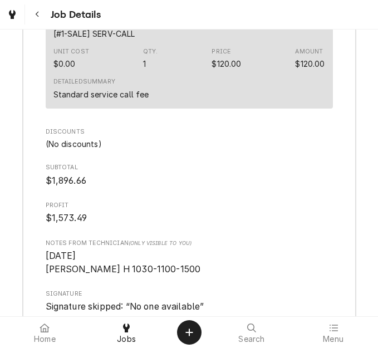
scroll to position [4143, 0]
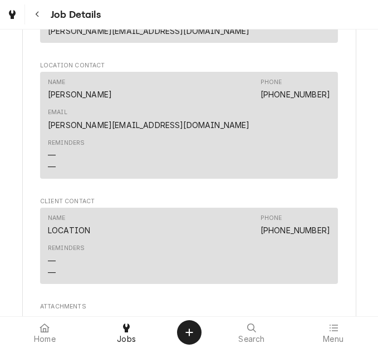
scroll to position [1173, 0]
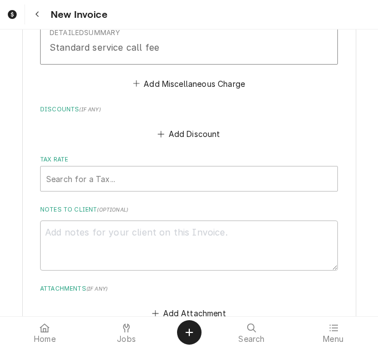
scroll to position [3837, 0]
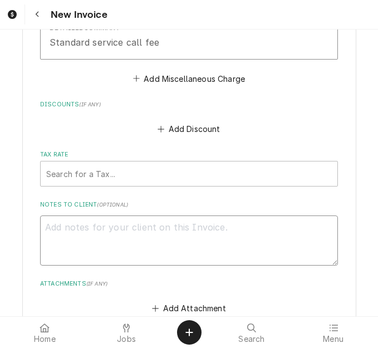
click at [131, 215] on textarea "Notes to Client ( optional )" at bounding box center [188, 240] width 297 height 50
type textarea "x"
type textarea "q"
type textarea "x"
type textarea "qu"
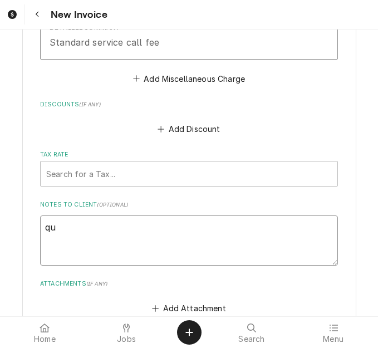
type textarea "x"
type textarea "quot"
type textarea "x"
type textarea "quote"
type textarea "x"
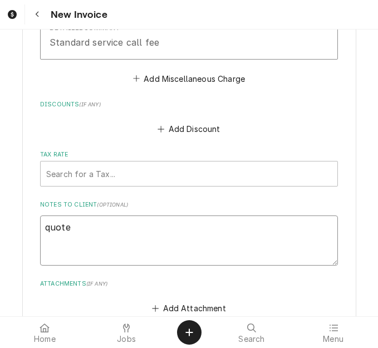
type textarea "quoted"
type textarea "x"
type textarea "quoted"
type textarea "x"
type textarea "quoted o"
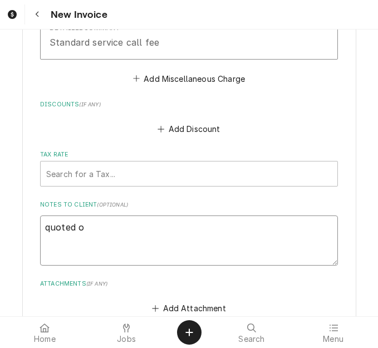
type textarea "x"
type textarea "quoted on"
type textarea "x"
type textarea "quoted on"
type textarea "x"
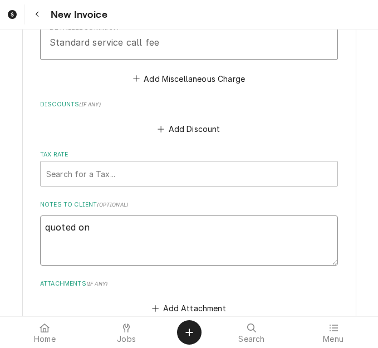
type textarea "quoted on"
type textarea "x"
type textarea "quoted o"
type textarea "x"
type textarea "quoted"
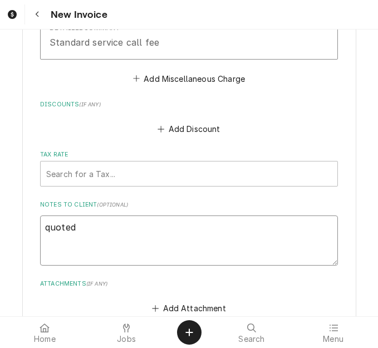
type textarea "x"
type textarea "quoted t"
type textarea "x"
type textarea "quoted to"
type textarea "x"
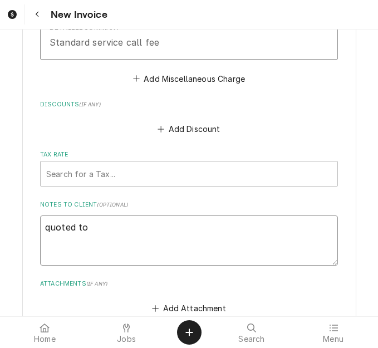
type textarea "quoted to"
type textarea "x"
type textarea "quoted to F"
type textarea "x"
type textarea "quoted to FOR"
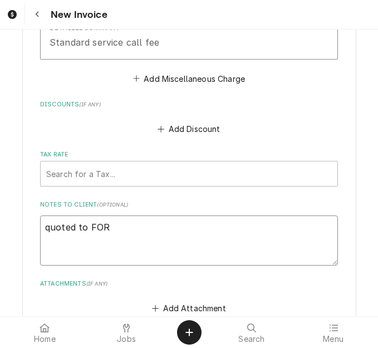
type textarea "x"
type textarea "quoted to FORd"
type textarea "x"
type textarea "quoted to FORd"
type textarea "x"
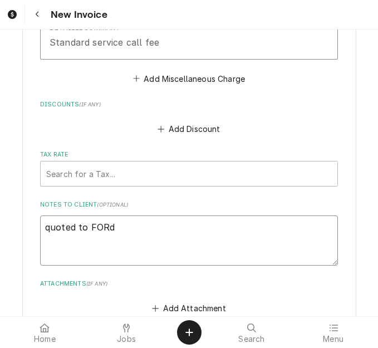
type textarea "quoted to FORd o"
type textarea "x"
type textarea "quoted to FORd on"
type textarea "x"
type textarea "quoted to FORd on"
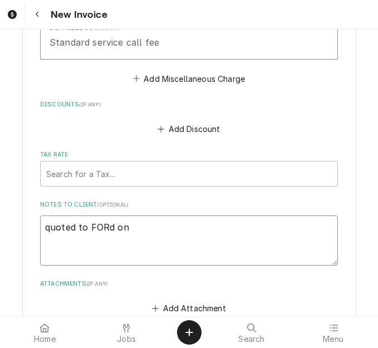
click at [229, 222] on textarea "quoted to FORd on" at bounding box center [188, 240] width 297 height 50
type textarea "x"
type textarea "quoted to FORd on 4"
type textarea "x"
type textarea "quoted to FORd on 40"
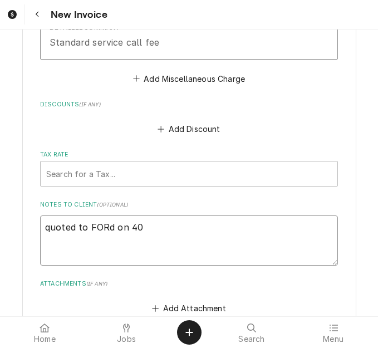
type textarea "x"
type textarea "quoted to FORd on 400"
type textarea "x"
type textarea "quoted to FORd on 4007"
type textarea "x"
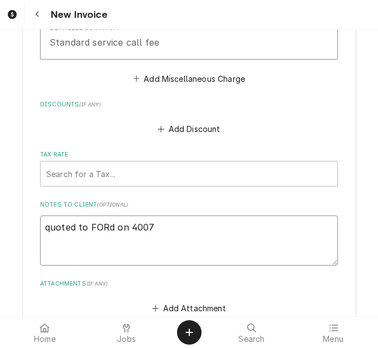
type textarea "quoted to FORd on 40070"
type textarea "x"
type textarea "quoted to FORd on 400706"
click at [162, 163] on div "Tax Rate" at bounding box center [188, 173] width 285 height 20
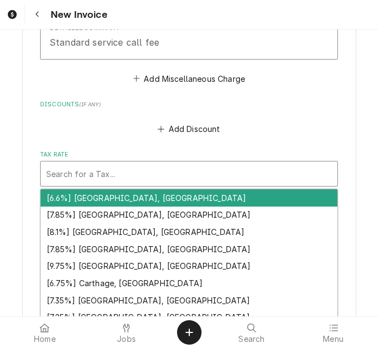
type textarea "x"
type input "m"
type textarea "x"
type input "mo"
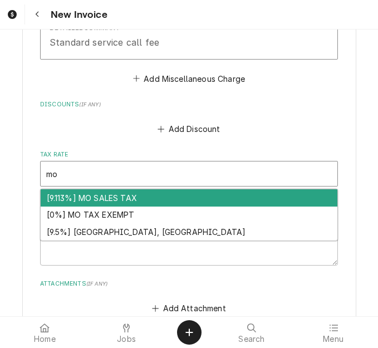
click at [146, 189] on div "[9.113%] MO SALES TAX" at bounding box center [189, 197] width 296 height 17
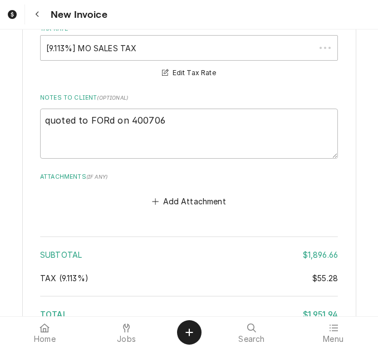
scroll to position [4063, 0]
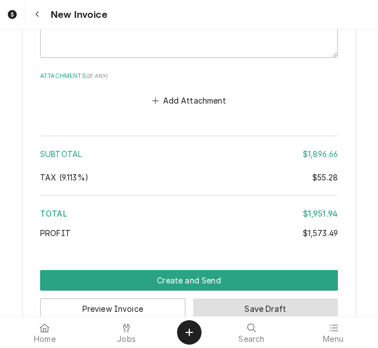
click at [236, 298] on button "Save Draft" at bounding box center [265, 308] width 145 height 21
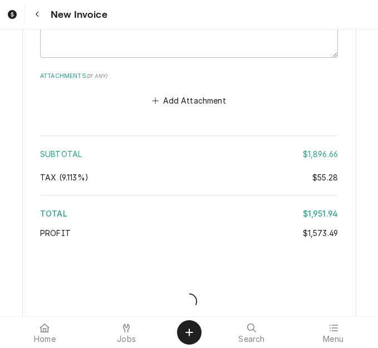
scroll to position [4057, 0]
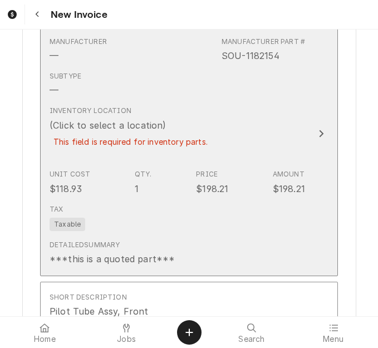
click at [153, 131] on div "Inventory Location (Click to select a location) This field is required for inve…" at bounding box center [130, 133] width 162 height 54
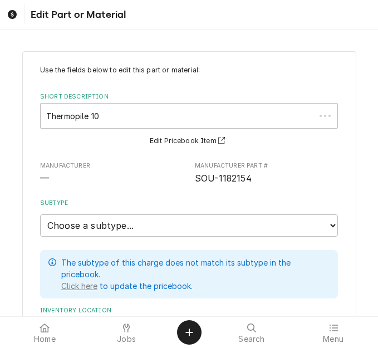
type textarea "x"
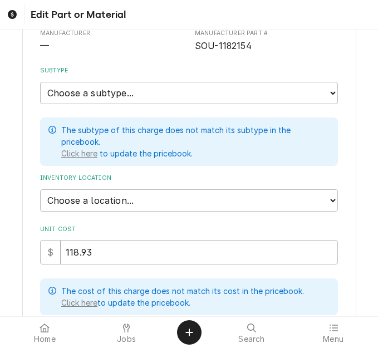
scroll to position [167, 0]
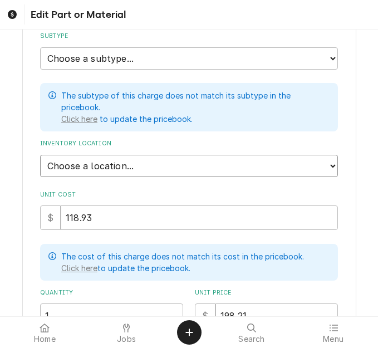
click at [120, 160] on select "Choose a location... 00 | STL WAREHOUSE 01 | CHUCK WAMBOLDT V#93 01 | COURTNEY …" at bounding box center [188, 166] width 297 height 22
select select "1526"
click at [40, 159] on select "Choose a location... 00 | STL WAREHOUSE 01 | CHUCK WAMBOLDT V#93 01 | COURTNEY …" at bounding box center [188, 166] width 297 height 22
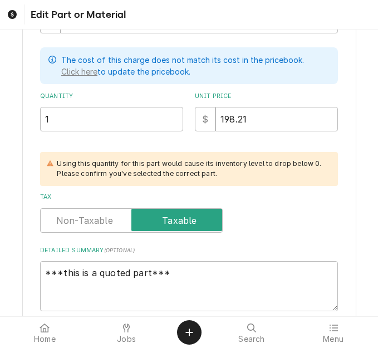
scroll to position [476, 0]
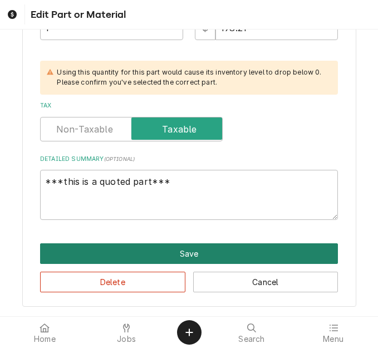
click at [210, 256] on button "Save" at bounding box center [188, 253] width 297 height 21
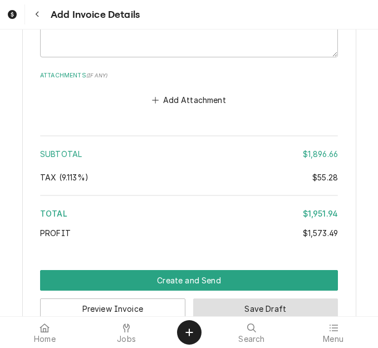
click at [211, 298] on button "Save Draft" at bounding box center [265, 308] width 145 height 21
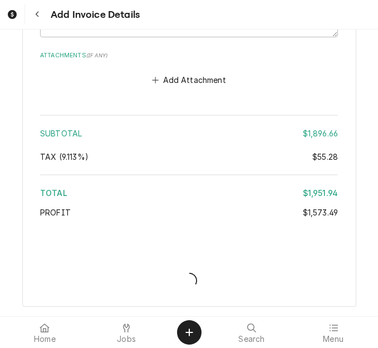
scroll to position [4120, 0]
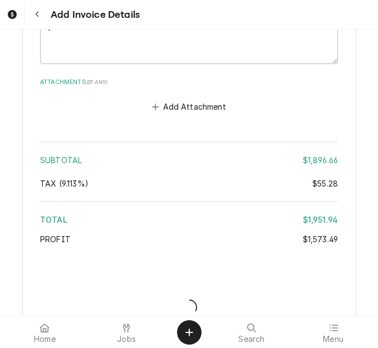
type textarea "x"
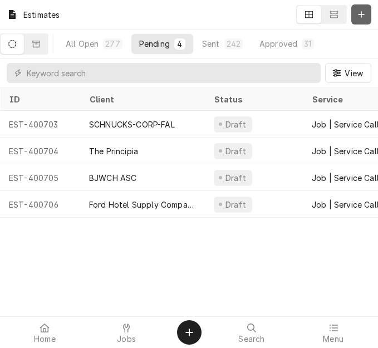
click at [365, 16] on div "Dynamic Content Wrapper" at bounding box center [360, 14] width 11 height 11
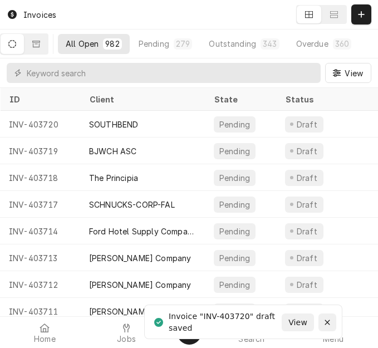
drag, startPoint x: 328, startPoint y: 321, endPoint x: 330, endPoint y: 327, distance: 6.5
click at [328, 321] on icon "Notifications alt+T" at bounding box center [326, 321] width 5 height 5
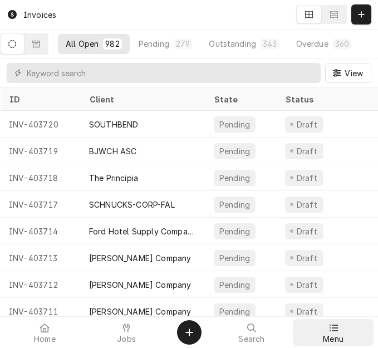
click at [331, 336] on span "Menu" at bounding box center [333, 338] width 21 height 9
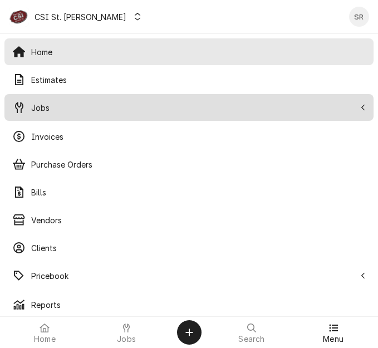
click at [62, 108] on span "Jobs" at bounding box center [193, 108] width 324 height 12
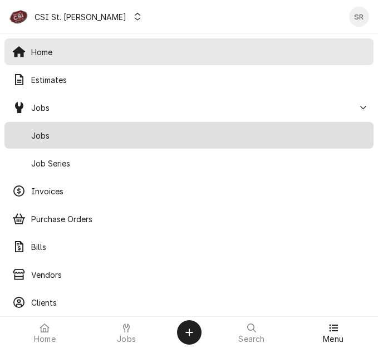
click at [60, 134] on span "Jobs" at bounding box center [198, 136] width 334 height 12
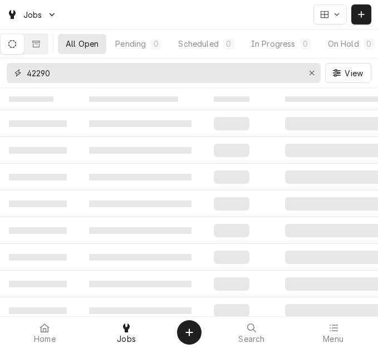
drag, startPoint x: 54, startPoint y: 77, endPoint x: 9, endPoint y: 76, distance: 45.1
click at [9, 76] on div "42290" at bounding box center [164, 73] width 314 height 20
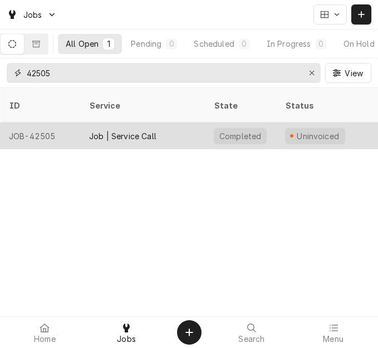
type input "42505"
click at [120, 130] on div "Job | Service Call" at bounding box center [122, 136] width 67 height 12
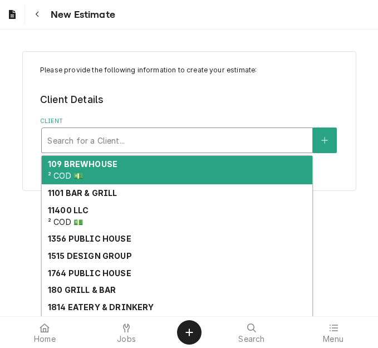
click at [133, 136] on div "Client" at bounding box center [176, 140] width 259 height 20
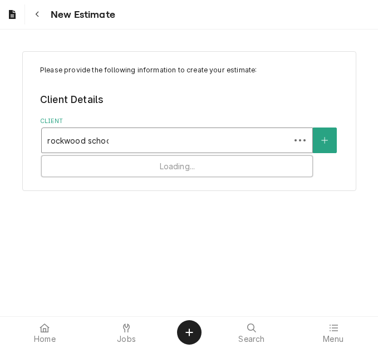
type input "[GEOGRAPHIC_DATA]"
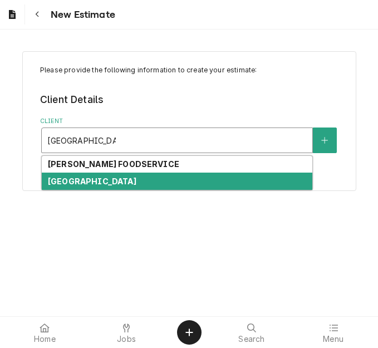
click at [112, 183] on strong "[GEOGRAPHIC_DATA]" at bounding box center [92, 180] width 88 height 9
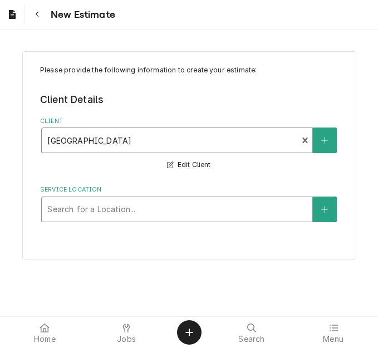
click at [127, 214] on div "Service Location" at bounding box center [176, 209] width 259 height 20
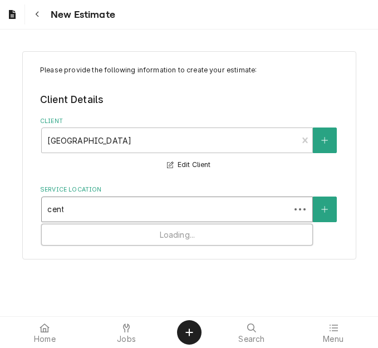
type input "center"
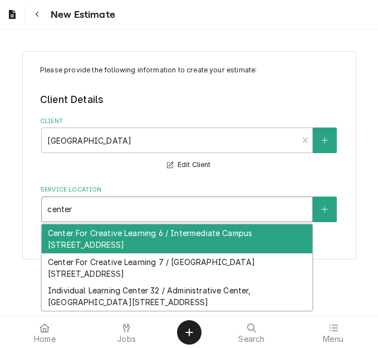
click at [125, 241] on div "Center For Creative Learning 6 / Intermediate Campus [STREET_ADDRESS]" at bounding box center [177, 238] width 270 height 29
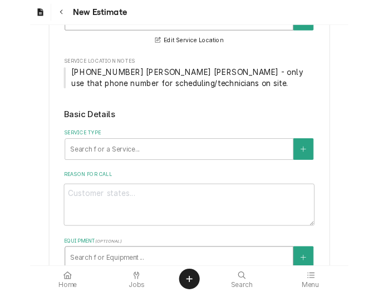
scroll to position [278, 0]
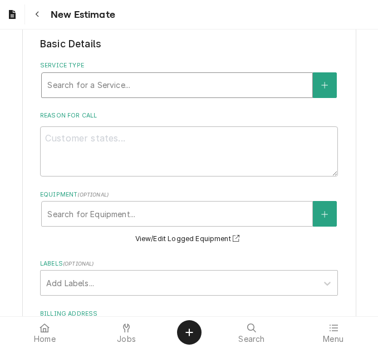
click at [113, 87] on div "Service Type" at bounding box center [176, 85] width 259 height 20
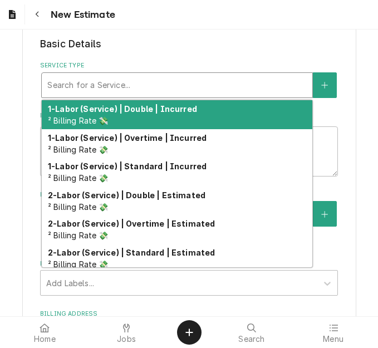
type textarea "x"
type input "s"
type textarea "x"
type input "se"
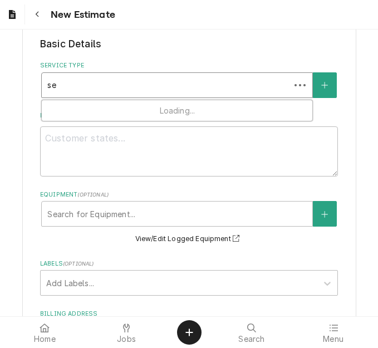
type textarea "x"
type input "ser"
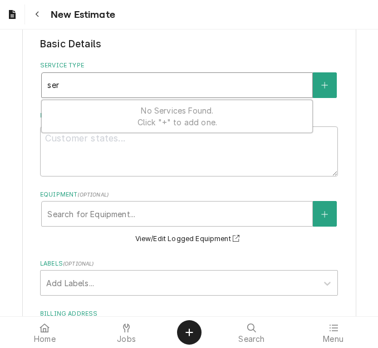
type textarea "x"
type input "serv"
type textarea "x"
type input "servi"
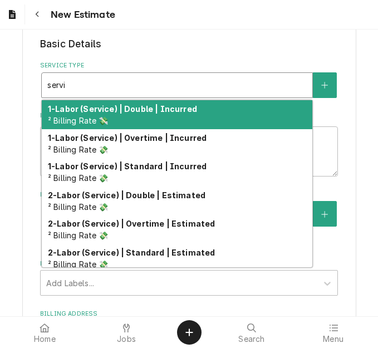
type textarea "x"
type input "servic"
type textarea "x"
type input "service"
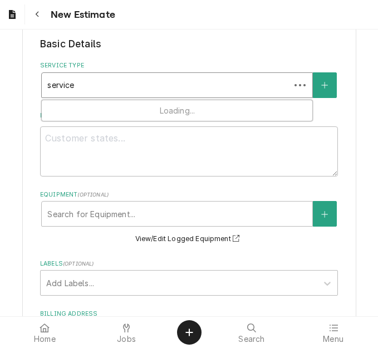
type textarea "x"
type input "service c"
type textarea "x"
type input "service cal"
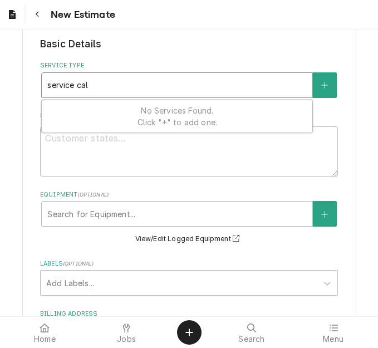
type textarea "x"
type input "service call"
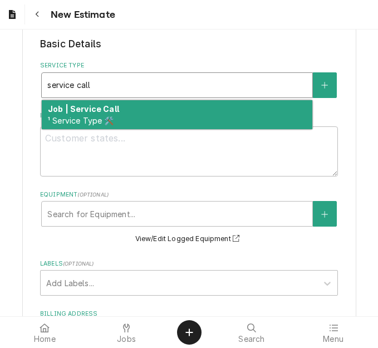
click at [114, 118] on div "Job | Service Call ¹ Service Type 🛠️" at bounding box center [177, 114] width 270 height 29
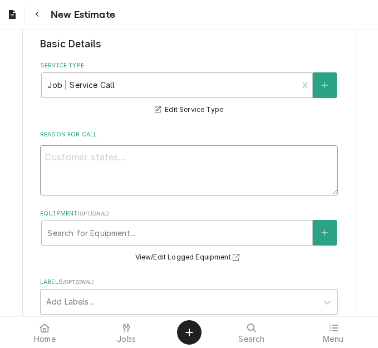
click at [81, 192] on textarea "Reason For Call" at bounding box center [188, 170] width 297 height 50
type textarea "x"
type textarea "Q"
type textarea "x"
type textarea "Qu"
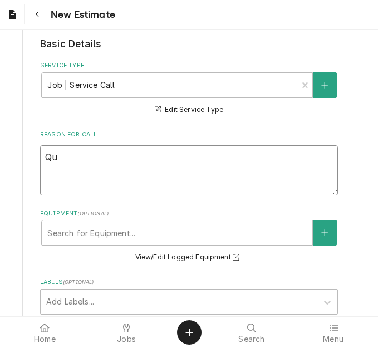
type textarea "x"
type textarea "Quo"
type textarea "x"
type textarea "Quot"
type textarea "x"
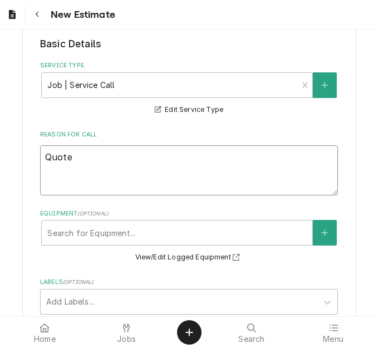
type textarea "Quote"
type textarea "x"
type textarea "Quote t"
type textarea "x"
type textarea "Quote to"
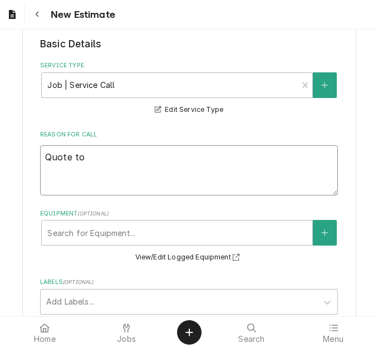
type textarea "x"
type textarea "Quote to"
type textarea "x"
type textarea "Quote to r"
type textarea "x"
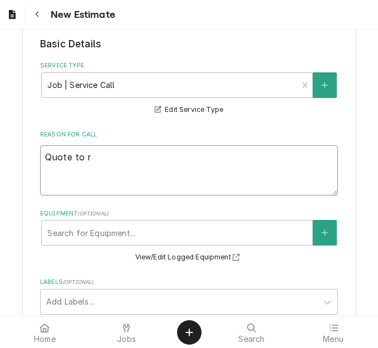
type textarea "Quote to re"
type textarea "x"
type textarea "Quote to repl"
type textarea "x"
type textarea "Quote to repla"
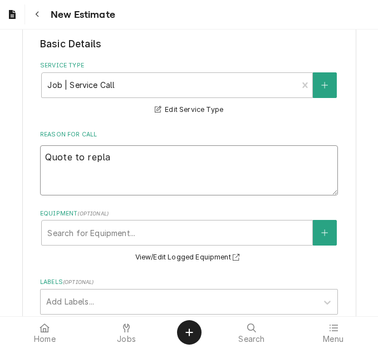
type textarea "x"
type textarea "Quote to replac"
type textarea "x"
type textarea "Quote to replace"
type textarea "x"
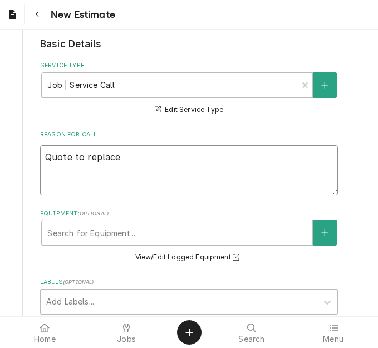
type textarea "Quote to replace"
type textarea "x"
type textarea "Quote to replace h"
type textarea "x"
type textarea "Quote to replace ha"
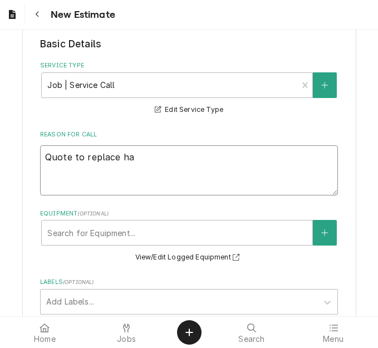
type textarea "x"
type textarea "Quote to replace han"
type textarea "x"
type textarea "Quote to replace hand"
type textarea "x"
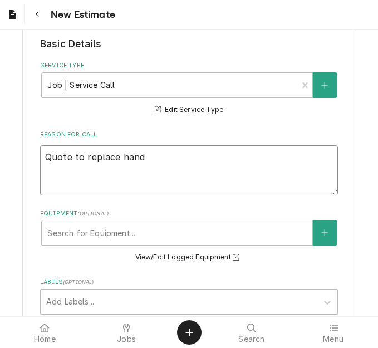
type textarea "Quote to replace handl"
type textarea "x"
type textarea "Quote to replace handle"
type textarea "x"
type textarea "Quote to replace handle"
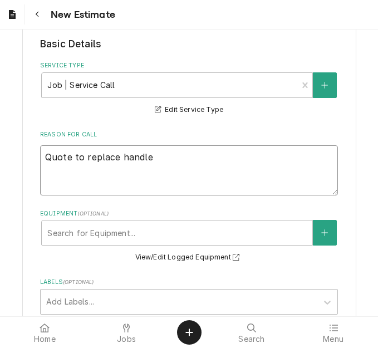
type textarea "x"
type textarea "Quote to replace handle o"
type textarea "x"
type textarea "Quote to replace handle on"
type textarea "x"
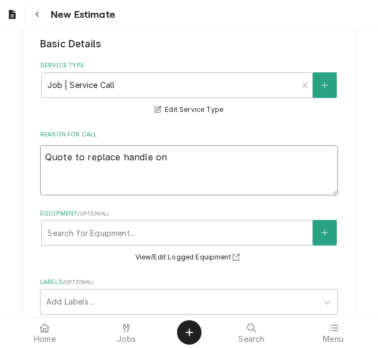
type textarea "Quote to replace handle on"
type textarea "x"
type textarea "Quote to replace handle on M"
type textarea "x"
type textarea "Quote to replace handle on Me"
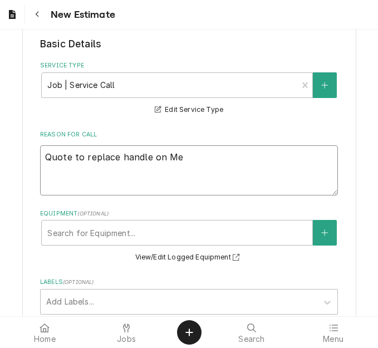
type textarea "x"
type textarea "Quote to replace handle on Mei"
type textarea "x"
type textarea "Quote to replace handle on Meik"
type textarea "x"
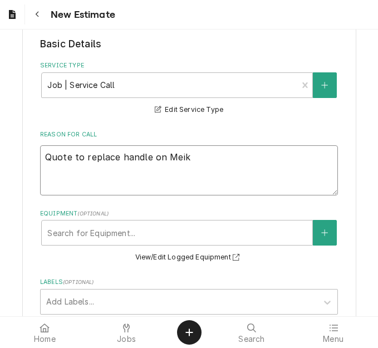
type textarea "Quote to replace handle on Meiko"
type textarea "x"
type textarea "Quote to replace handle on Meiko"
type textarea "x"
type textarea "Quote to replace handle on Meiko D"
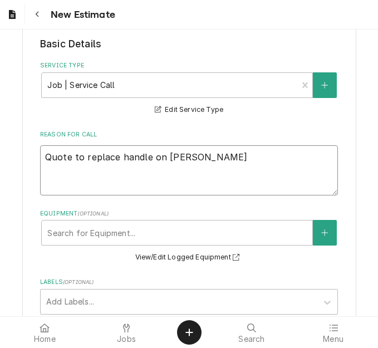
type textarea "x"
type textarea "Quote to replace handle on Meiko Di"
type textarea "x"
type textarea "Quote to replace handle on Meiko Dis"
type textarea "x"
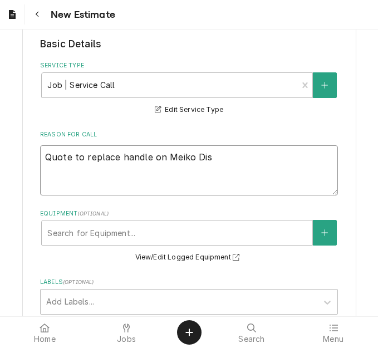
type textarea "Quote to replace handle on Meiko Dish"
type textarea "x"
type textarea "Quote to replace handle on Meiko Dishm"
type textarea "x"
type textarea "Quote to replace handle on Meiko Dishma"
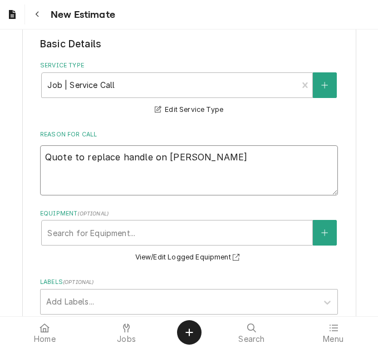
type textarea "x"
type textarea "Quote to replace handle on Meiko Dishmac"
type textarea "x"
type textarea "Quote to replace handle on Meiko Dishmach"
type textarea "x"
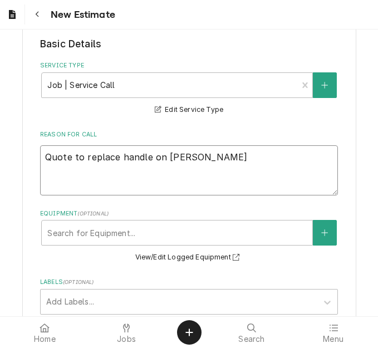
type textarea "Quote to replace handle on Meiko Dishmachi"
type textarea "x"
type textarea "Quote to replace handle on Meiko Dishmachin"
type textarea "x"
type textarea "Quote to replace handle on Meiko Dishmachine"
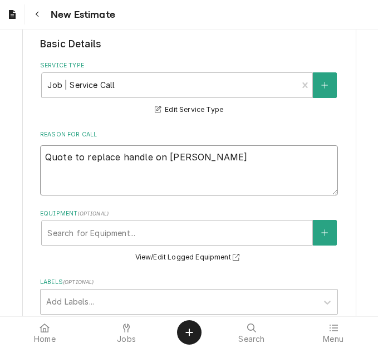
type textarea "x"
type textarea "Quote to replace handle on Meiko Dishmachine"
type textarea "x"
type textarea "Quote to replace handle on Meiko Dishmachine /"
type textarea "x"
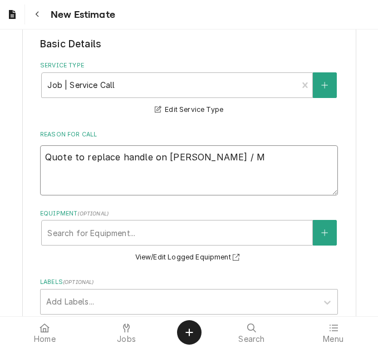
type textarea "Quote to replace handle on Meiko Dishmachine / Mo"
type textarea "x"
type textarea "Quote to replace handle on Meiko Dishmachine / Mod"
type textarea "x"
type textarea "Quote to replace handle on Meiko Dishmachine / Mode"
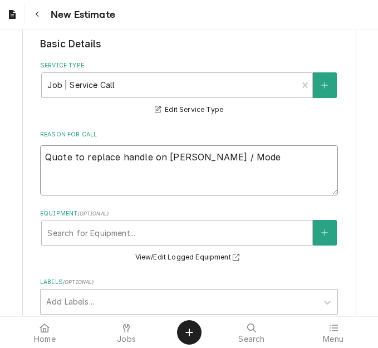
type textarea "x"
type textarea "Quote to replace handle on Meiko Dishmachine / Model"
type textarea "x"
type textarea "Quote to replace handle on Meiko Dishmachine / Model"
type textarea "x"
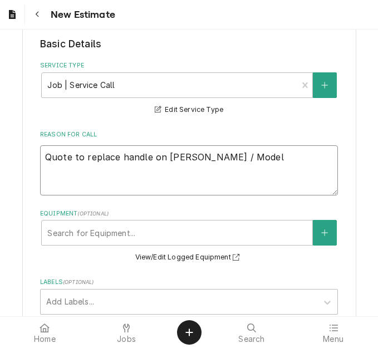
type textarea "Quote to replace handle on Meiko Dishmachine / Model B"
type textarea "x"
type textarea "Quote to replace handle on Meiko Dishmachine / Model BV"
type textarea "x"
type textarea "Quote to replace handle on Meiko Dishmachine / Model BV8"
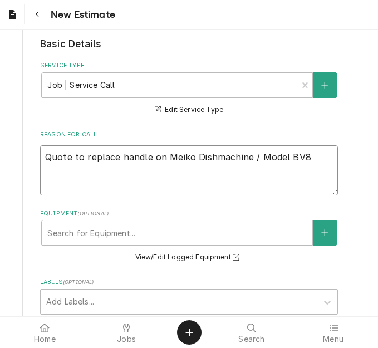
type textarea "x"
type textarea "Quote to replace handle on Meiko Dishmachine / Model BV80"
type textarea "x"
type textarea "Quote to replace handle on Meiko Dishmachine / Model BV80."
type textarea "x"
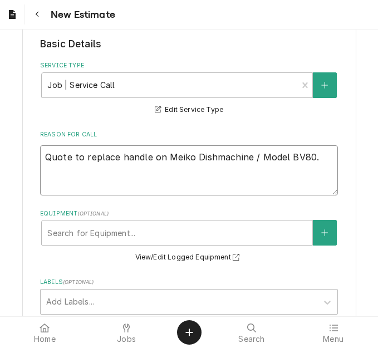
type textarea "Quote to replace handle on Meiko Dishmachine / Model BV80.2"
type textarea "x"
type textarea "Quote to replace handle on Meiko Dishmachine / Model BV80.2"
type textarea "x"
type textarea "Quote to replace handle on Meiko Dishmachine / Model BV80.2 /"
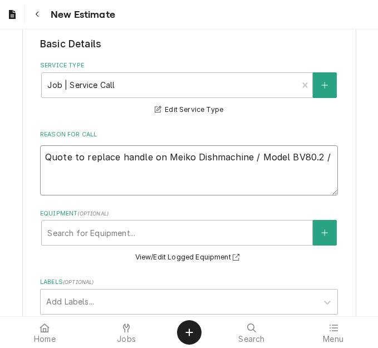
type textarea "x"
type textarea "Quote to replace handle on Meiko Dishmachine / Model BV80.2 /"
type textarea "x"
type textarea "Quote to replace handle on Meiko Dishmachine / Model BV80.2 / S"
type textarea "x"
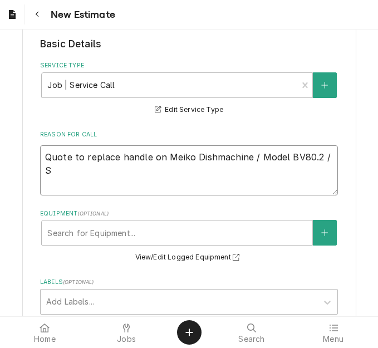
type textarea "Quote to replace handle on Meiko Dishmachine / Model BV80.2 / Se"
type textarea "x"
type textarea "Quote to replace handle on Meiko Dishmachine / Model BV80.2 / Seri"
type textarea "x"
type textarea "Quote to replace handle on Meiko Dishmachine / Model BV80.2 / Seria"
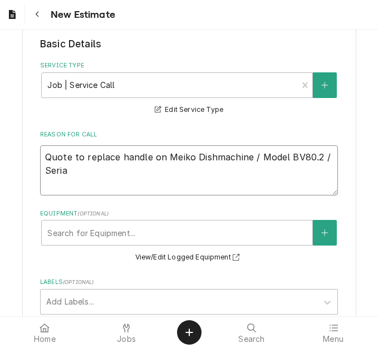
type textarea "x"
type textarea "Quote to replace handle on Meiko Dishmachine / Model BV80.2 / Serial"
type textarea "x"
type textarea "Quote to replace handle on Meiko Dishmachine / Model BV80.2 / Serial"
type textarea "x"
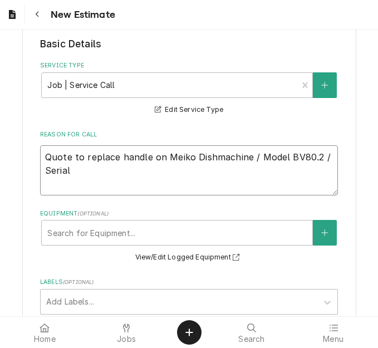
type textarea "Quote to replace handle on Meiko Dishmachine / Model BV80.2 / Serial"
type textarea "x"
type textarea "Quote to replace handle on Meiko Dishmachine / Model BV80.2 / Serial:"
type textarea "x"
type textarea "Quote to replace handle on Meiko Dishmachine / Model BV80.2 / Serial:"
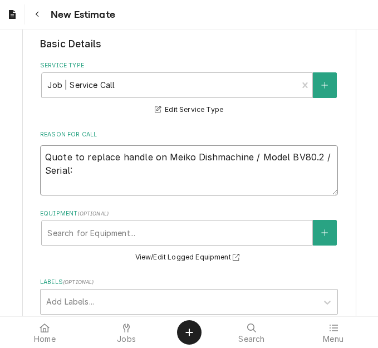
type textarea "x"
type textarea "Quote to replace handle on Meiko Dishmachine / Model BV80.2 / Serial: 3"
type textarea "x"
type textarea "Quote to replace handle on Meiko Dishmachine / Model BV80.2 / Serial: 30"
type textarea "x"
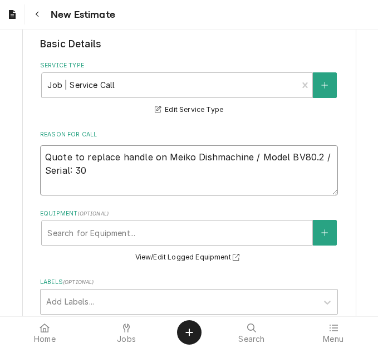
type textarea "Quote to replace handle on Meiko Dishmachine / Model BV80.2 / Serial: 300"
type textarea "x"
type textarea "Quote to replace handle on Meiko Dishmachine / Model BV80.2 / Serial: 3000"
type textarea "x"
type textarea "Quote to replace handle on Meiko Dishmachine / Model BV80.2 / Serial: 30004"
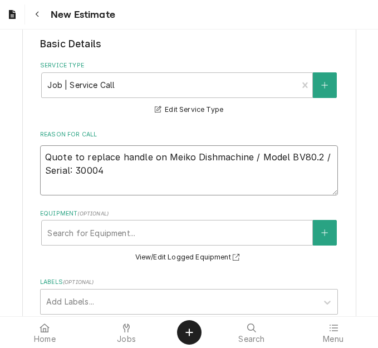
type textarea "x"
type textarea "Quote to replace handle on Meiko Dishmachine / Model BV80.2 / Serial: 300041"
type textarea "x"
type textarea "Quote to replace handle on Meiko Dishmachine / Model BV80.2 / Serial: 3000418"
type textarea "x"
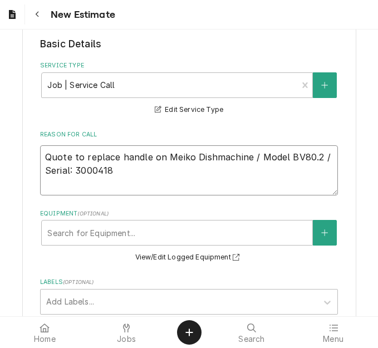
type textarea "Quote to replace handle on Meiko Dishmachine / Model BV80.2 / Serial: 30004182"
type textarea "x"
type textarea "Quote to replace handle on Meiko Dishmachine / Model BV80.2 / Serial: 30004182"
type textarea "x"
type textarea "Quote to replace handle on Meiko Dishmachine / Model BV80.2 / Serial: 30004182 ("
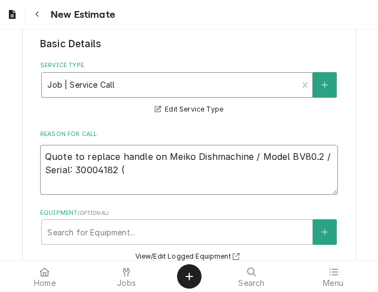
type textarea "x"
type textarea "Quote to replace handle on Meiko Dishmachine / Model BV80.2 / Serial: 30004182 …"
type textarea "x"
type textarea "Quote to replace handle on Meiko Dishmachine / Model BV80.2 / Serial: 30004182 …"
type textarea "x"
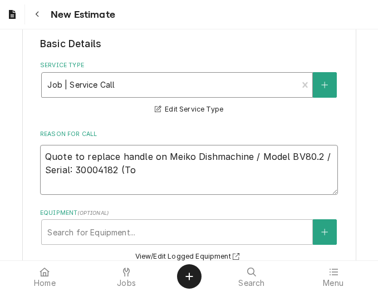
type textarea "Quote to replace handle on Meiko Dishmachine / Model BV80.2 / Serial: 30004182 …"
type textarea "x"
type textarea "Quote to replace handle on Meiko Dishmachine / Model BV80.2 / Serial: 30004182 …"
type textarea "x"
type textarea "Quote to replace handle on Meiko Dishmachine / Model BV80.2 / Serial: 30004182 …"
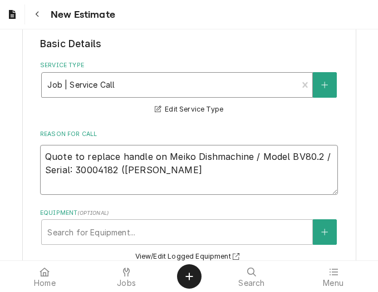
type textarea "x"
type textarea "Quote to replace handle on Meiko Dishmachine / Model BV80.2 / Serial: 30004182 …"
type textarea "x"
type textarea "Quote to replace handle on Meiko Dishmachine / Model BV80.2 / Serial: 30004182 …"
type textarea "x"
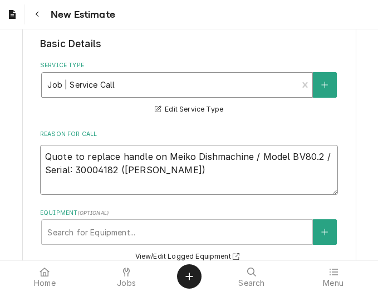
type textarea "Quote to replace handle on Meiko Dishmachine / Model BV80.2 / Serial: 30004182 …"
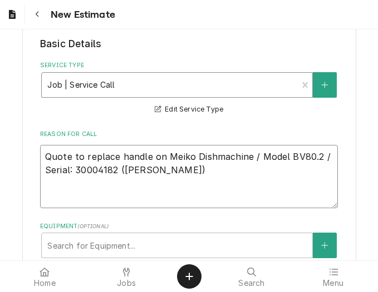
type textarea "x"
type textarea "Quote to replace handle on Meiko Dishmachine / Model BV80.2 / Serial: 30004182 …"
type textarea "x"
type textarea "Quote to replace handle on Meiko Dishmachine / Model BV80.2 / Serial: 30004182 …"
type textarea "x"
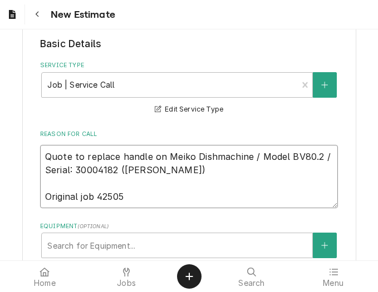
click at [133, 195] on textarea "Quote to replace handle on Meiko Dishmachine / Model BV80.2 / Serial: 30004182 …" at bounding box center [188, 176] width 297 height 63
drag, startPoint x: 117, startPoint y: 170, endPoint x: 1, endPoint y: 136, distance: 121.2
click at [1, 136] on div "Please provide the following information to create your estimate: Client Detail…" at bounding box center [189, 297] width 378 height 1069
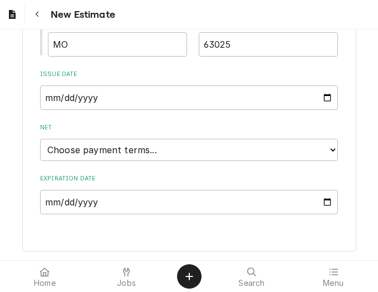
scroll to position [849, 0]
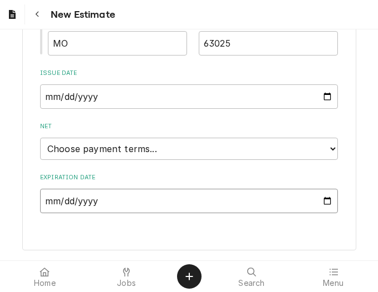
click at [321, 207] on input "Expiration Date" at bounding box center [188, 201] width 297 height 24
click at [327, 200] on input "Expiration Date" at bounding box center [188, 201] width 297 height 24
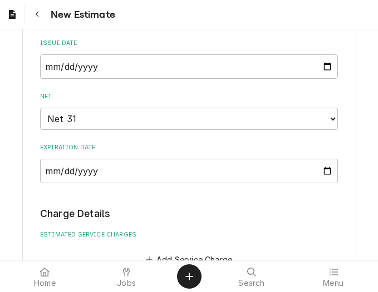
scroll to position [1020, 0]
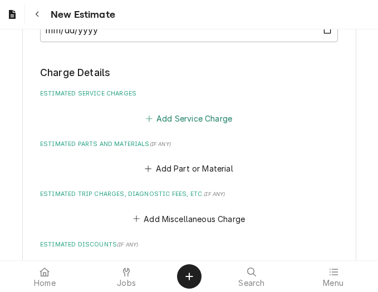
click at [169, 125] on button "Add Service Charge" at bounding box center [188, 119] width 90 height 16
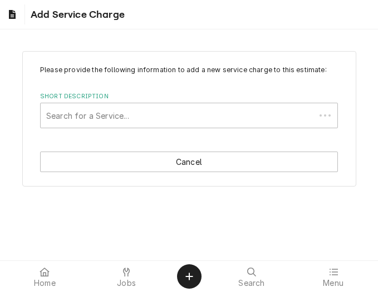
click at [109, 102] on div "Short Description Search for a Service..." at bounding box center [188, 110] width 297 height 36
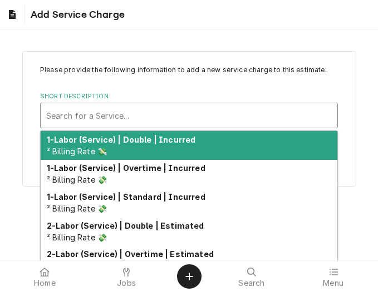
click at [112, 115] on div "Short Description" at bounding box center [188, 116] width 285 height 20
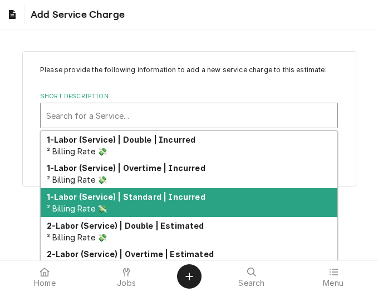
click at [136, 201] on strong "1-Labor (Service) | Standard | Incurred" at bounding box center [126, 196] width 158 height 9
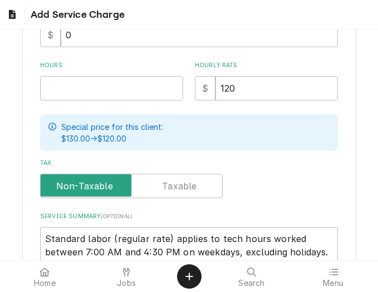
scroll to position [278, 0]
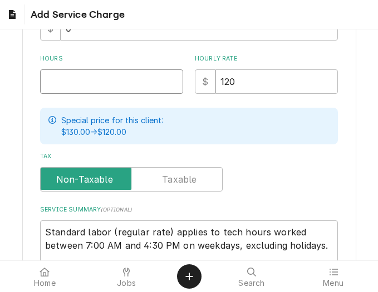
click at [50, 82] on input "Hours" at bounding box center [111, 82] width 143 height 24
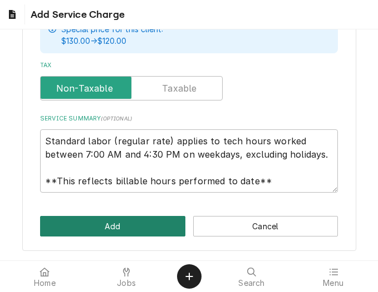
click at [99, 223] on button "Add" at bounding box center [112, 226] width 145 height 21
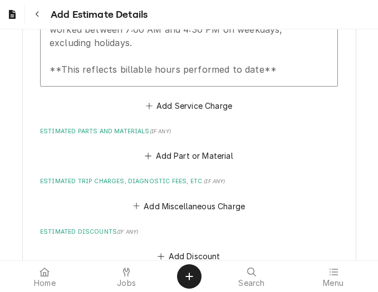
scroll to position [1285, 0]
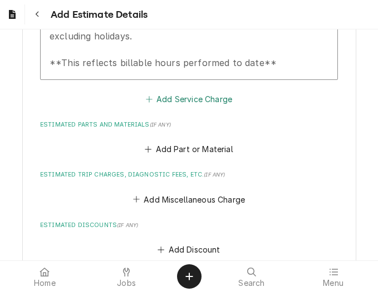
click at [169, 100] on button "Add Service Charge" at bounding box center [188, 99] width 90 height 16
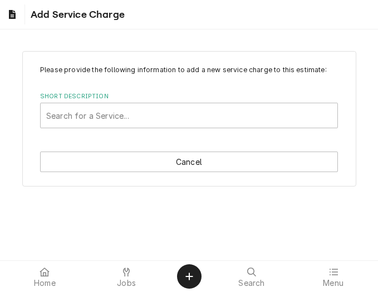
click at [119, 110] on div "Short Description" at bounding box center [188, 116] width 285 height 20
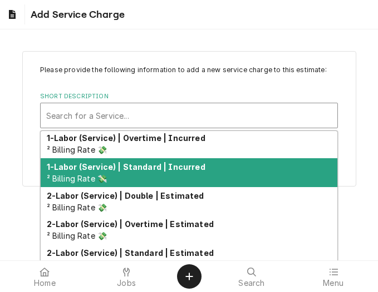
scroll to position [56, 0]
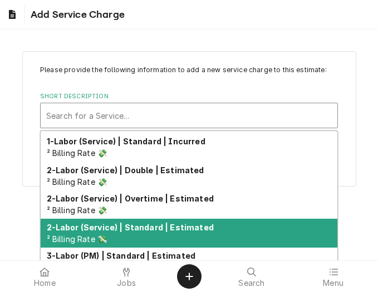
click at [141, 224] on strong "2-Labor (Service) | Standard | Estimated" at bounding box center [130, 227] width 167 height 9
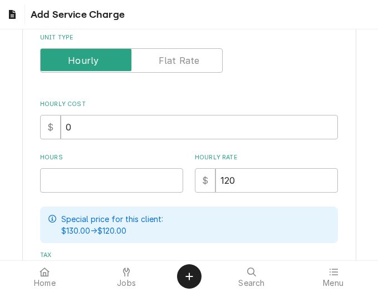
scroll to position [222, 0]
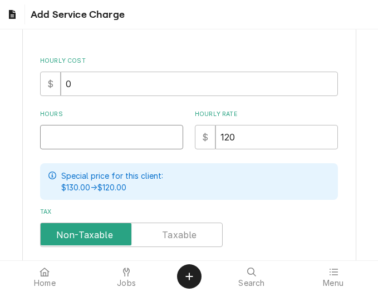
click at [69, 135] on input "Hours" at bounding box center [111, 137] width 143 height 24
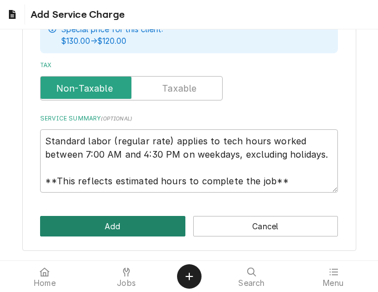
click at [96, 235] on button "Add" at bounding box center [112, 226] width 145 height 21
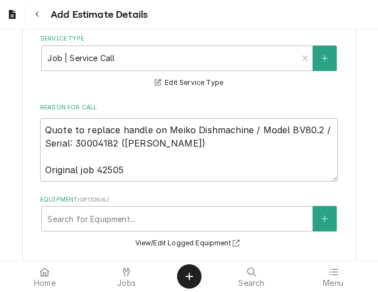
scroll to position [305, 0]
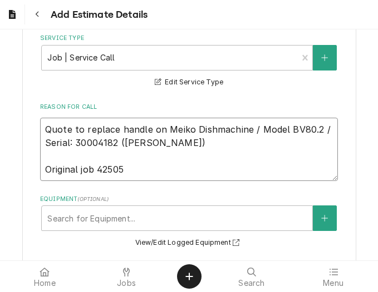
click at [145, 139] on textarea "Quote to replace handle on Meiko Dishmachine / Model BV80.2 / Serial: 30004182 …" at bounding box center [188, 149] width 297 height 63
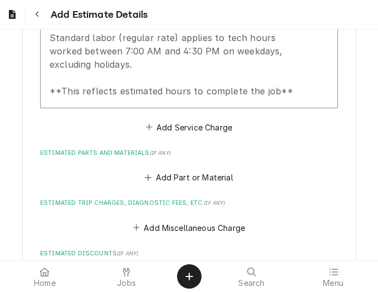
scroll to position [1529, 0]
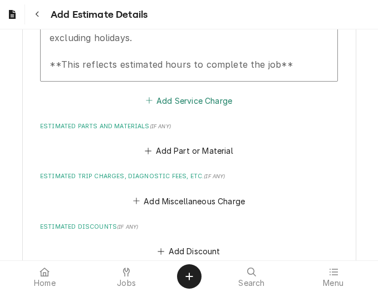
click at [163, 103] on button "Add Service Charge" at bounding box center [188, 101] width 90 height 16
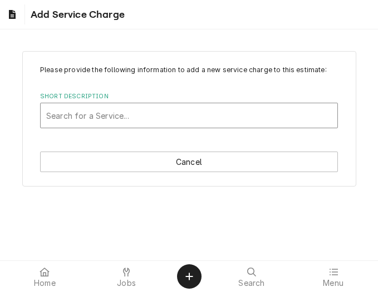
click at [121, 125] on div "Short Description" at bounding box center [188, 116] width 285 height 20
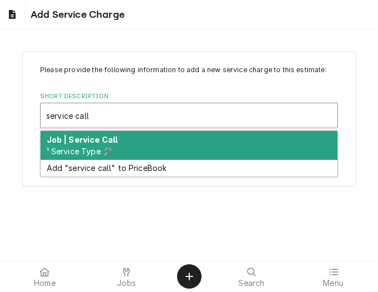
click at [143, 138] on div "Job | Service Call ¹ Service Type 🛠️" at bounding box center [189, 145] width 296 height 29
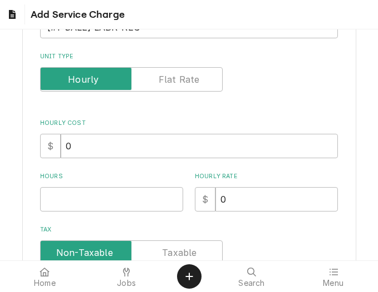
scroll to position [167, 0]
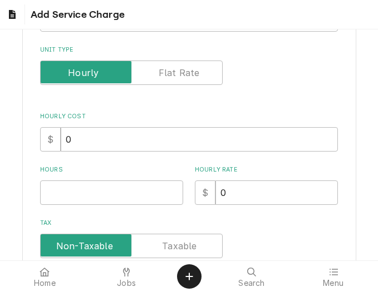
click at [73, 178] on div "Hours" at bounding box center [111, 185] width 143 height 39
click at [70, 185] on input "Hours" at bounding box center [111, 193] width 143 height 24
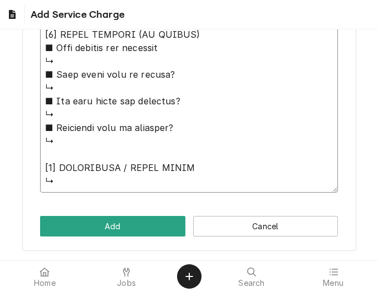
drag, startPoint x: 40, startPoint y: 131, endPoint x: 242, endPoint y: 300, distance: 263.7
click at [242, 292] on html "Add Service Charge Please provide the following information to add a new servic…" at bounding box center [189, 146] width 378 height 292
paste textarea "Quote to replace handle on Meiko Dishmachine / Model BV80.2 / Serial: 30004182"
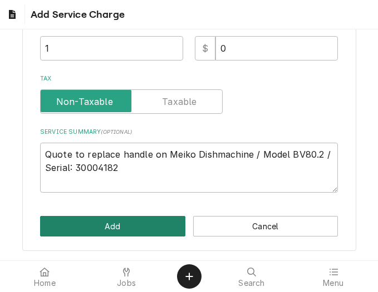
click at [122, 224] on button "Add" at bounding box center [112, 226] width 145 height 21
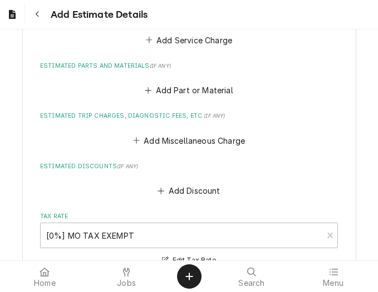
scroll to position [1807, 0]
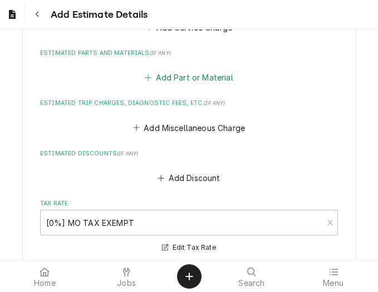
click at [166, 77] on button "Add Part or Material" at bounding box center [189, 78] width 92 height 16
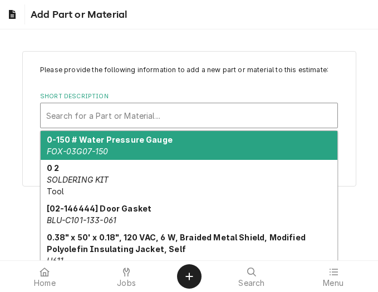
click at [85, 120] on div "Short Description" at bounding box center [188, 116] width 285 height 20
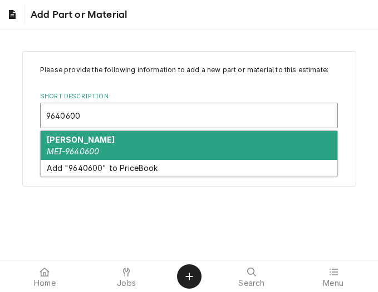
click at [145, 143] on div "HOOD ROD MEI-9640600" at bounding box center [189, 145] width 296 height 29
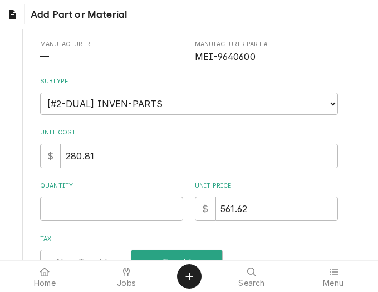
scroll to position [167, 0]
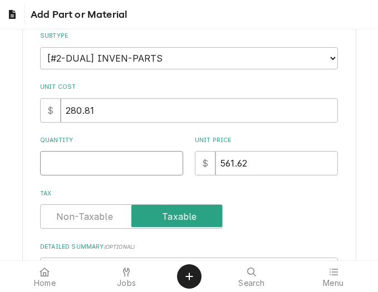
click at [73, 165] on input "Quantity" at bounding box center [111, 163] width 143 height 24
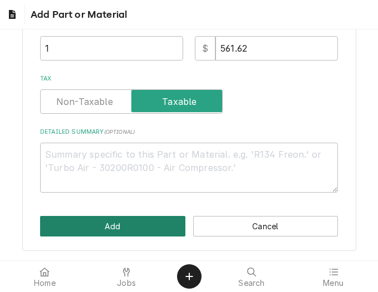
click at [104, 221] on button "Add" at bounding box center [112, 226] width 145 height 21
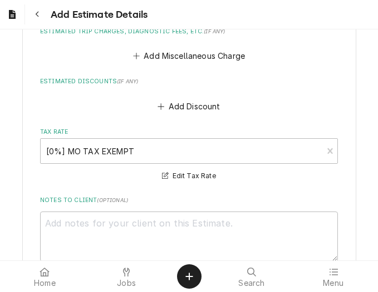
scroll to position [2008, 0]
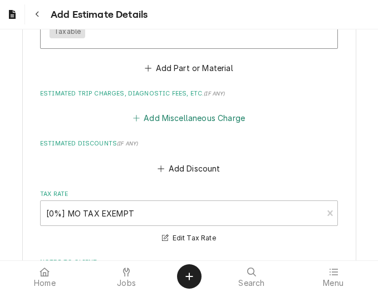
click at [156, 118] on button "Add Miscellaneous Charge" at bounding box center [189, 119] width 116 height 16
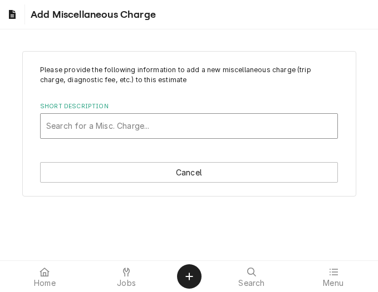
click at [105, 130] on div "Short Description" at bounding box center [188, 126] width 285 height 20
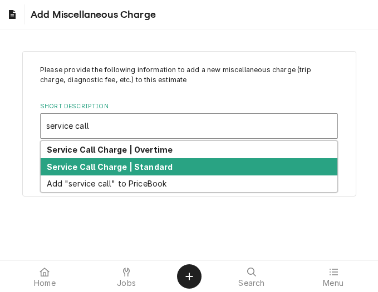
click at [77, 168] on strong "Service Call Charge | Standard" at bounding box center [110, 166] width 126 height 9
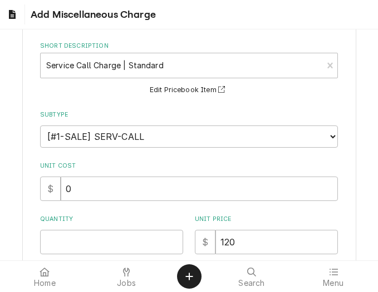
scroll to position [167, 0]
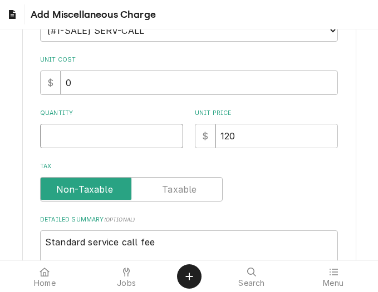
click at [69, 147] on input "Quantity" at bounding box center [111, 136] width 143 height 24
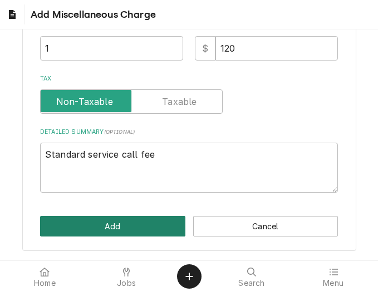
click at [97, 218] on button "Add" at bounding box center [112, 226] width 145 height 21
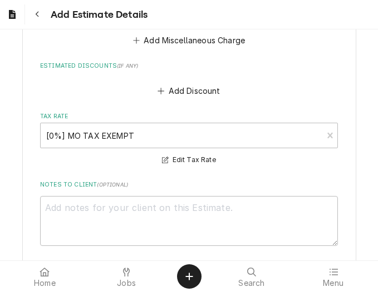
scroll to position [2279, 0]
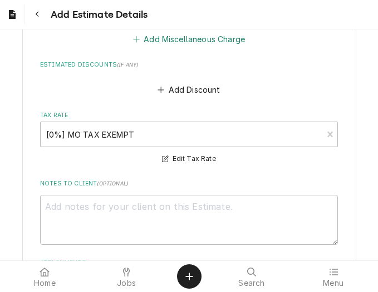
click at [160, 42] on button "Add Miscellaneous Charge" at bounding box center [189, 40] width 116 height 16
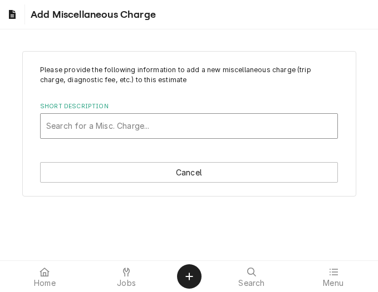
click at [111, 125] on div "Short Description" at bounding box center [188, 126] width 285 height 20
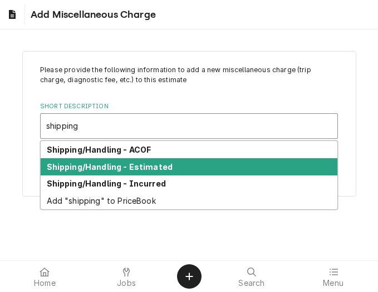
click at [117, 165] on strong "Shipping/Handling - Estimated" at bounding box center [110, 166] width 126 height 9
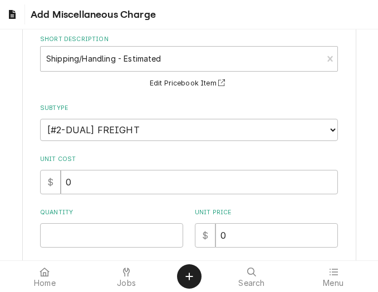
scroll to position [167, 0]
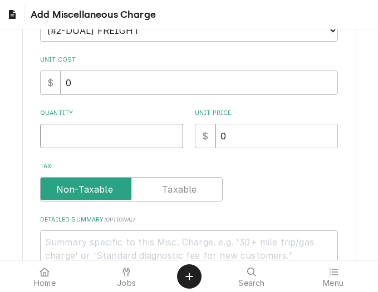
click at [70, 140] on input "Quantity" at bounding box center [111, 136] width 143 height 24
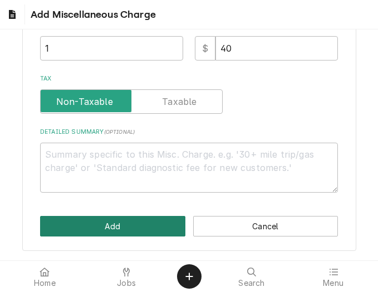
click at [95, 222] on button "Add" at bounding box center [112, 226] width 145 height 21
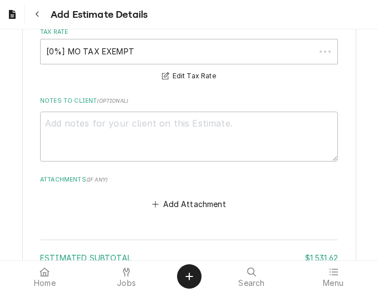
scroll to position [2742, 0]
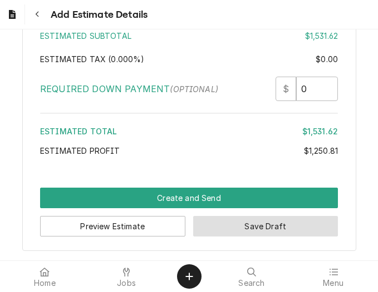
click at [244, 227] on button "Save Draft" at bounding box center [265, 226] width 145 height 21
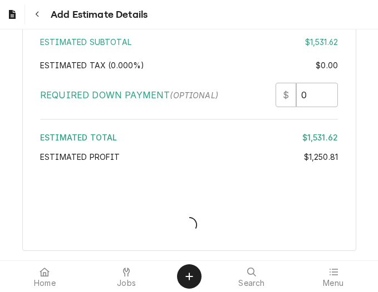
scroll to position [2736, 0]
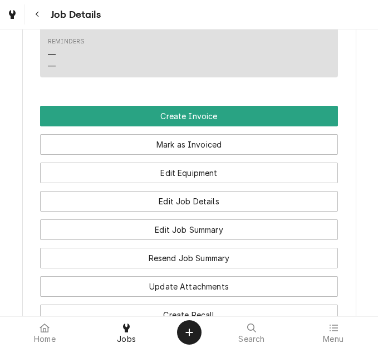
scroll to position [1268, 0]
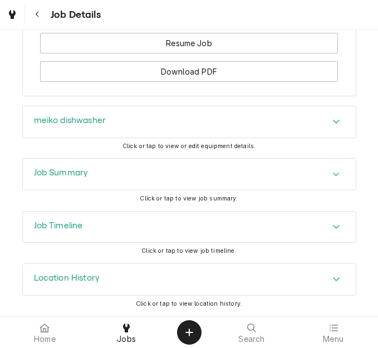
drag, startPoint x: 111, startPoint y: 150, endPoint x: 114, endPoint y: 176, distance: 26.8
click at [111, 150] on div "meiko dishwasher Click or tap to view or edit equipment details." at bounding box center [189, 132] width 334 height 52
click at [114, 176] on div "Job Summary" at bounding box center [189, 173] width 333 height 31
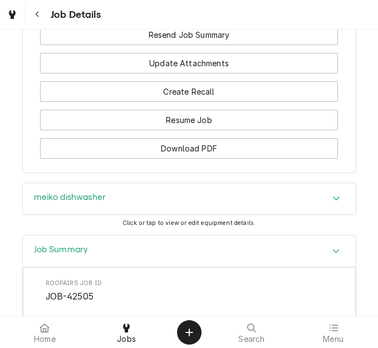
scroll to position [890, 0]
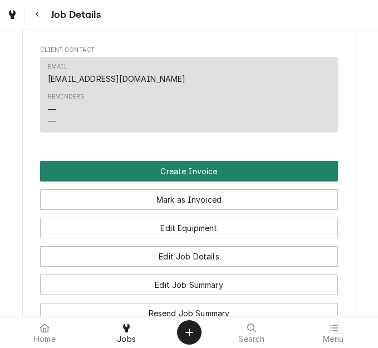
click at [185, 181] on button "Create Invoice" at bounding box center [188, 171] width 297 height 21
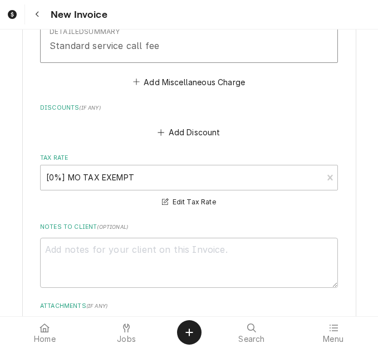
scroll to position [2558, 0]
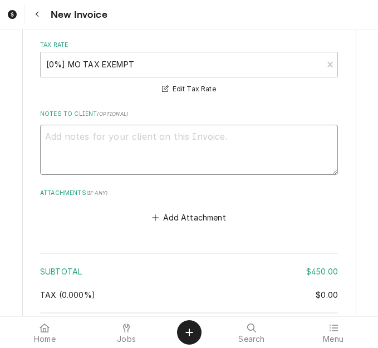
click at [180, 153] on textarea "Notes to Client ( optional )" at bounding box center [188, 150] width 297 height 50
type textarea "x"
type textarea "q"
type textarea "x"
type textarea "qu"
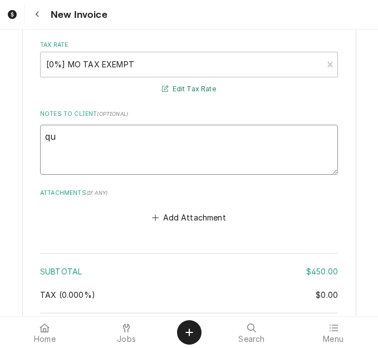
type textarea "x"
type textarea "quot"
type textarea "x"
type textarea "quote"
type textarea "x"
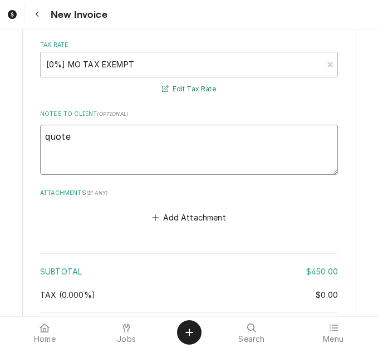
type textarea "quoted"
type textarea "x"
type textarea "quoted"
type textarea "x"
type textarea "quoted o"
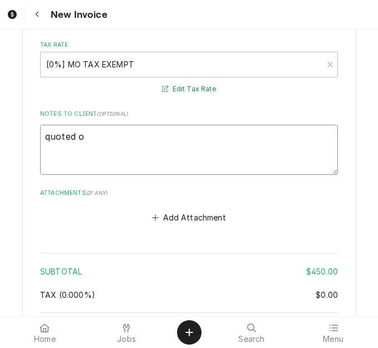
type textarea "x"
type textarea "quoted on"
type textarea "x"
type textarea "quoted on 4"
type textarea "x"
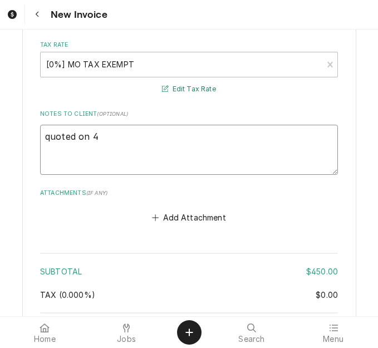
type textarea "quoted on 40"
type textarea "x"
type textarea "quoted on 400"
type textarea "x"
type textarea "quoted on 4007"
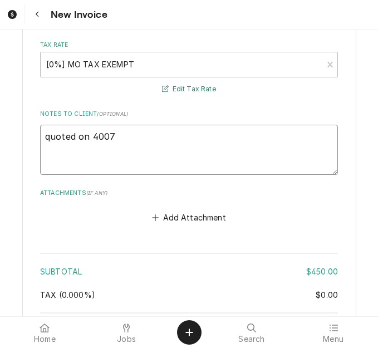
type textarea "x"
type textarea "quoted on 4007074"
type textarea "x"
type textarea "quoted on 400707"
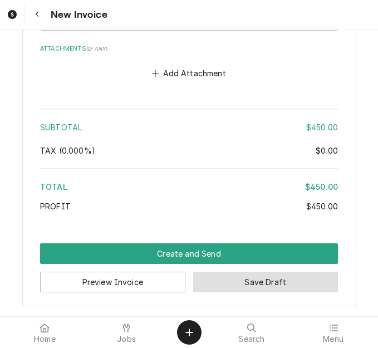
click at [224, 286] on button "Save Draft" at bounding box center [265, 281] width 145 height 21
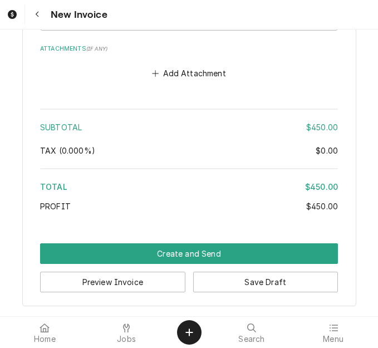
scroll to position [2696, 0]
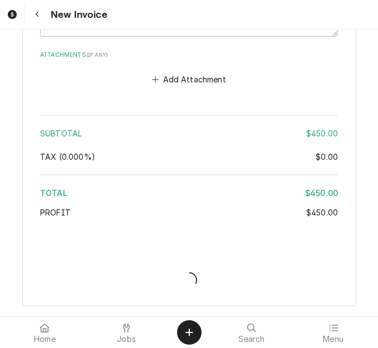
type textarea "x"
